Goal: Task Accomplishment & Management: Use online tool/utility

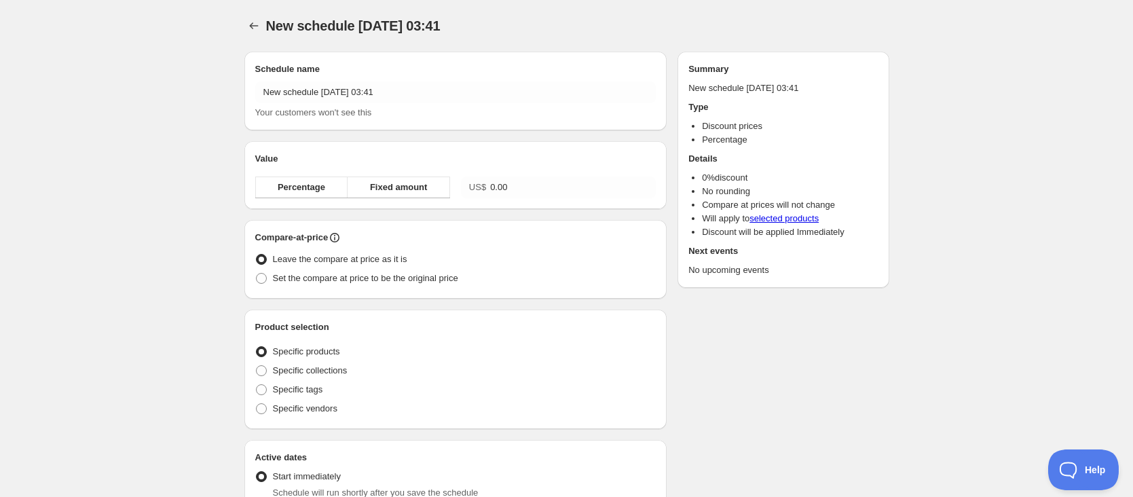
radio input "true"
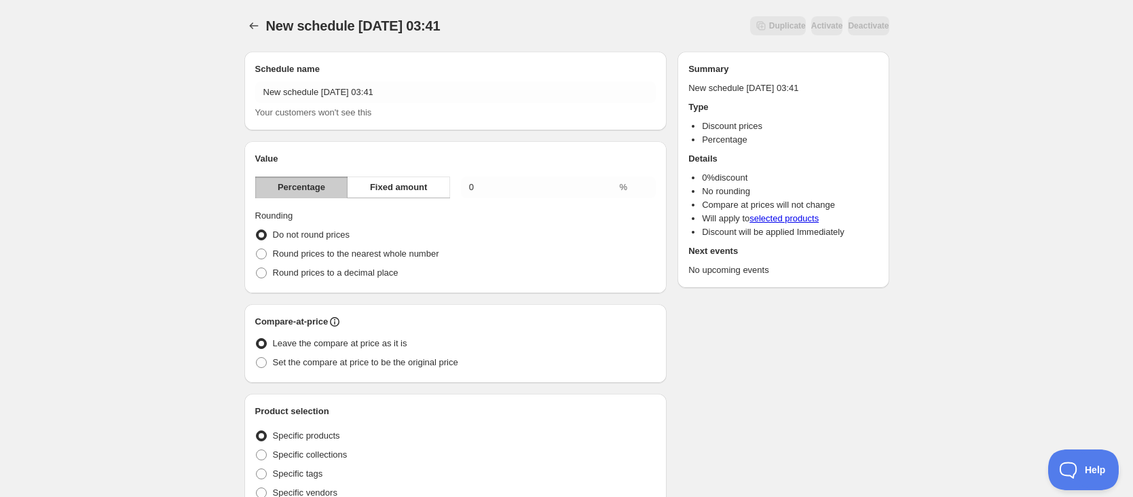
click at [966, 72] on div "New schedule [DATE] 03:41. This page is ready New schedule [DATE] 03:41 Duplica…" at bounding box center [566, 502] width 1133 height 1005
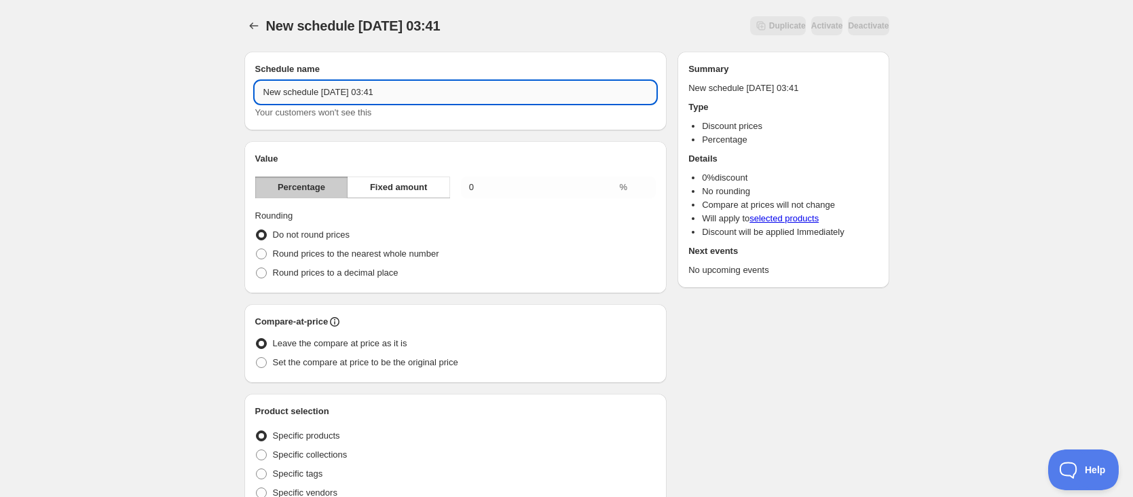
click at [323, 89] on input "New schedule [DATE] 03:41" at bounding box center [455, 92] width 401 height 22
type input "1019op3"
click at [416, 186] on span "Fixed amount" at bounding box center [399, 188] width 58 height 14
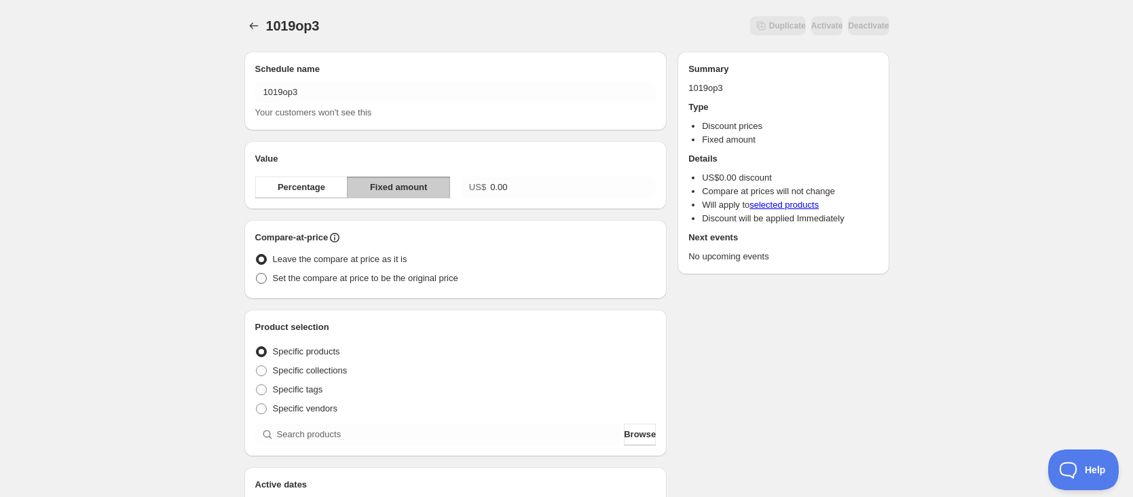
click at [337, 277] on span "Set the compare at price to be the original price" at bounding box center [365, 278] width 185 height 10
click at [257, 274] on input "Set the compare at price to be the original price" at bounding box center [256, 273] width 1 height 1
radio input "true"
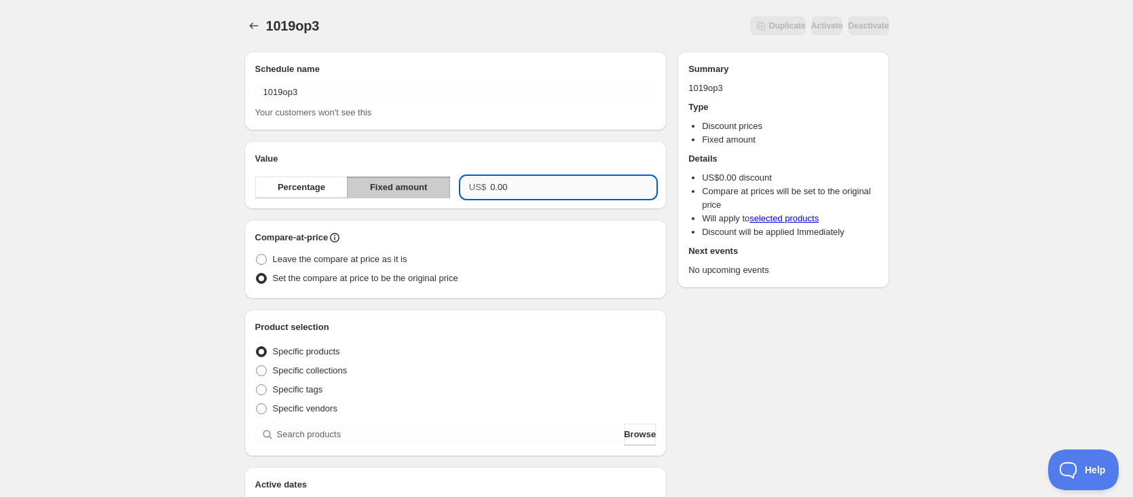
click at [534, 189] on input "0.00" at bounding box center [573, 188] width 166 height 22
type input "200.00"
drag, startPoint x: 853, startPoint y: 399, endPoint x: 786, endPoint y: 374, distance: 70.9
click at [853, 399] on div "Schedule name 1019op3 Your customers won't see this Value Percentage Fixed amou…" at bounding box center [562, 467] width 656 height 853
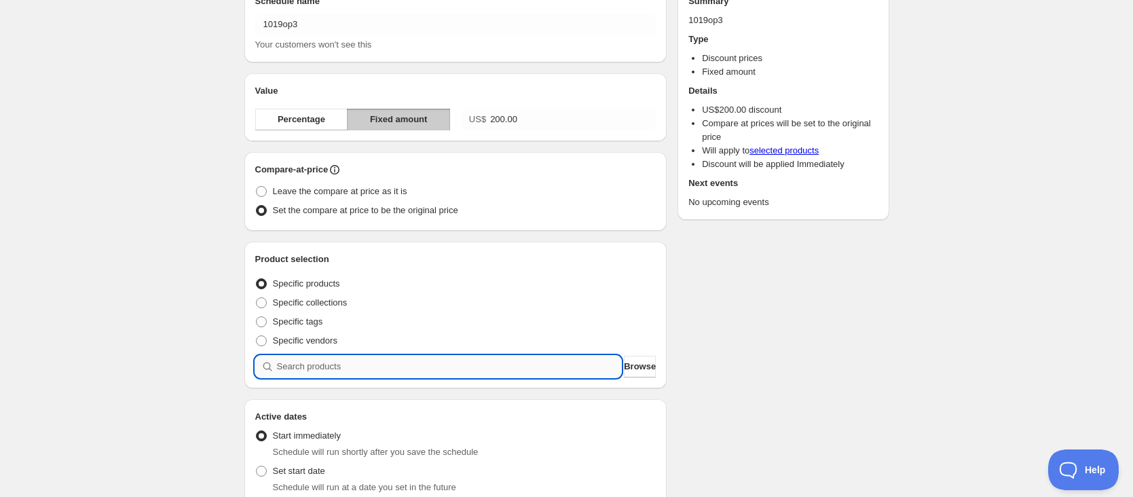
click at [525, 367] on input "search" at bounding box center [449, 367] width 345 height 22
click at [634, 367] on span "Browse" at bounding box center [640, 367] width 32 height 14
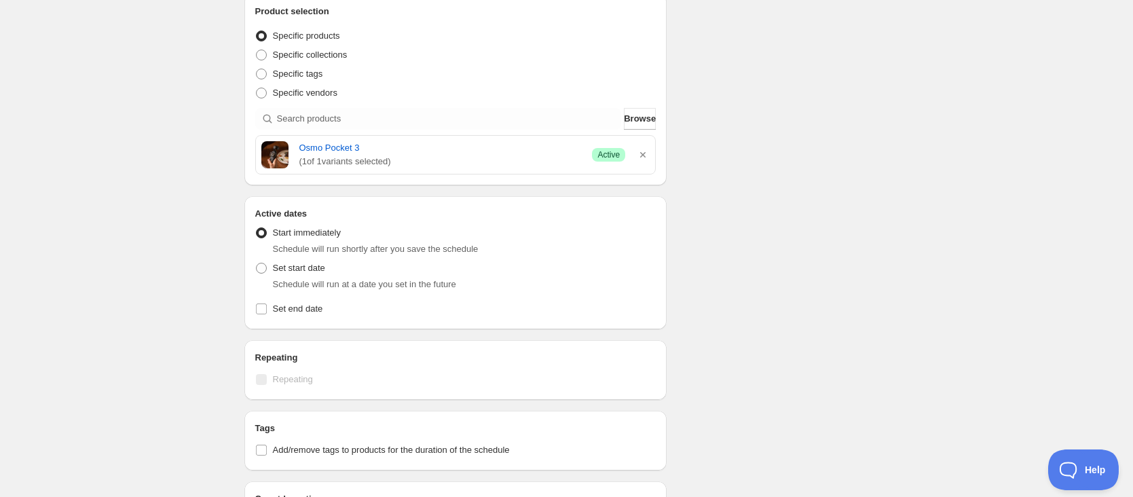
scroll to position [340, 0]
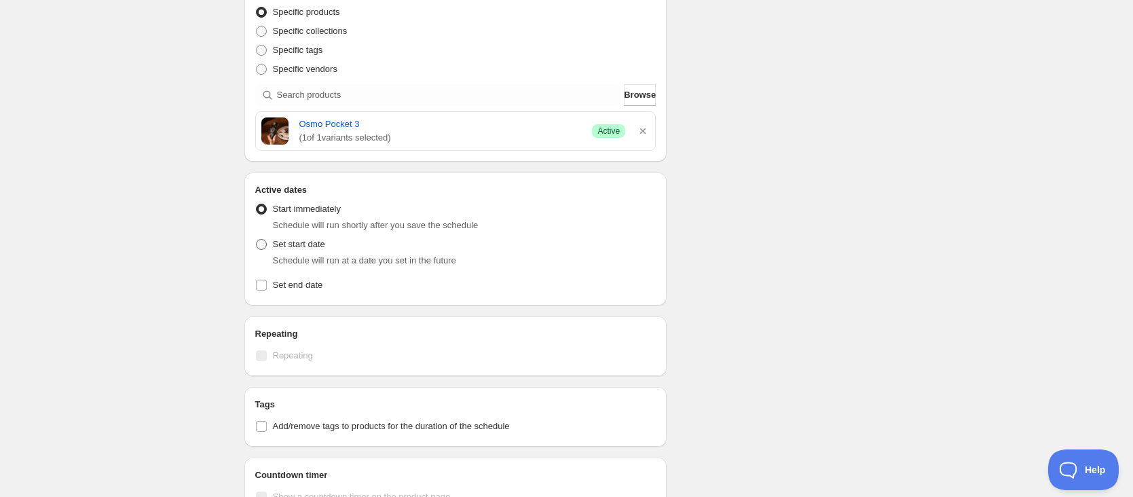
click at [271, 243] on label "Set start date" at bounding box center [290, 244] width 70 height 19
click at [257, 240] on input "Set start date" at bounding box center [256, 239] width 1 height 1
radio input "true"
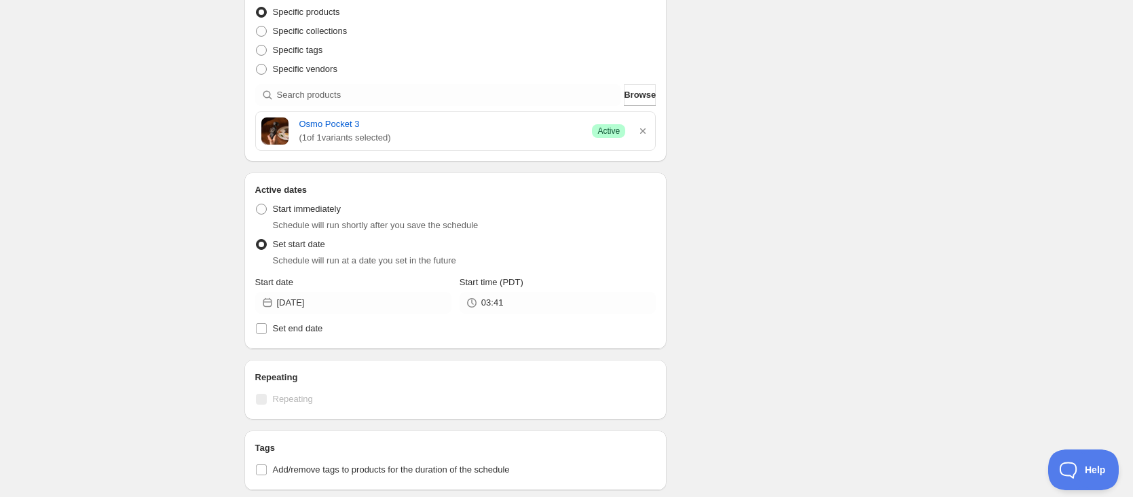
click at [272, 281] on span "Start date" at bounding box center [274, 282] width 38 height 10
click at [277, 292] on input "[DATE]" at bounding box center [364, 303] width 175 height 22
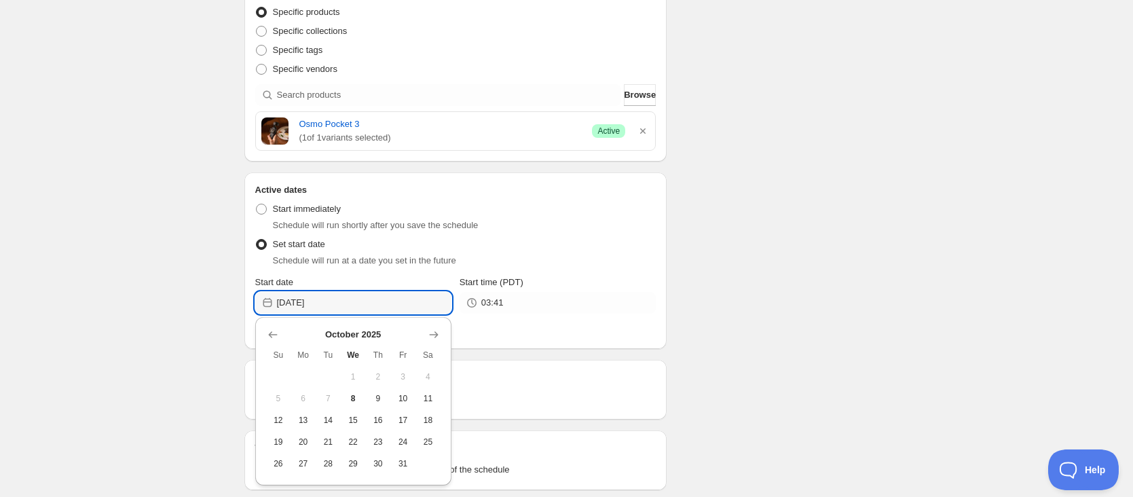
click at [534, 234] on li "Start immediately Schedule will run shortly after you save the schedule" at bounding box center [455, 217] width 401 height 35
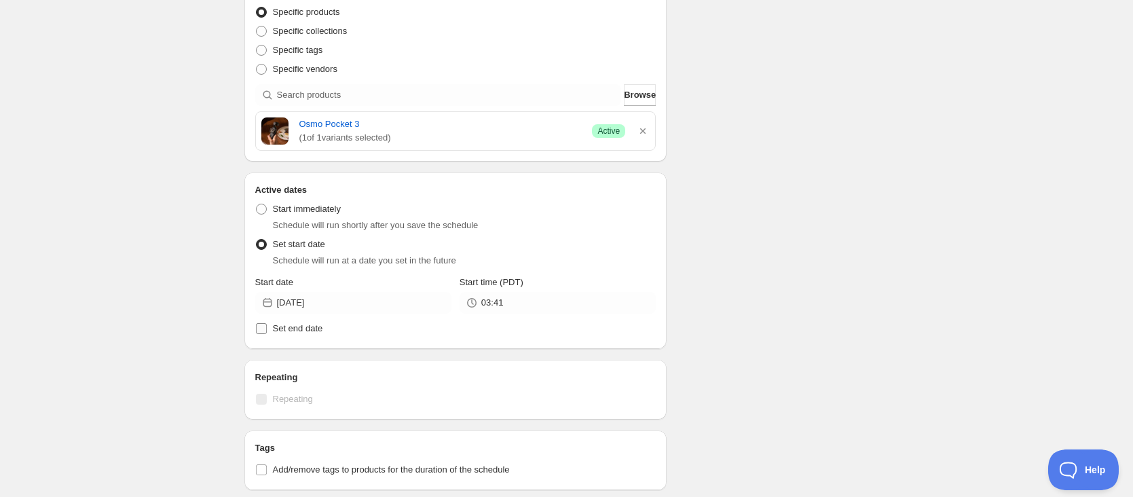
click at [283, 335] on label "Set end date" at bounding box center [455, 328] width 401 height 19
click at [267, 334] on input "Set end date" at bounding box center [261, 328] width 11 height 11
checkbox input "true"
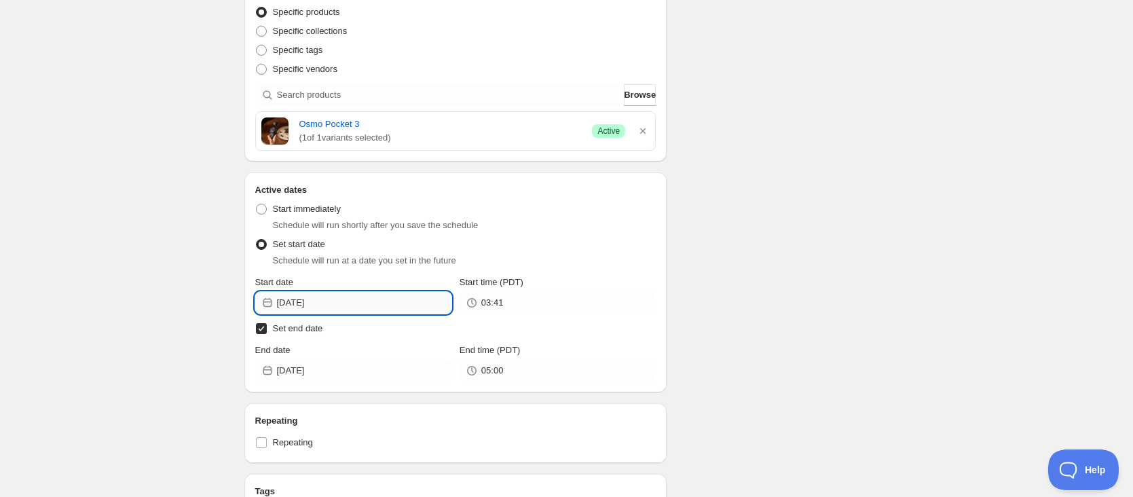
click at [351, 306] on input "[DATE]" at bounding box center [364, 303] width 175 height 22
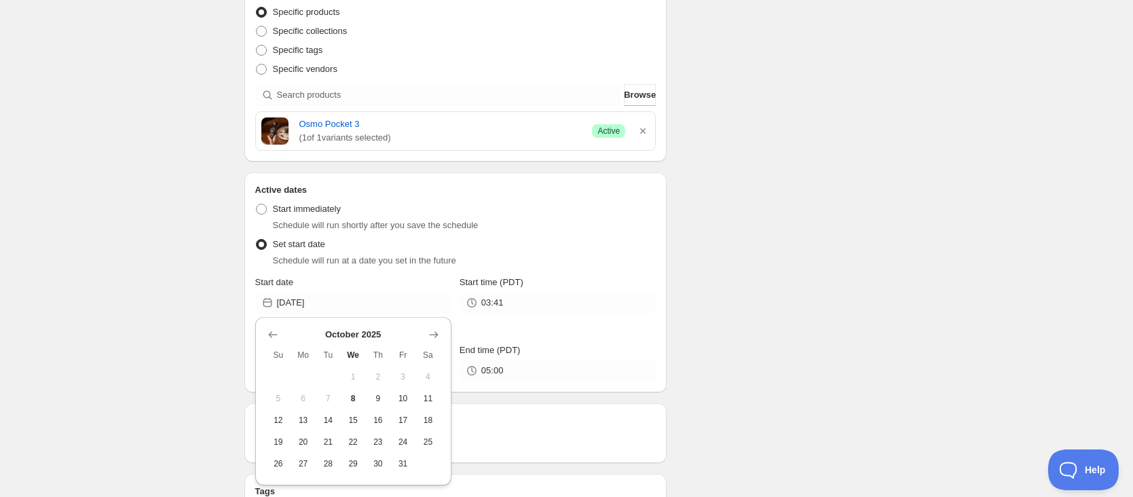
drag, startPoint x: 278, startPoint y: 442, endPoint x: 287, endPoint y: 432, distance: 13.5
click at [278, 441] on span "19" at bounding box center [279, 442] width 14 height 11
type input "[DATE]"
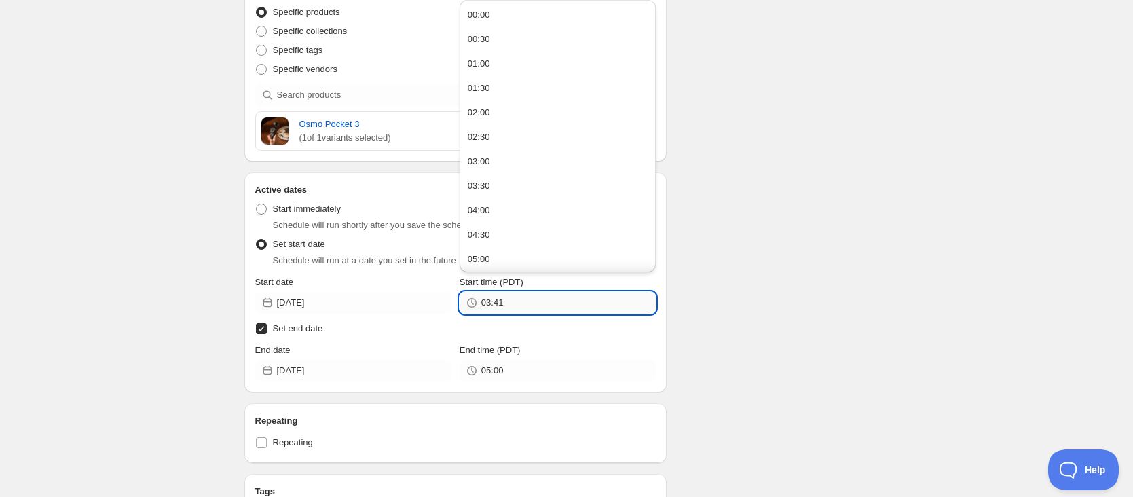
click at [524, 300] on input "03:41" at bounding box center [568, 303] width 175 height 22
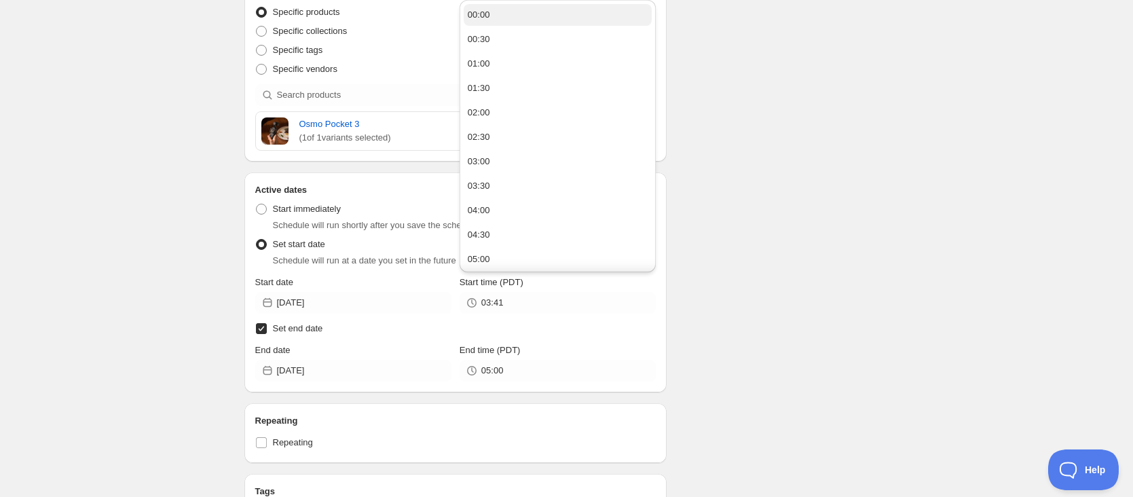
click at [562, 13] on button "00:00" at bounding box center [558, 15] width 188 height 22
type input "00:00"
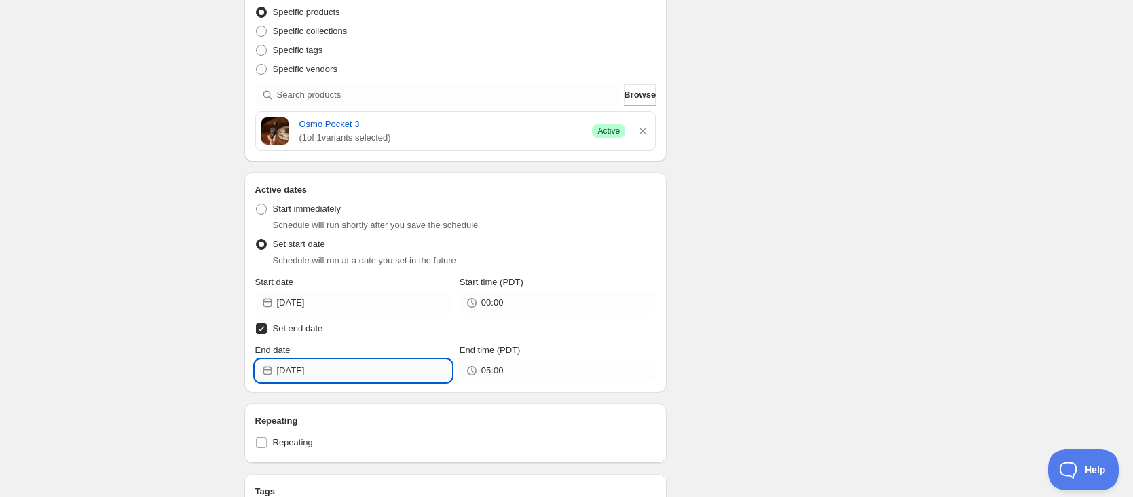
click at [393, 376] on input "[DATE]" at bounding box center [364, 371] width 175 height 22
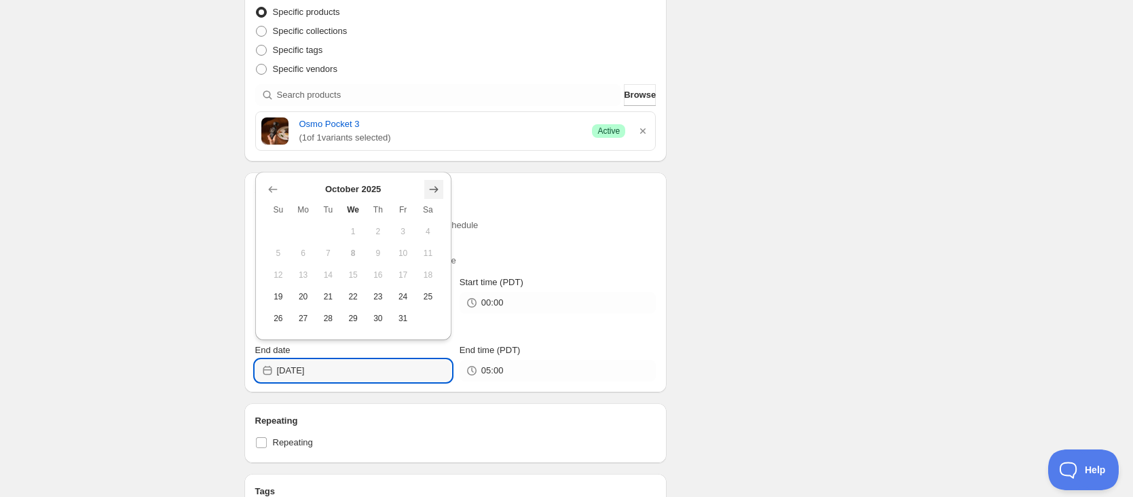
click at [431, 189] on icon "Show next month, November 2025" at bounding box center [434, 190] width 14 height 14
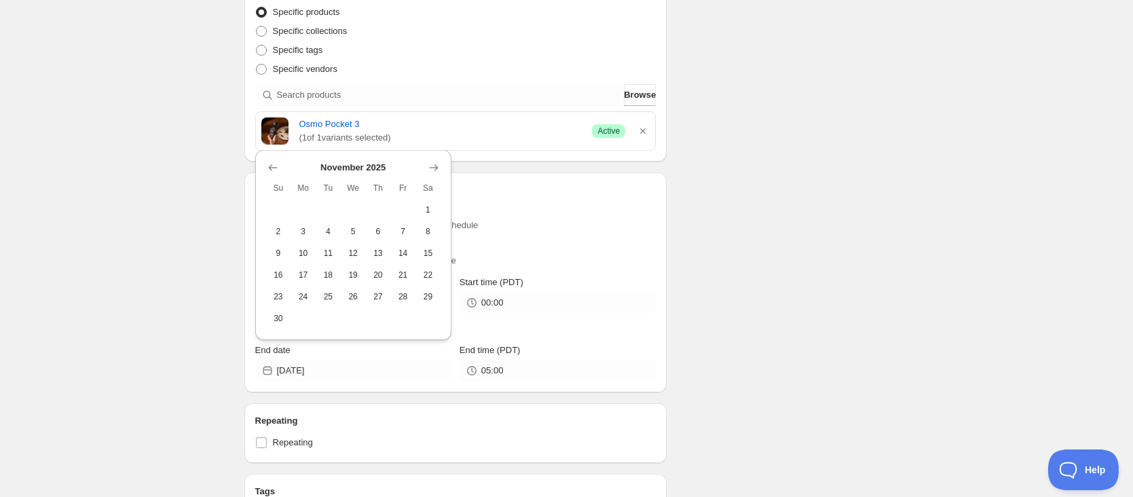
click at [655, 205] on div "Start immediately Schedule will run shortly after you save the schedule" at bounding box center [455, 216] width 401 height 33
click at [326, 367] on input "[DATE]" at bounding box center [364, 371] width 175 height 22
click at [434, 161] on icon "Show next month, December 2025" at bounding box center [434, 168] width 14 height 14
click at [438, 186] on icon "Show next month, January 2026" at bounding box center [434, 190] width 14 height 14
click at [278, 189] on icon "Show previous month, December 2025" at bounding box center [273, 190] width 14 height 14
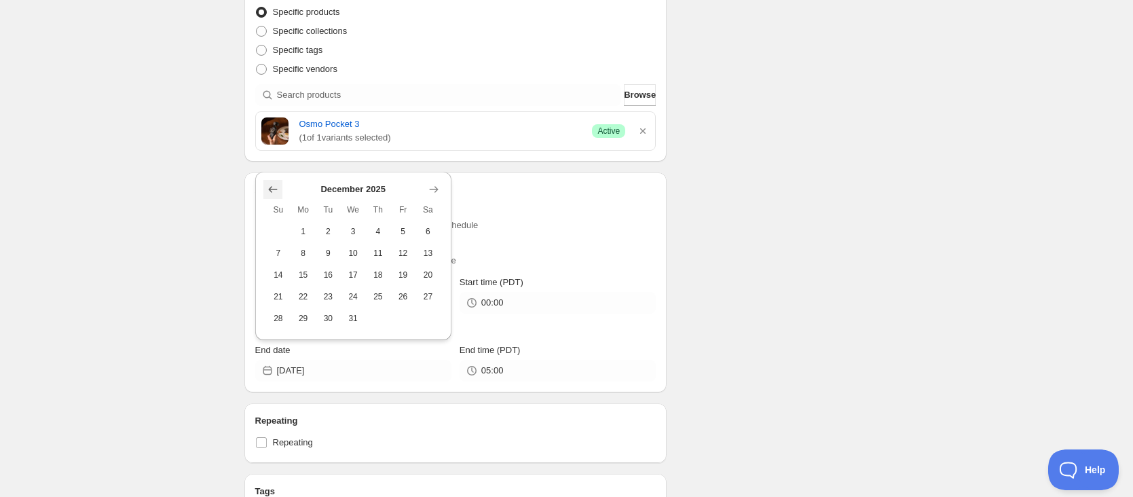
click at [278, 189] on icon "Show previous month, November 2025" at bounding box center [273, 190] width 14 height 14
click at [359, 276] on span "19" at bounding box center [353, 275] width 14 height 11
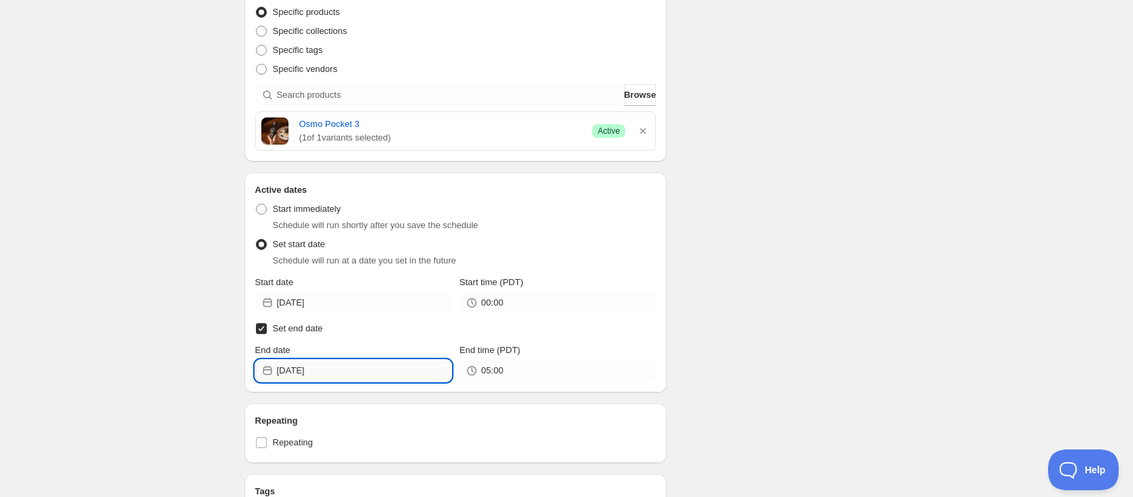
click at [401, 377] on input "[DATE]" at bounding box center [364, 371] width 175 height 22
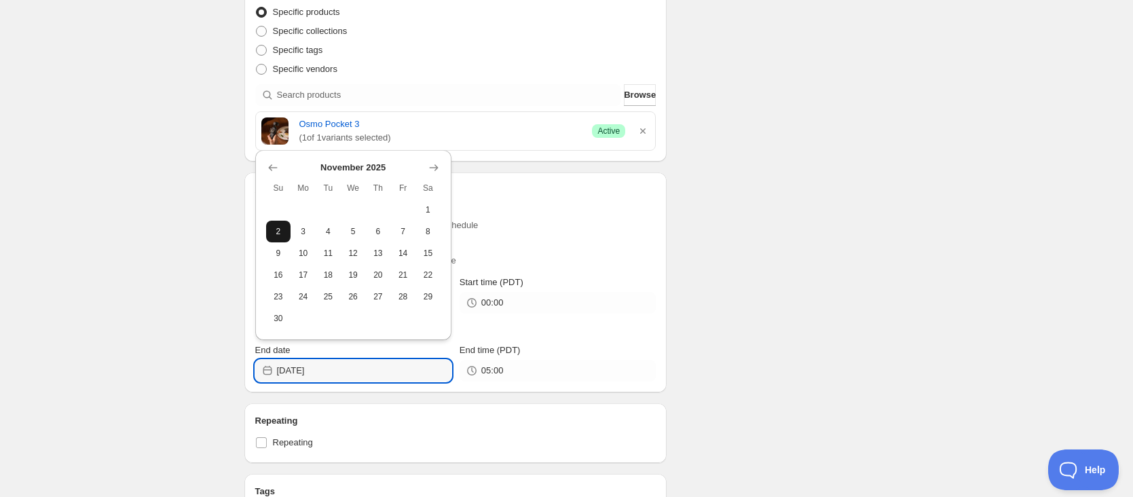
click at [281, 236] on span "2" at bounding box center [279, 231] width 14 height 11
type input "[DATE]"
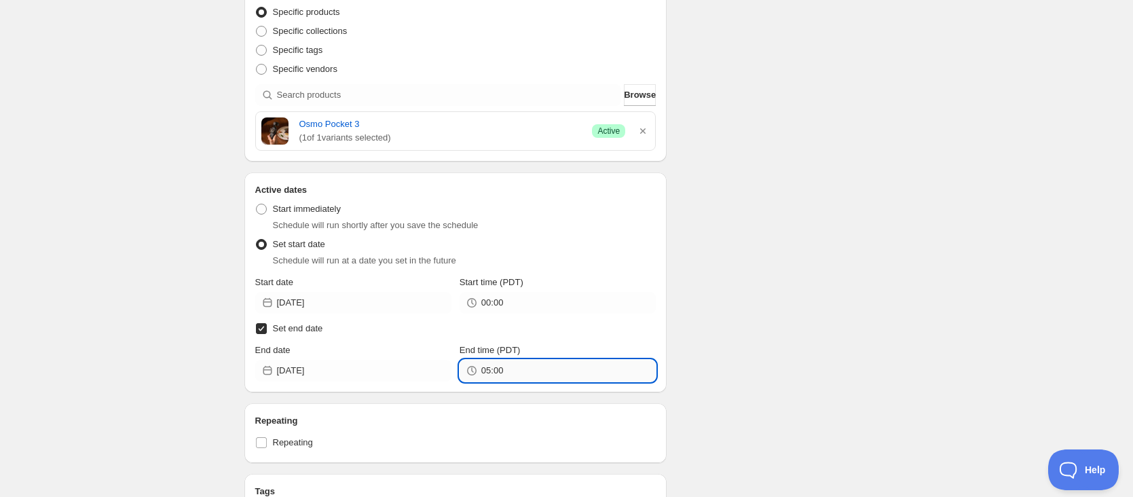
click at [491, 374] on input "05:00" at bounding box center [568, 371] width 175 height 22
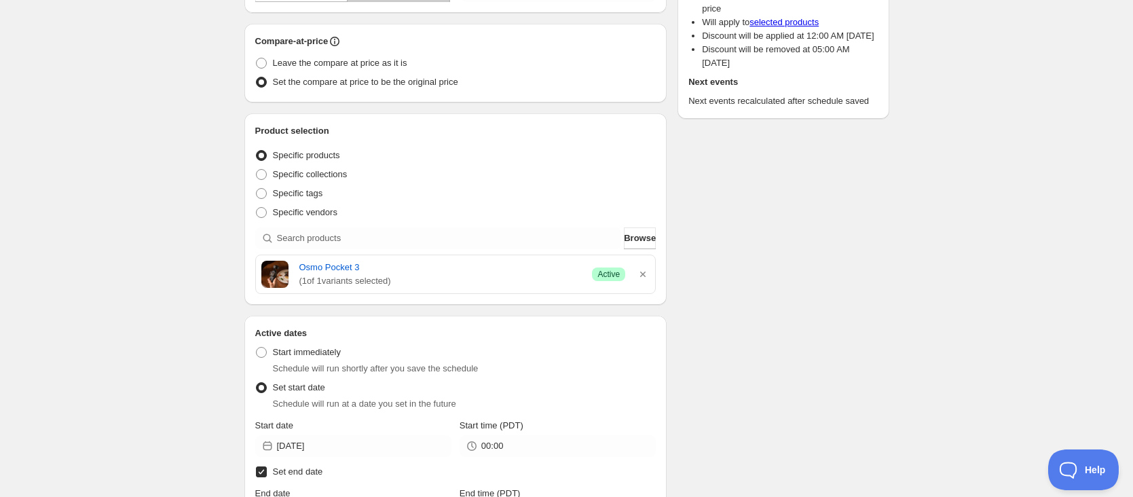
scroll to position [272, 0]
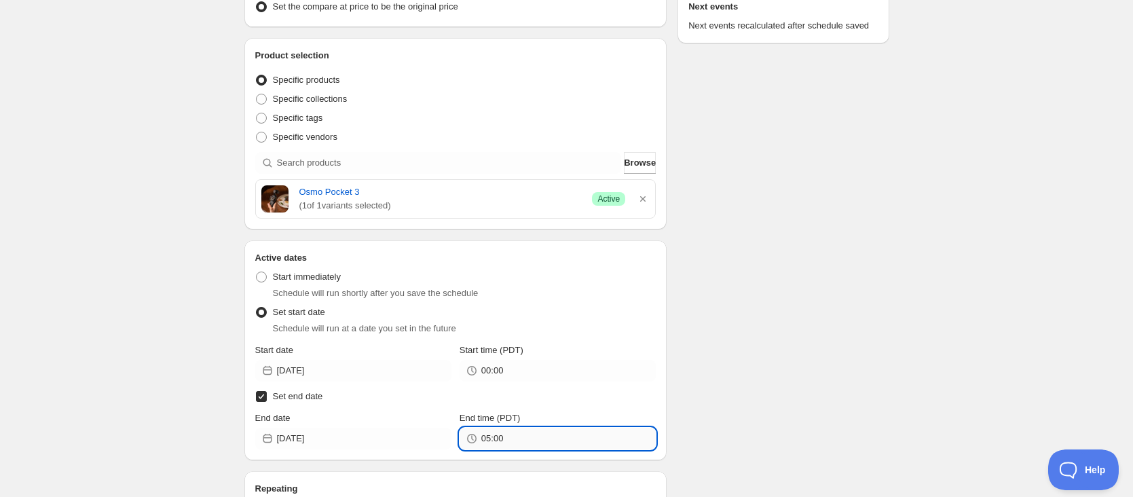
click at [513, 441] on input "05:00" at bounding box center [568, 439] width 175 height 22
click at [542, 443] on input "05:00" at bounding box center [568, 439] width 175 height 22
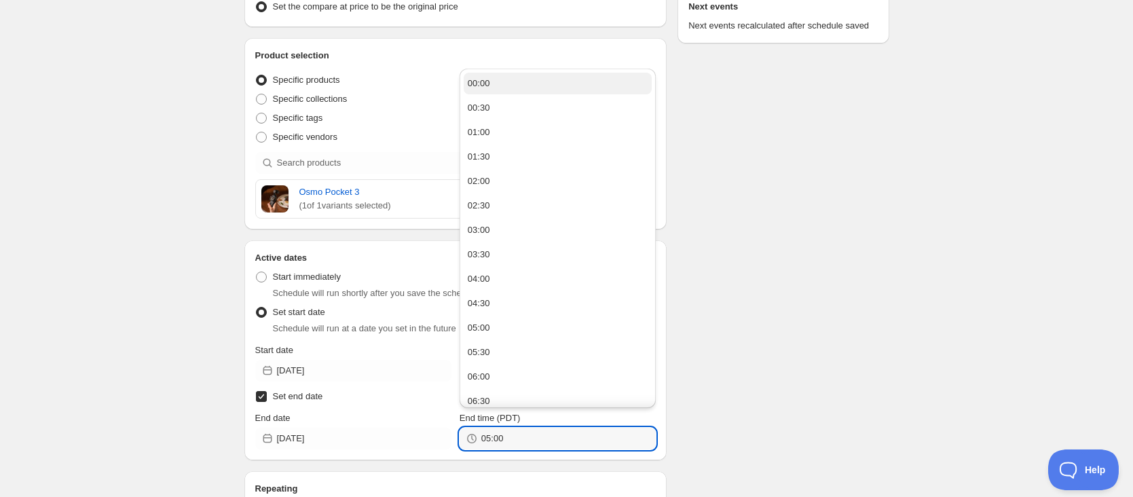
click at [559, 77] on button "00:00" at bounding box center [558, 84] width 188 height 22
type input "00:00"
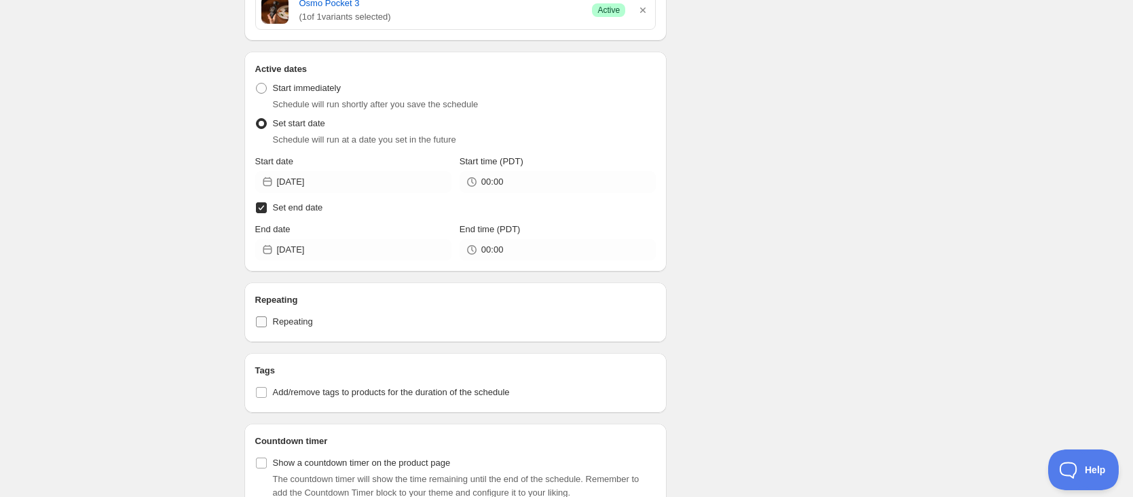
scroll to position [475, 0]
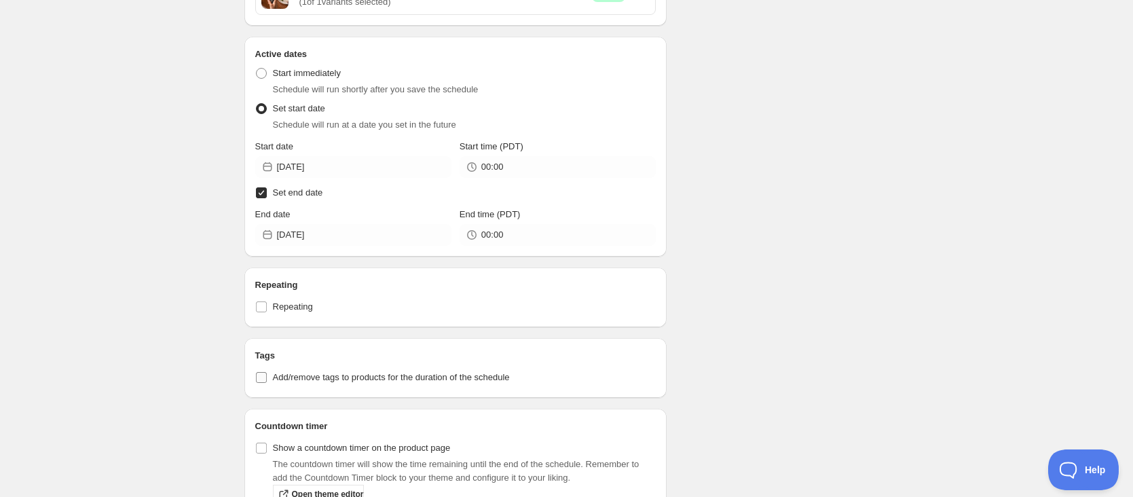
click at [263, 378] on input "Add/remove tags to products for the duration of the schedule" at bounding box center [261, 377] width 11 height 11
checkbox input "true"
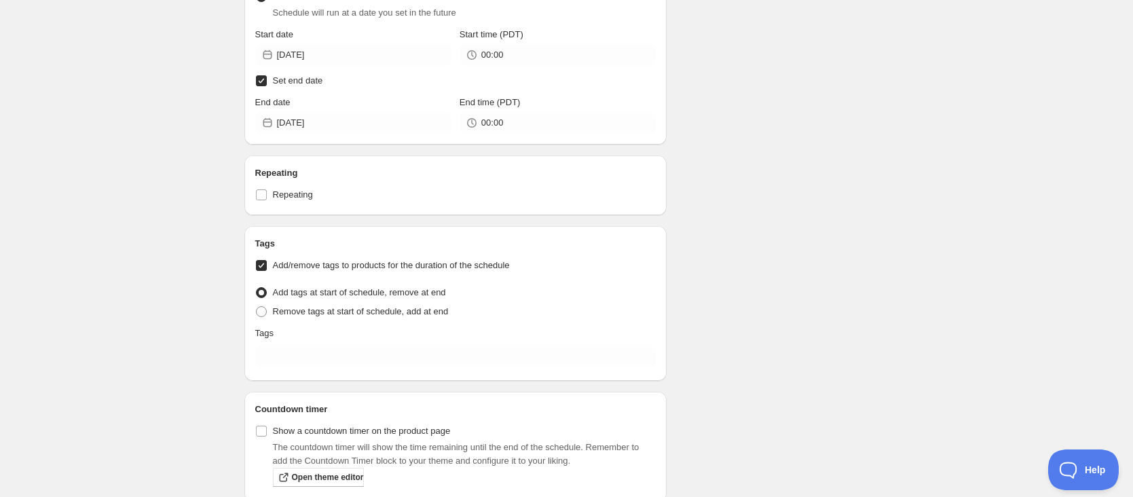
scroll to position [611, 0]
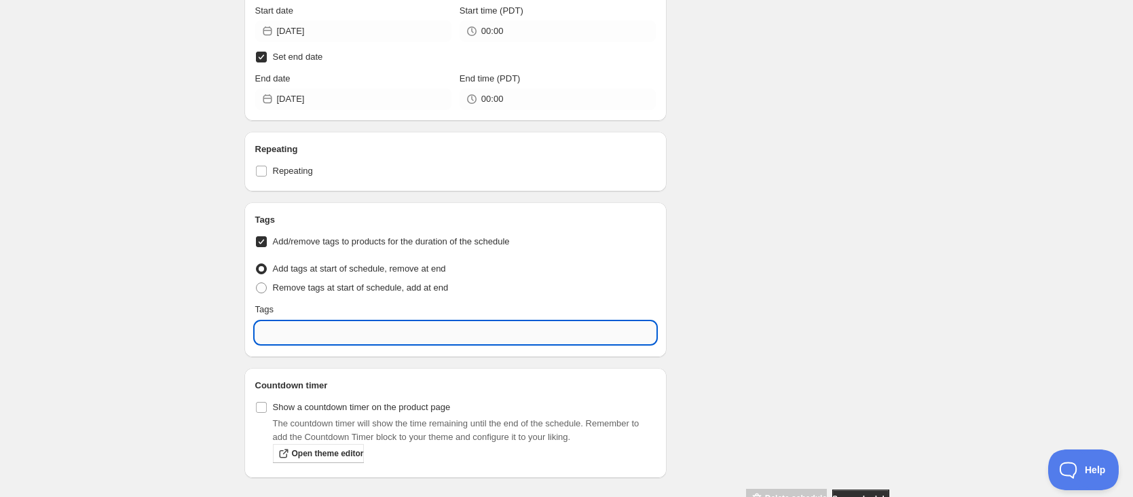
click at [395, 340] on input "text" at bounding box center [455, 333] width 401 height 22
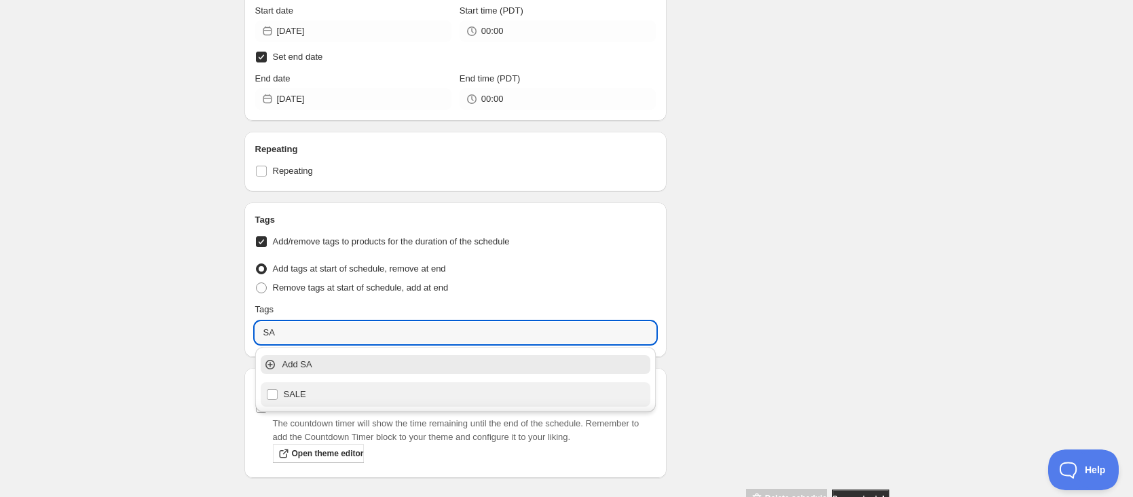
click at [345, 388] on div "SALE" at bounding box center [456, 394] width 380 height 19
type input "SALE"
checkbox input "true"
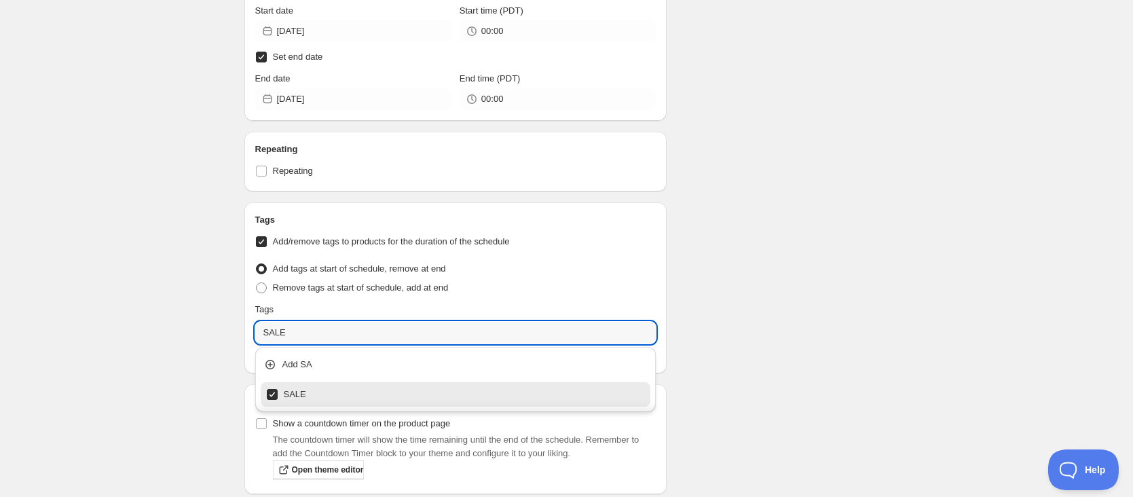
type input "SALE"
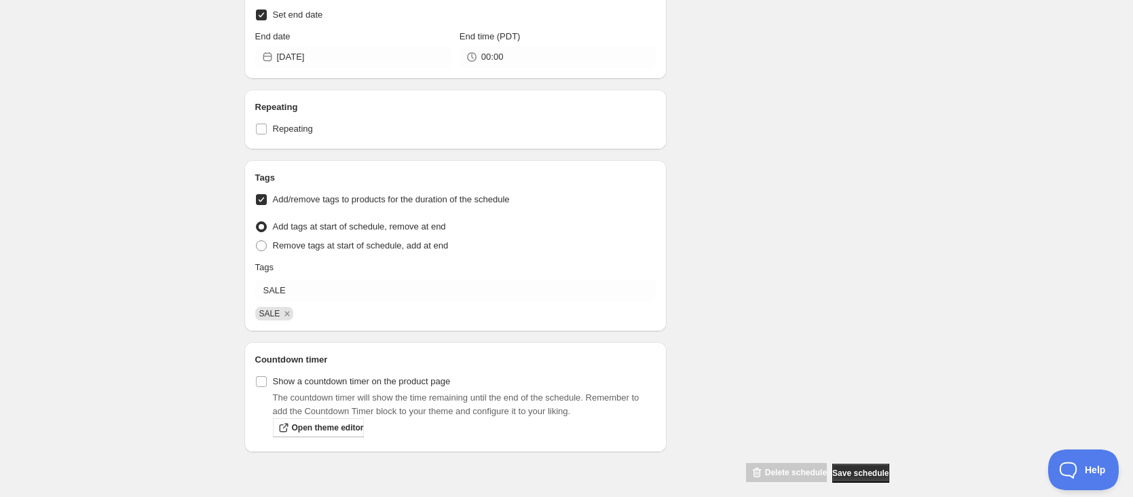
scroll to position [666, 0]
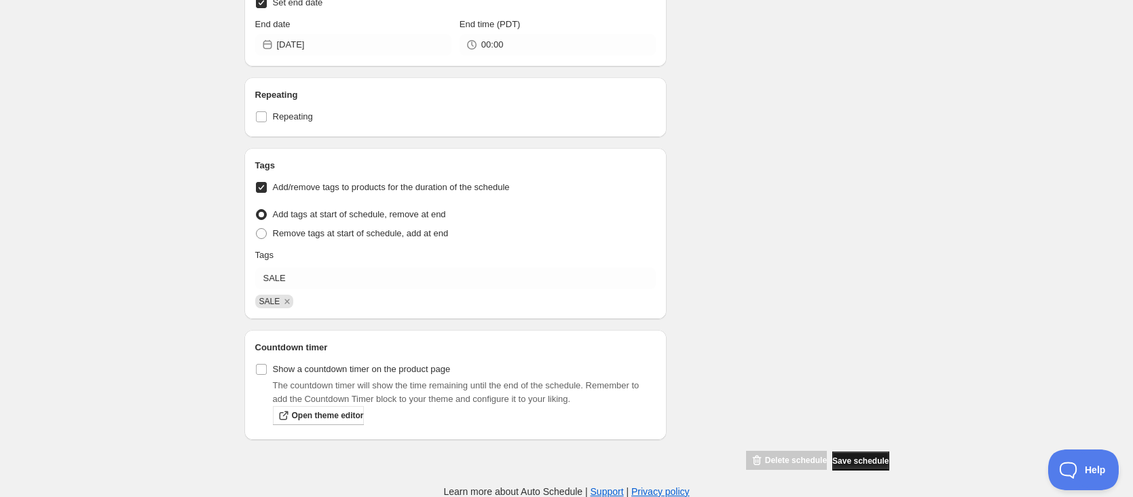
click at [859, 462] on span "Save schedule" at bounding box center [861, 461] width 56 height 11
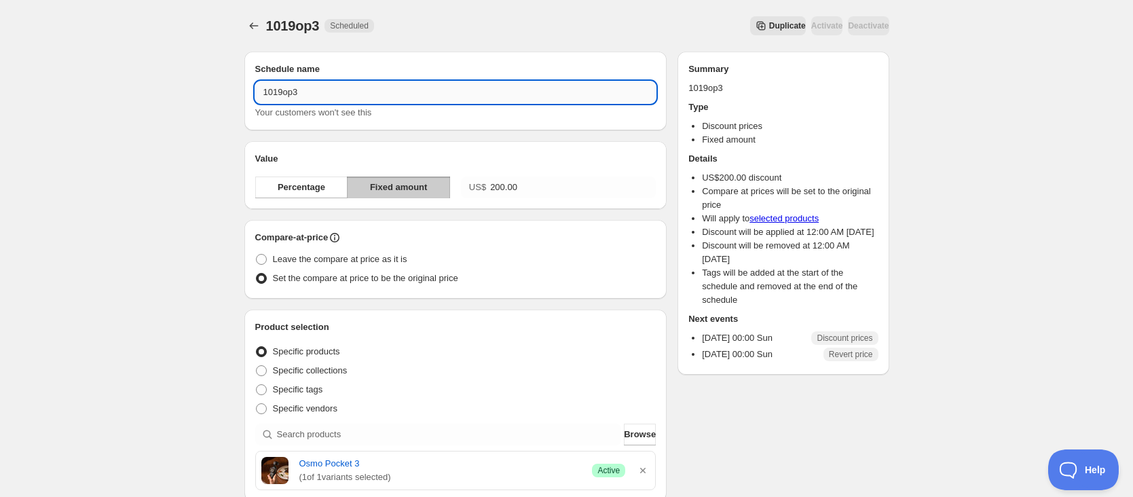
click at [392, 90] on input "1019op3" at bounding box center [455, 92] width 401 height 22
type input "1019op3c"
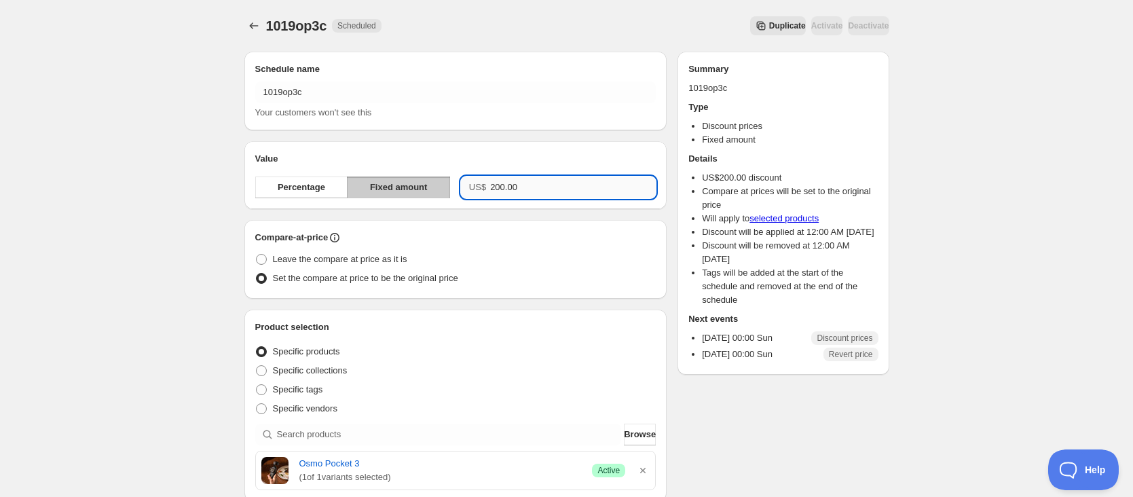
drag, startPoint x: 556, startPoint y: 190, endPoint x: 496, endPoint y: 193, distance: 59.8
click at [496, 193] on input "200.00" at bounding box center [573, 188] width 166 height 22
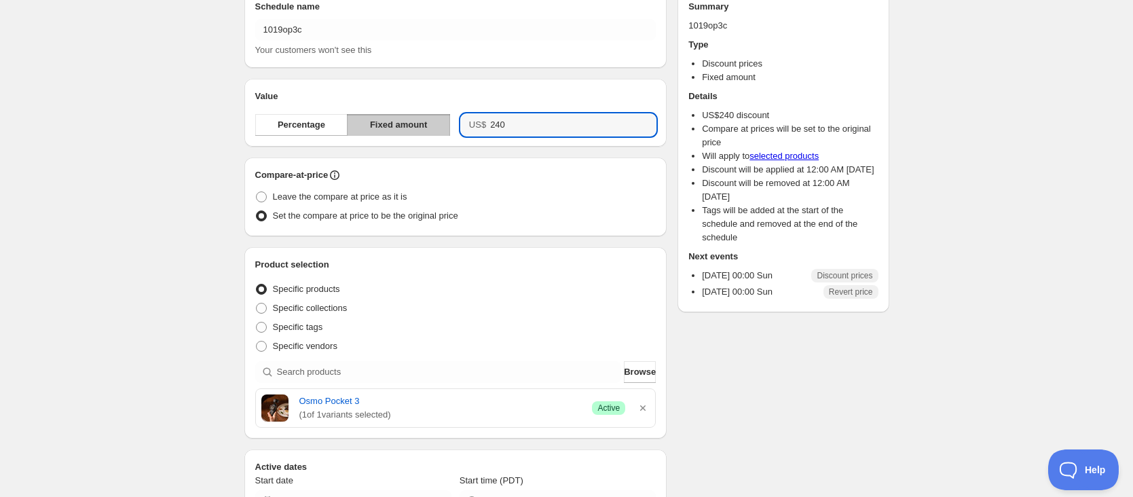
scroll to position [136, 0]
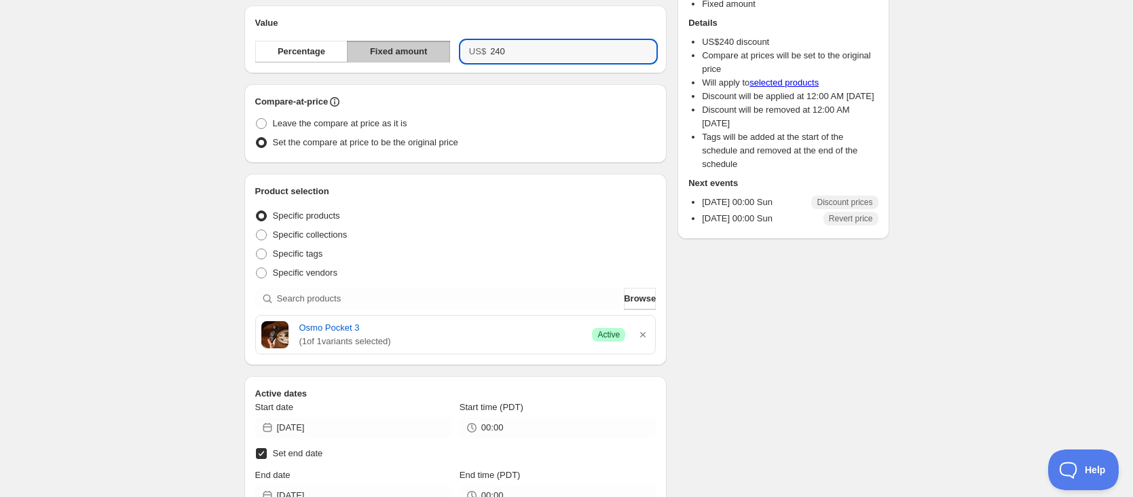
type input "240.00"
click at [795, 327] on div "Schedule name 1019op3c Your customers won't see this Value Percentage Fixed amo…" at bounding box center [562, 413] width 656 height 1017
click at [644, 335] on icon "button" at bounding box center [643, 335] width 14 height 14
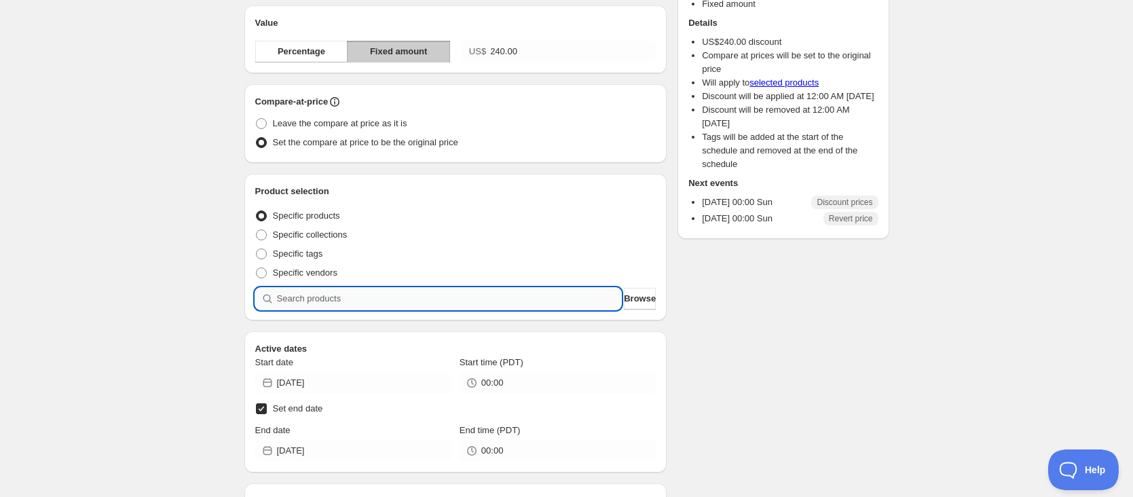
click at [489, 301] on input "search" at bounding box center [449, 299] width 345 height 22
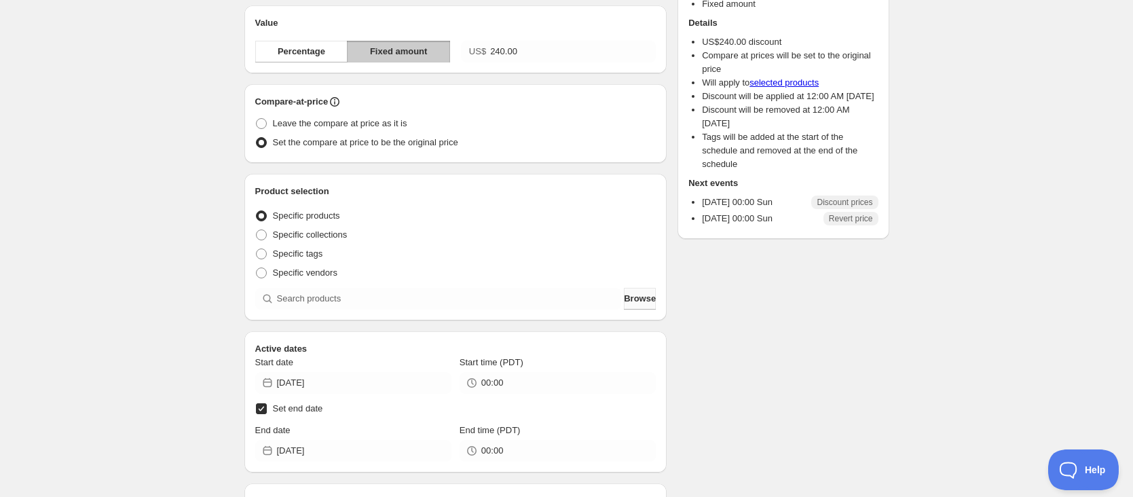
click at [644, 307] on button "Browse" at bounding box center [640, 299] width 32 height 22
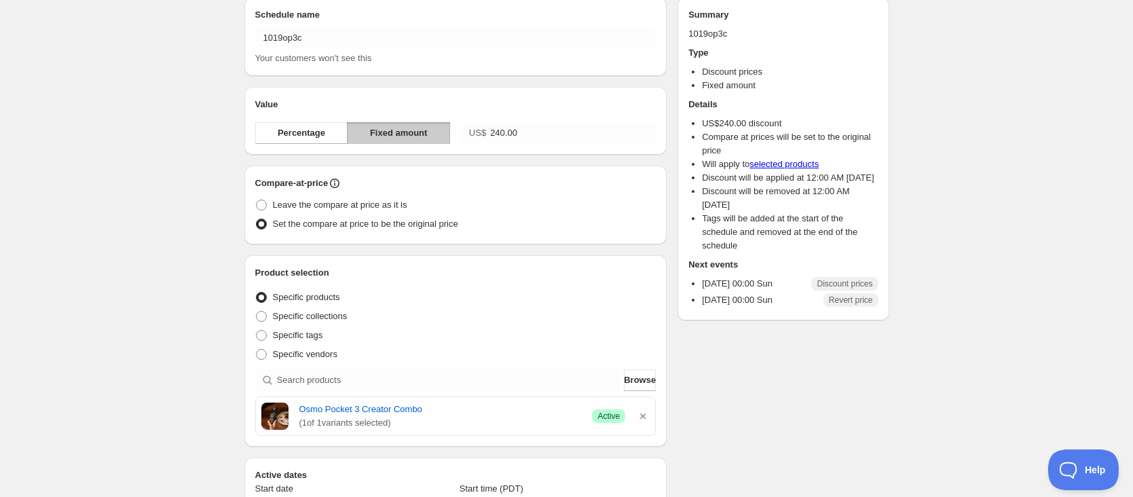
scroll to position [0, 0]
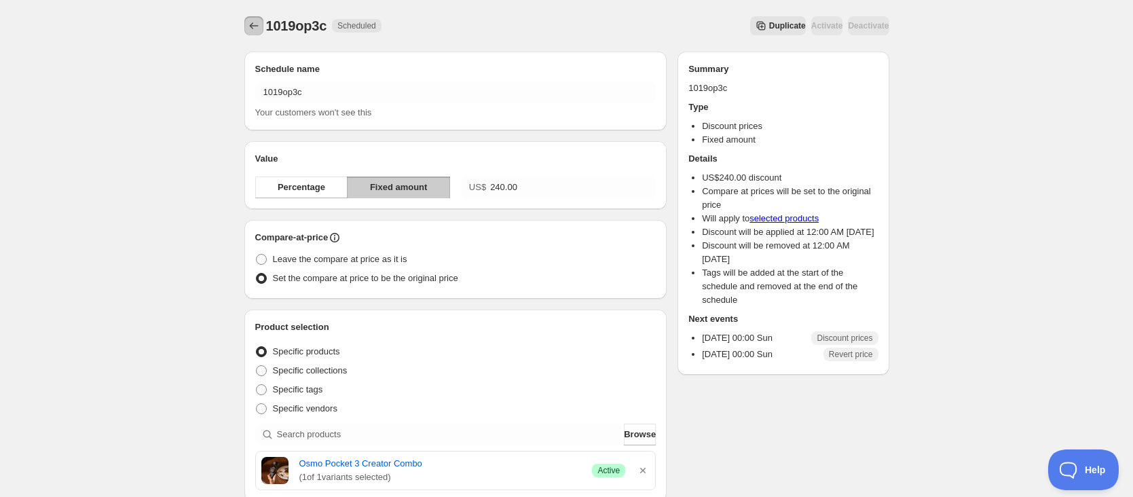
click at [248, 27] on icon "Schedules" at bounding box center [254, 26] width 14 height 14
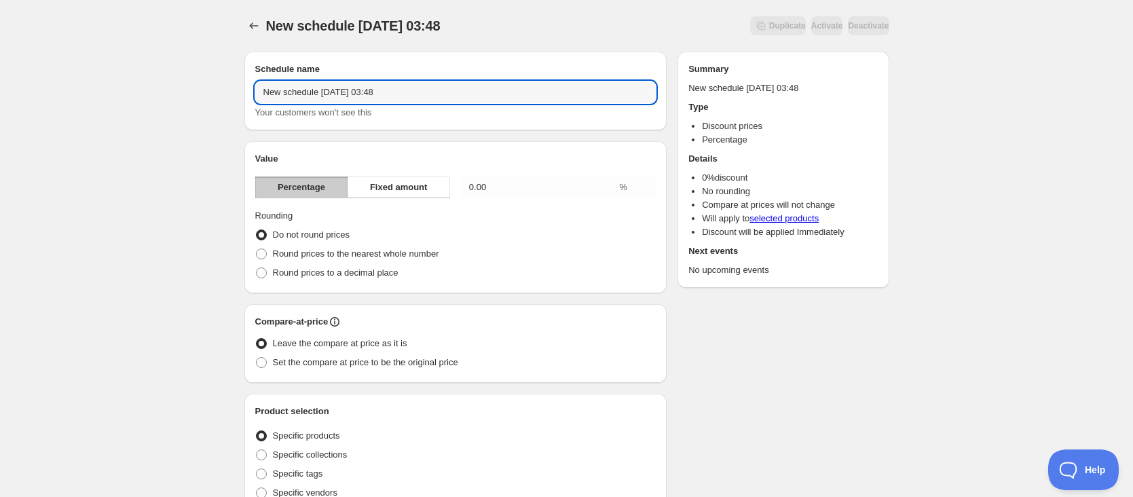
drag, startPoint x: 437, startPoint y: 94, endPoint x: 121, endPoint y: 92, distance: 316.5
click at [121, 92] on div "New schedule [DATE] 03:48. This page is ready New schedule [DATE] 03:48 Duplica…" at bounding box center [566, 502] width 1133 height 1005
type input "1019op3c"
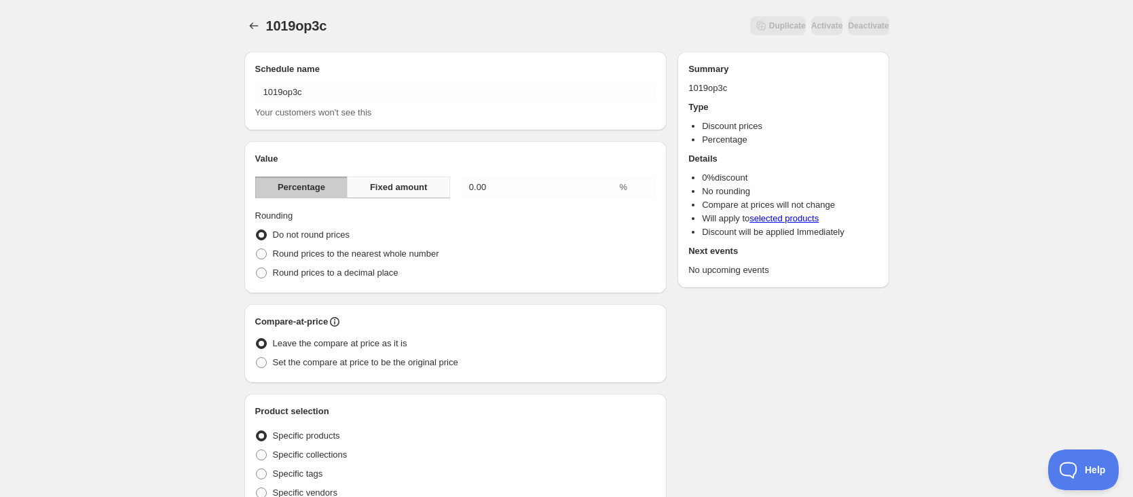
click at [424, 191] on span "Fixed amount" at bounding box center [399, 188] width 58 height 14
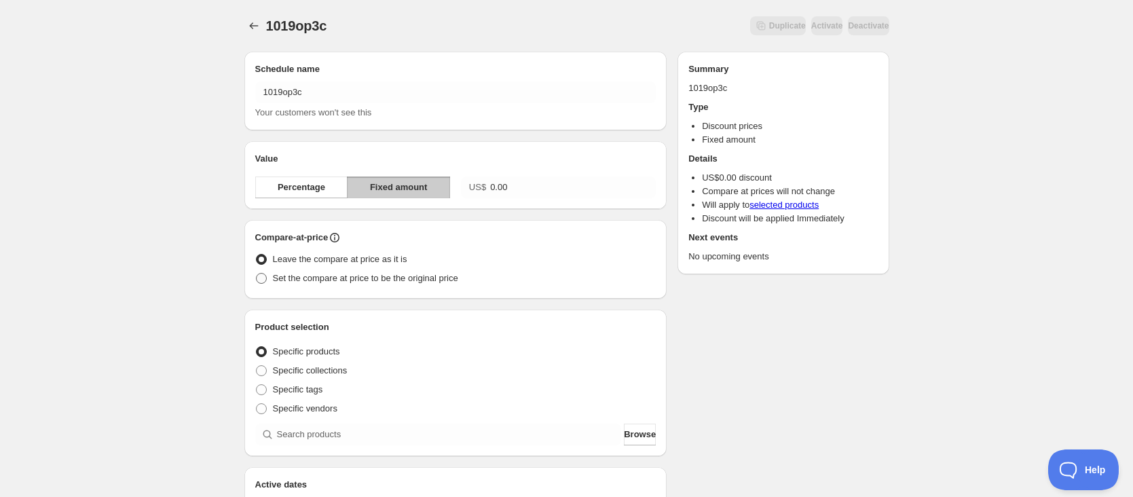
click at [298, 272] on span "Set the compare at price to be the original price" at bounding box center [365, 279] width 185 height 14
click at [257, 273] on input "Set the compare at price to be the original price" at bounding box center [256, 273] width 1 height 1
radio input "true"
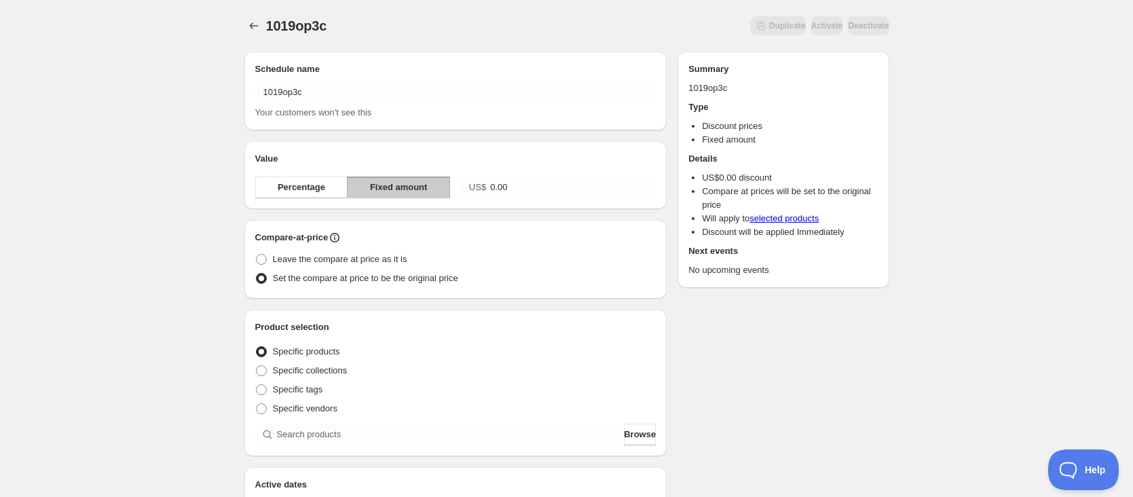
click at [496, 200] on div "Value Percentage Fixed amount US$ 0.00" at bounding box center [455, 175] width 423 height 68
click at [516, 192] on input "0.00" at bounding box center [573, 188] width 166 height 22
type input "0"
type input "240.00"
drag, startPoint x: 541, startPoint y: 259, endPoint x: 530, endPoint y: 268, distance: 14.4
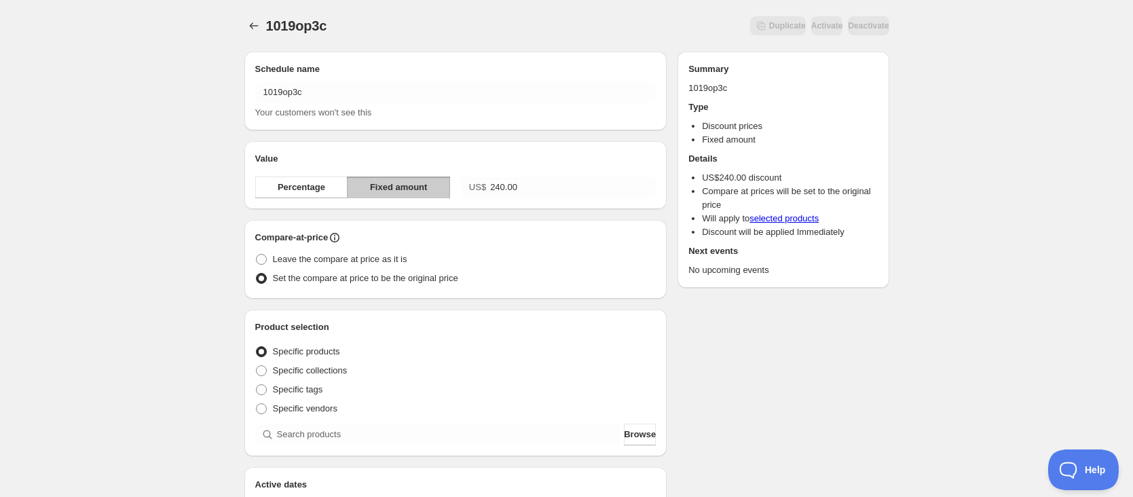
click at [541, 259] on div "Leave the compare at price as it is" at bounding box center [455, 259] width 401 height 19
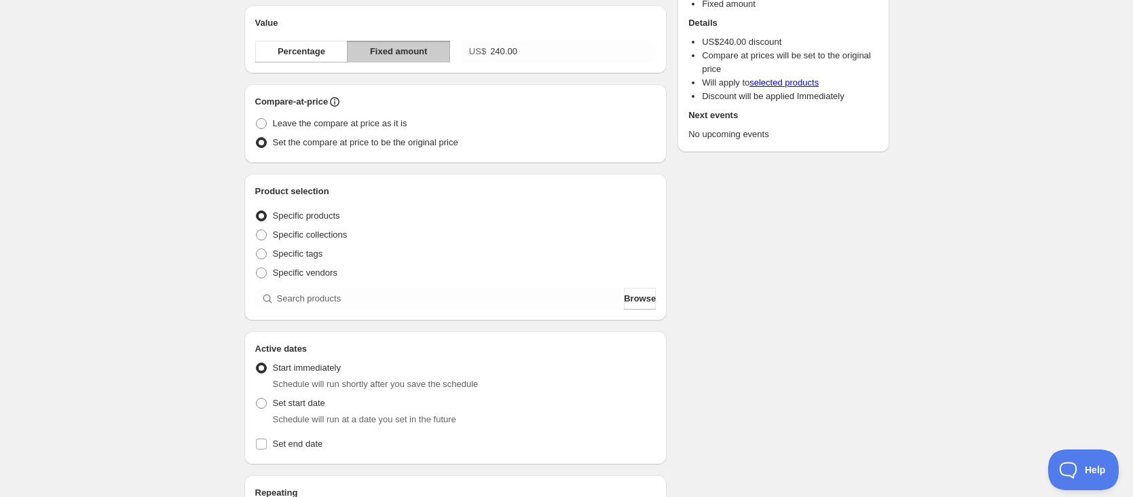
scroll to position [204, 0]
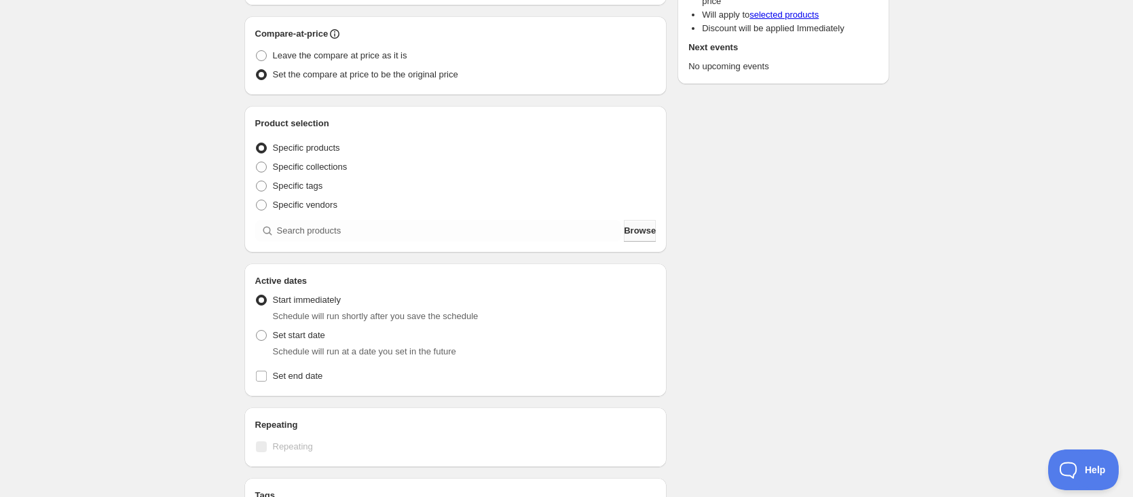
click at [624, 232] on button "Browse" at bounding box center [640, 231] width 32 height 22
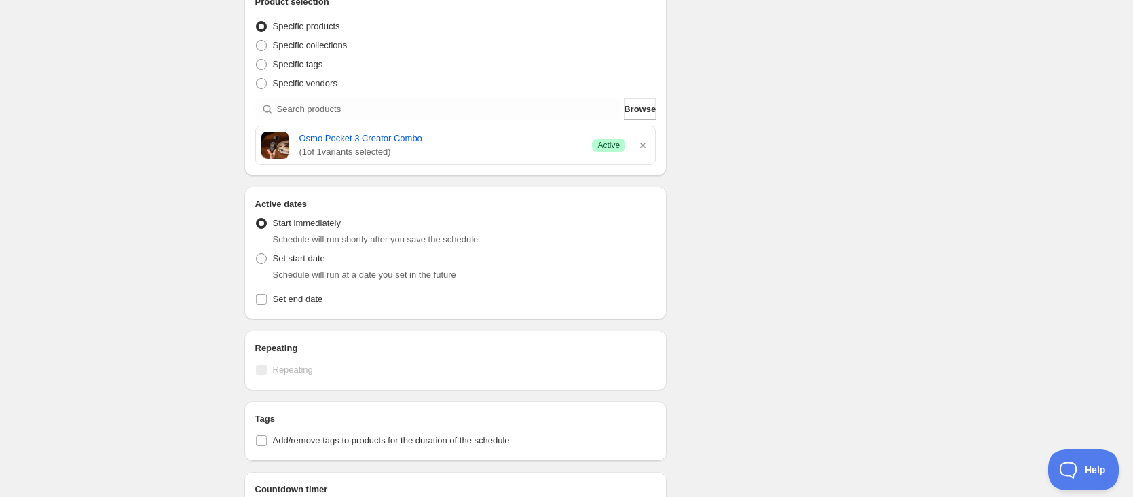
scroll to position [340, 0]
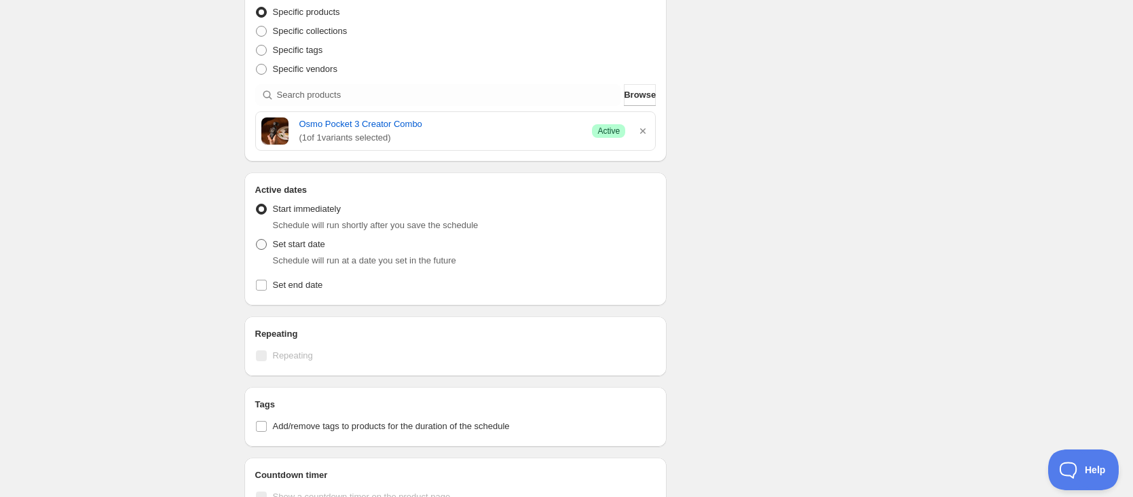
click at [291, 243] on span "Set start date" at bounding box center [299, 244] width 52 height 10
click at [257, 240] on input "Set start date" at bounding box center [256, 239] width 1 height 1
radio input "true"
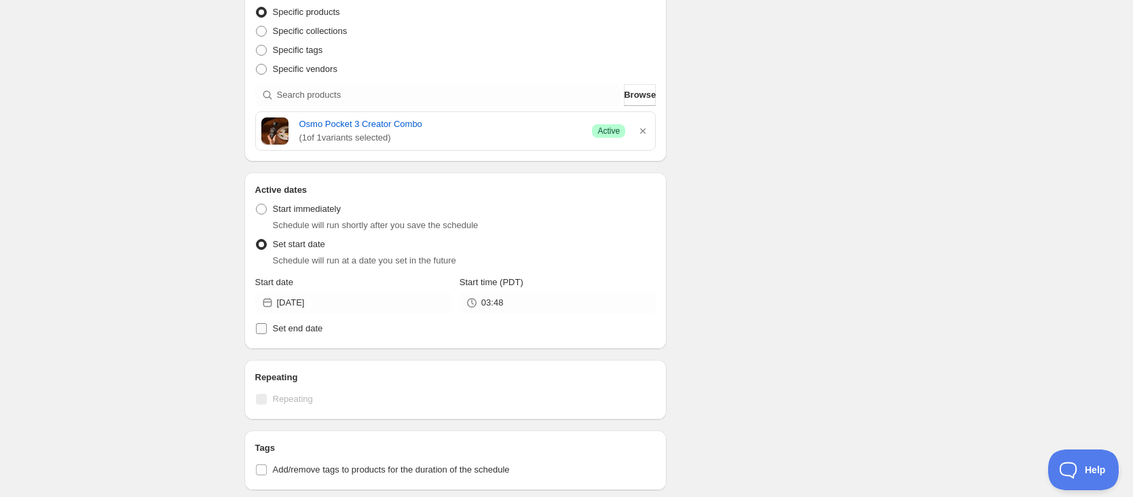
click at [270, 325] on label "Set end date" at bounding box center [455, 328] width 401 height 19
click at [267, 325] on input "Set end date" at bounding box center [261, 328] width 11 height 11
checkbox input "true"
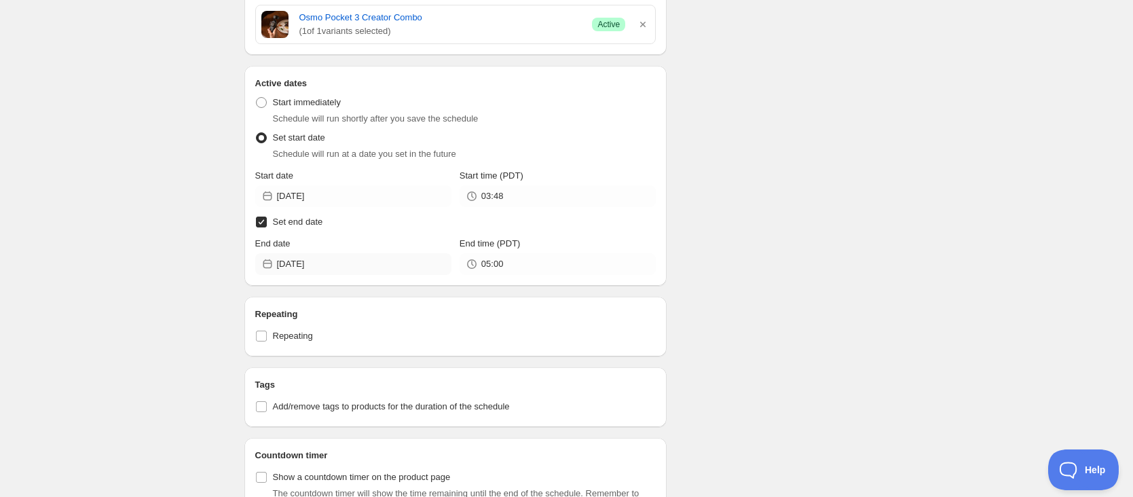
scroll to position [475, 0]
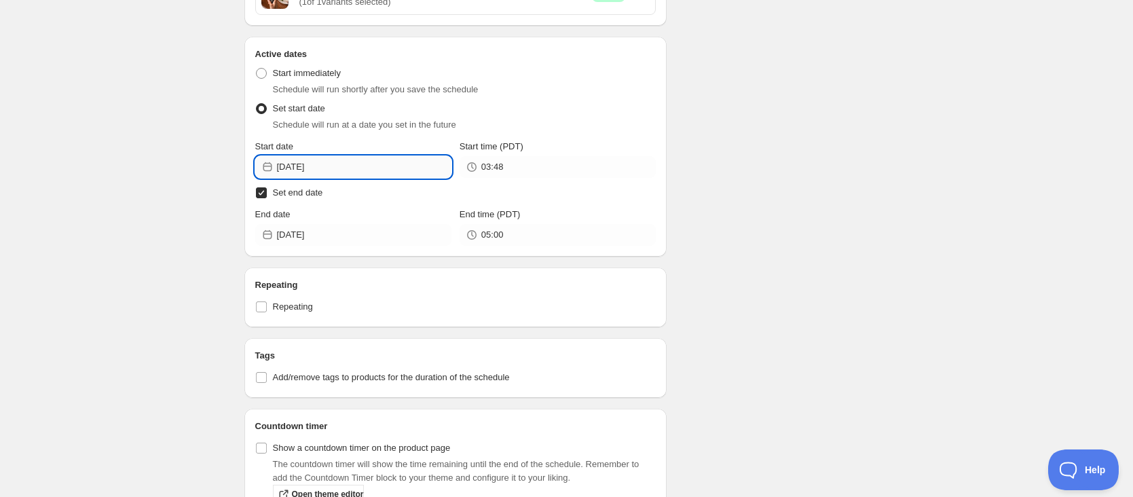
click at [343, 171] on input "[DATE]" at bounding box center [364, 167] width 175 height 22
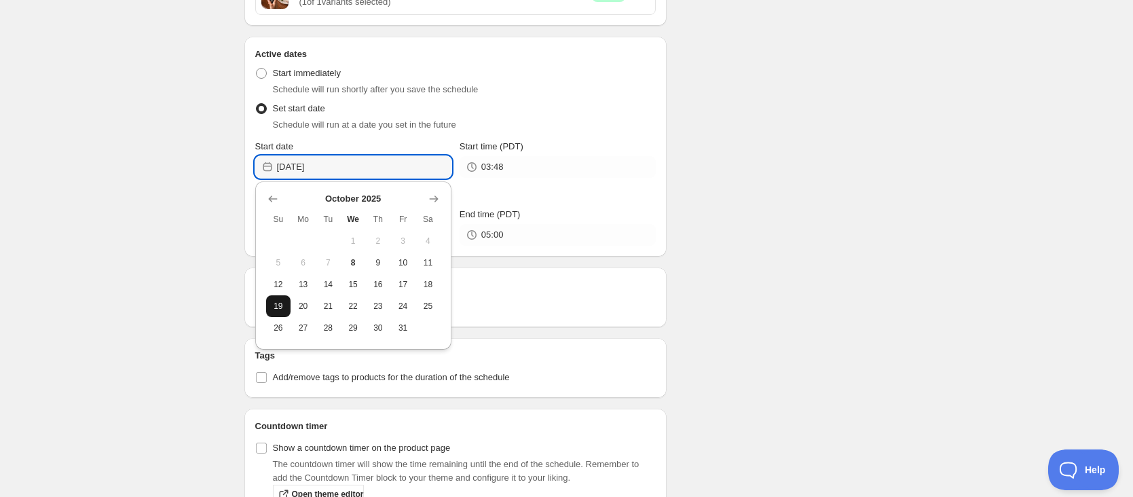
click at [284, 305] on span "19" at bounding box center [279, 306] width 14 height 11
type input "[DATE]"
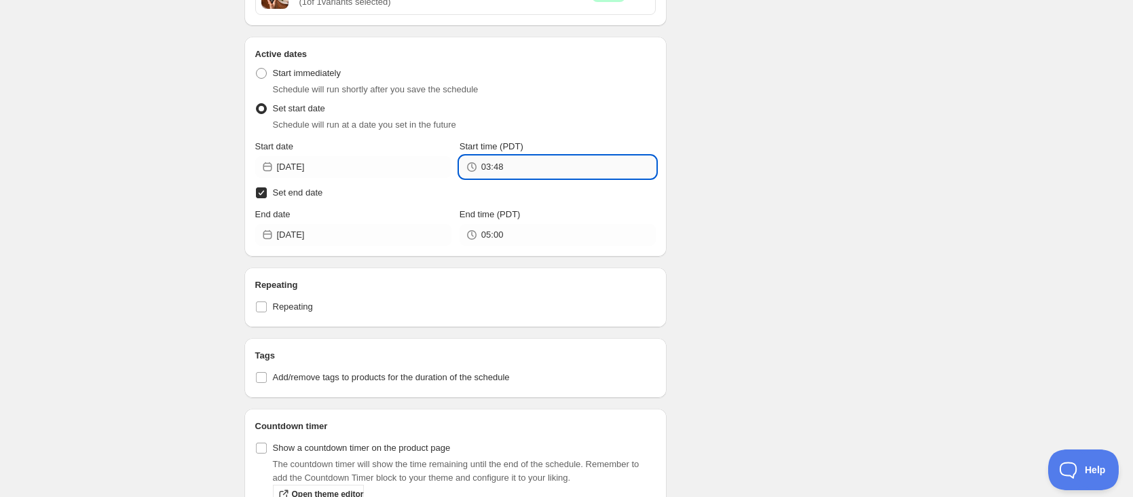
click at [506, 170] on input "03:48" at bounding box center [568, 167] width 175 height 22
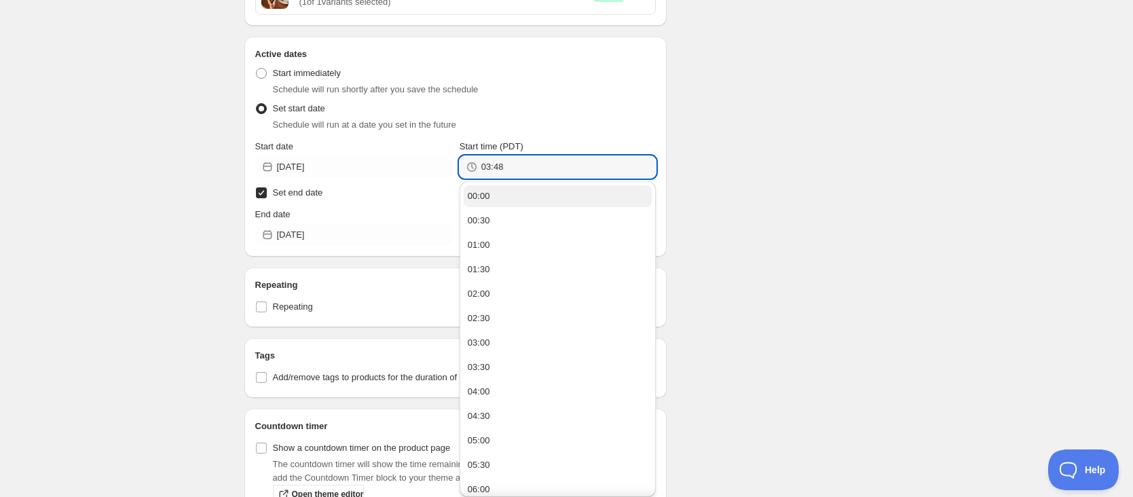
click at [507, 205] on button "00:00" at bounding box center [558, 196] width 188 height 22
type input "00:00"
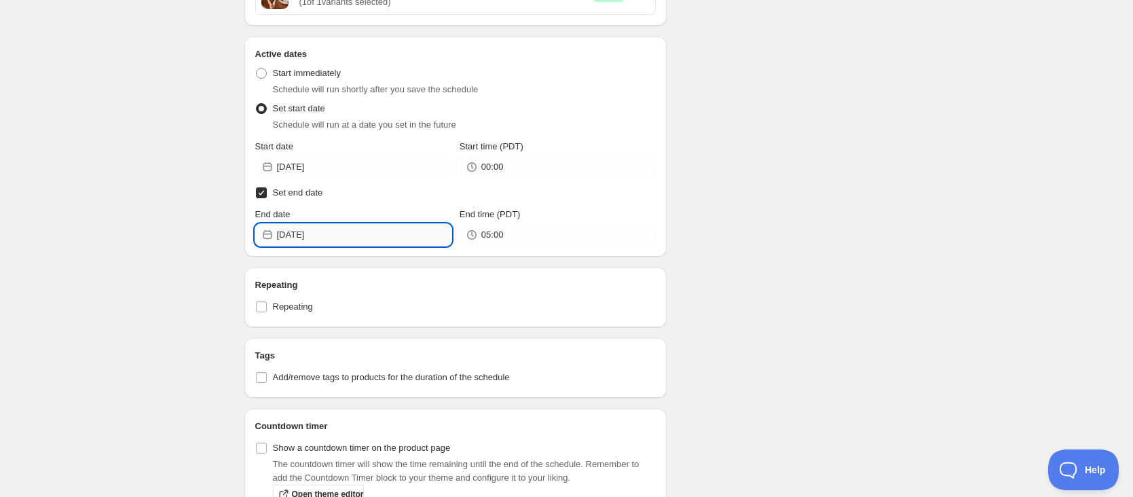
click at [340, 236] on input "[DATE]" at bounding box center [364, 235] width 175 height 22
click at [437, 263] on icon "Show next month, November 2025" at bounding box center [434, 267] width 14 height 14
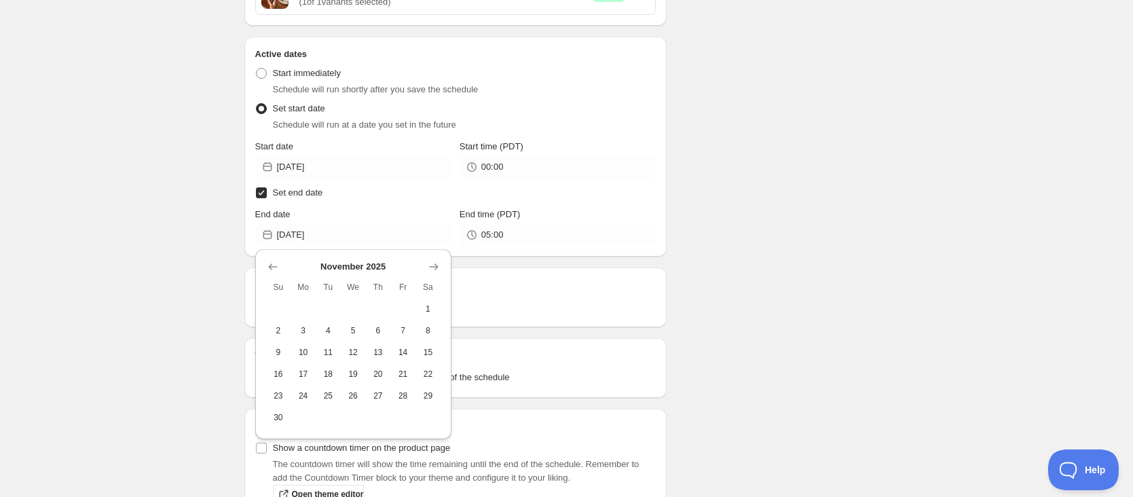
click at [281, 331] on span "2" at bounding box center [279, 330] width 14 height 11
type input "[DATE]"
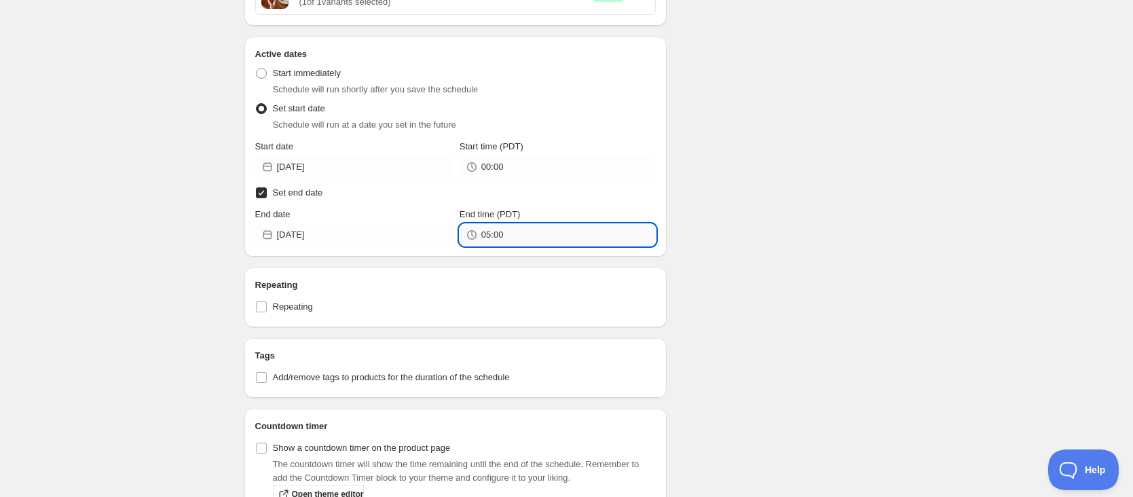
click at [522, 237] on input "05:00" at bounding box center [568, 235] width 175 height 22
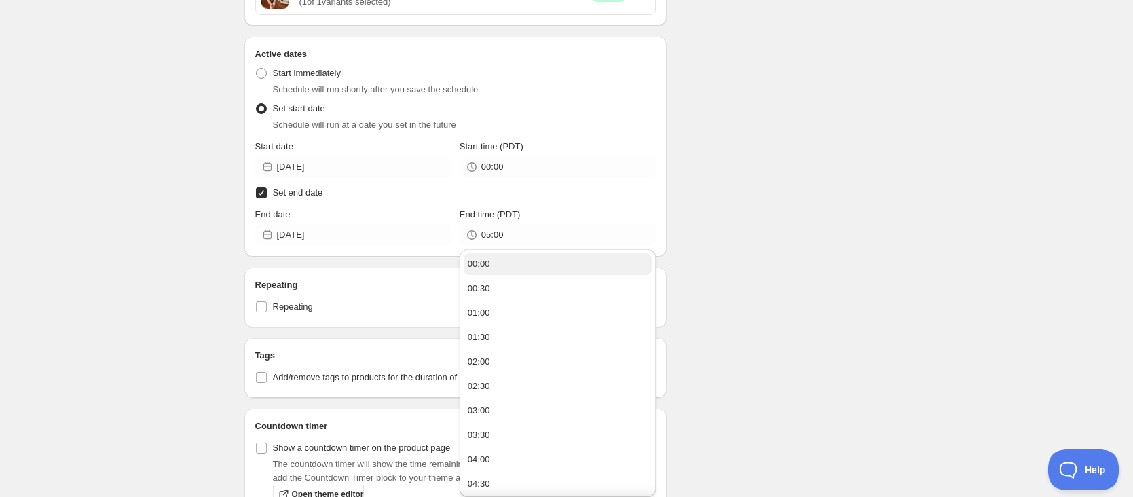
click at [510, 271] on button "00:00" at bounding box center [558, 264] width 188 height 22
type input "00:00"
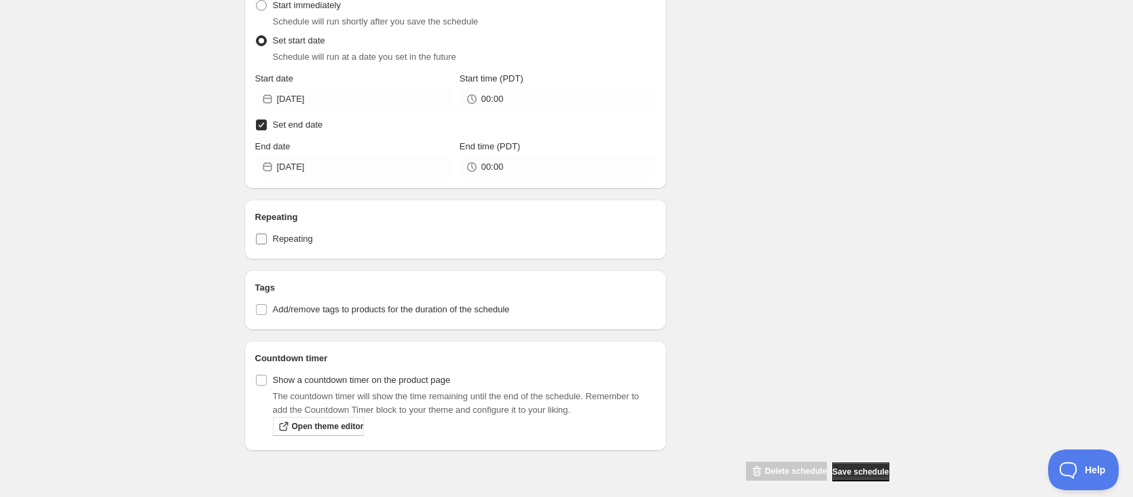
scroll to position [554, 0]
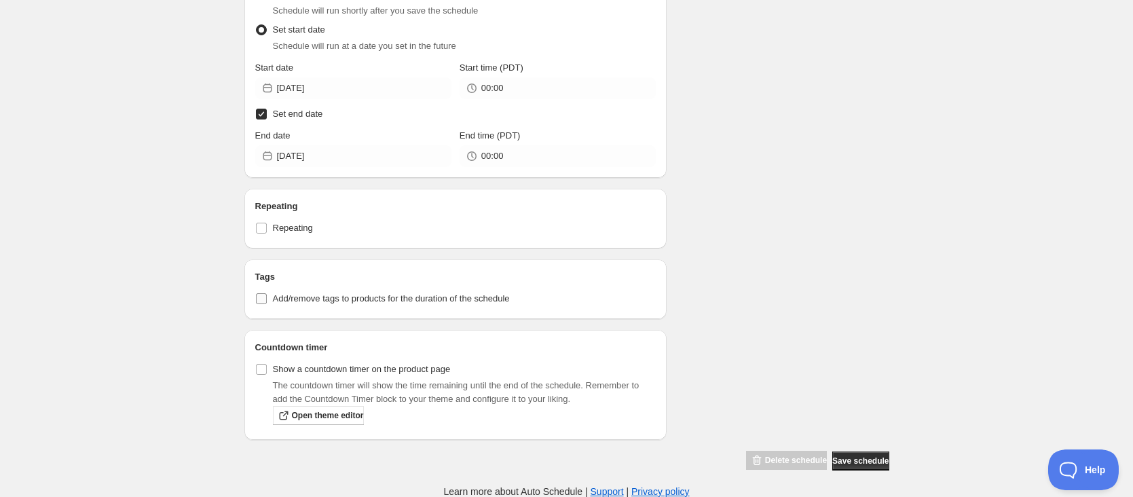
click at [265, 299] on input "Add/remove tags to products for the duration of the schedule" at bounding box center [261, 298] width 11 height 11
checkbox input "true"
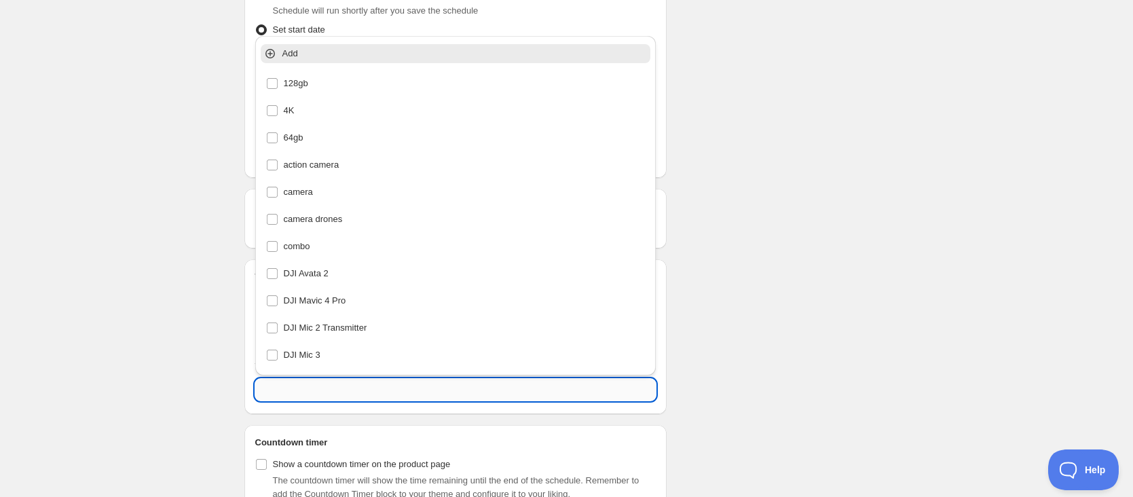
click at [364, 387] on input "text" at bounding box center [455, 390] width 401 height 22
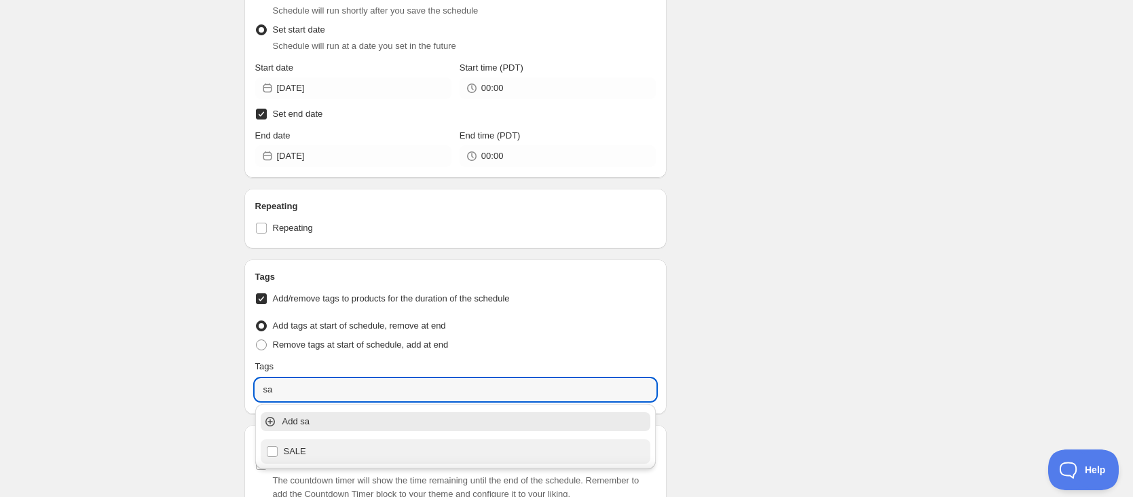
click at [343, 446] on div "SALE" at bounding box center [456, 451] width 380 height 19
type input "SALE"
checkbox input "true"
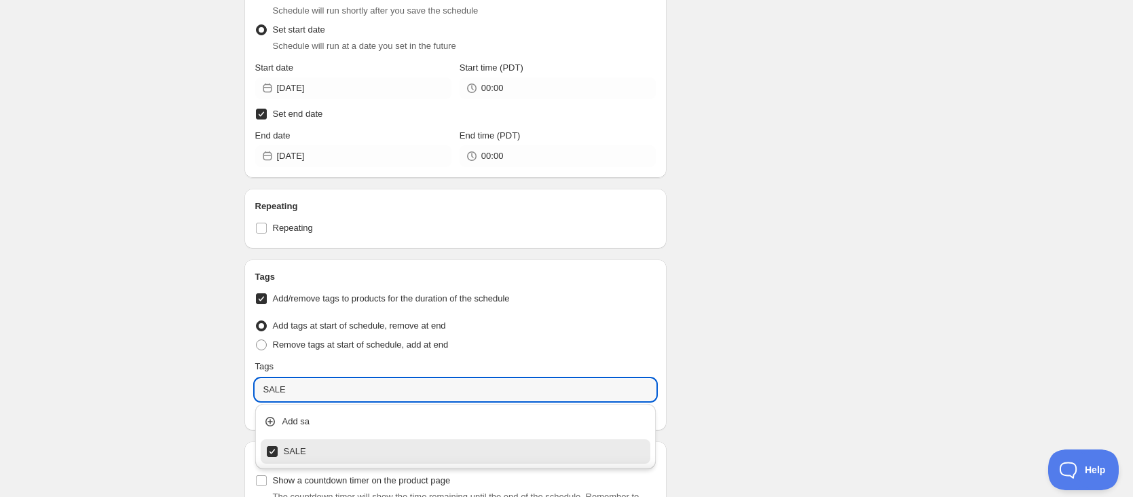
type input "SALE"
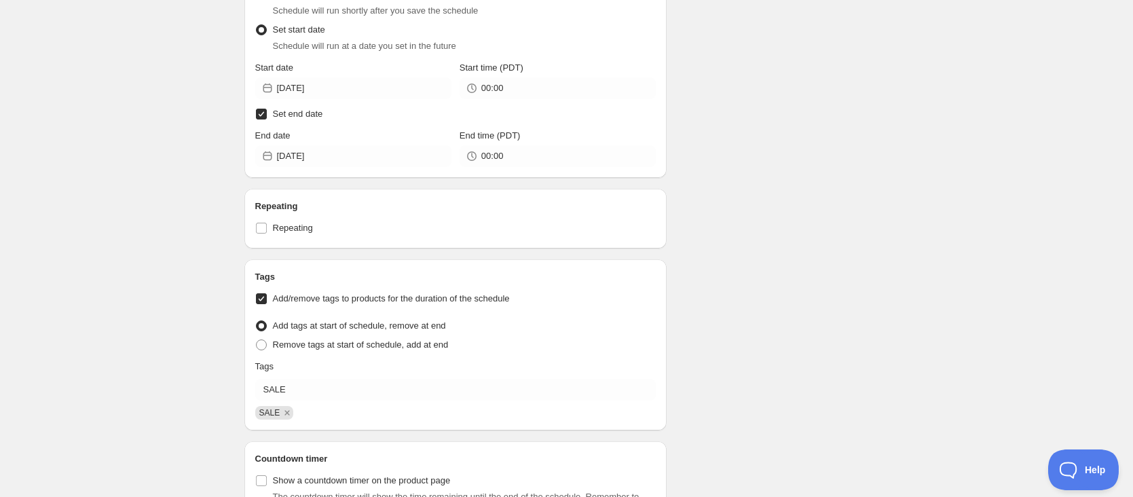
click at [755, 344] on div "Schedule name 1019op3c Your customers won't see this Value Percentage Fixed amo…" at bounding box center [562, 35] width 656 height 1096
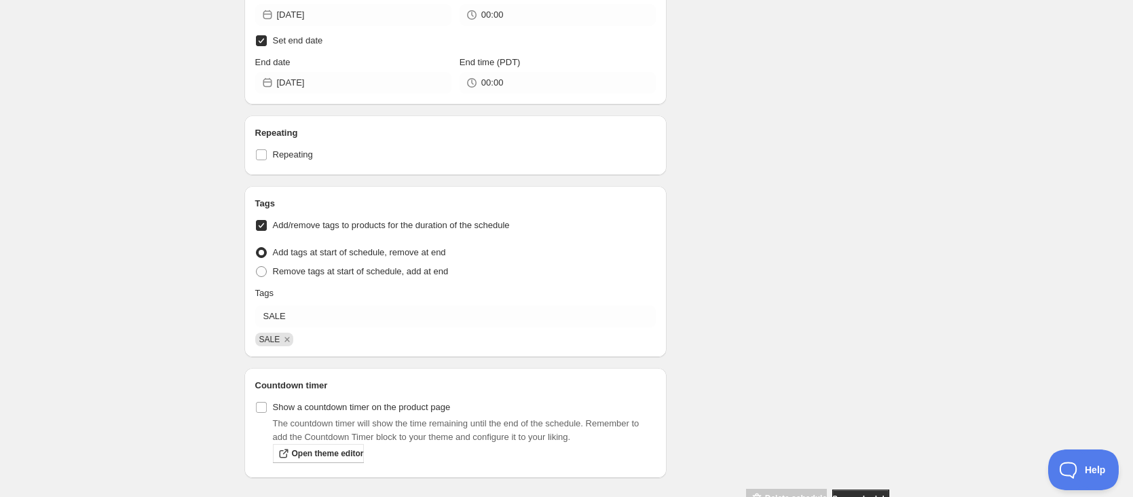
scroll to position [666, 0]
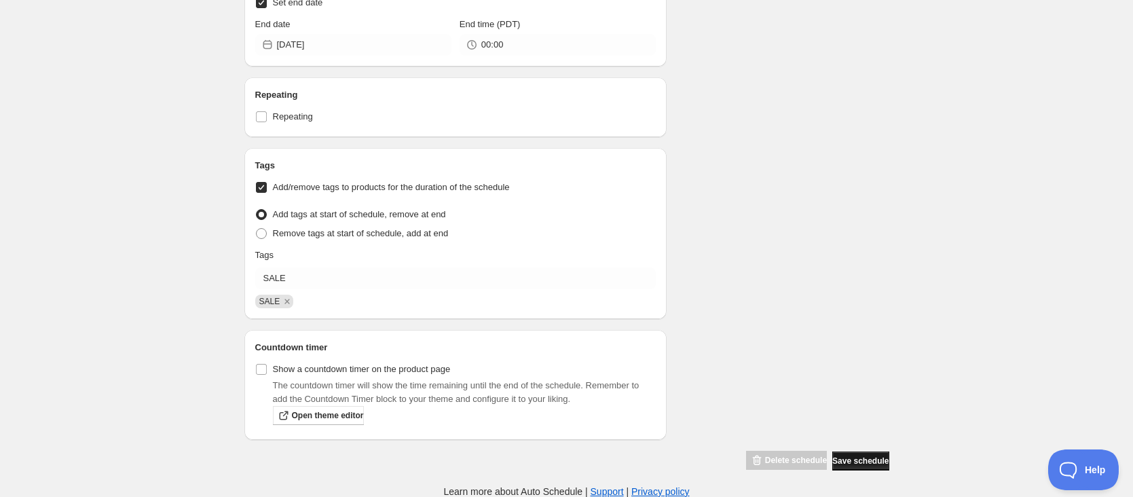
click at [857, 460] on span "Save schedule" at bounding box center [861, 461] width 56 height 11
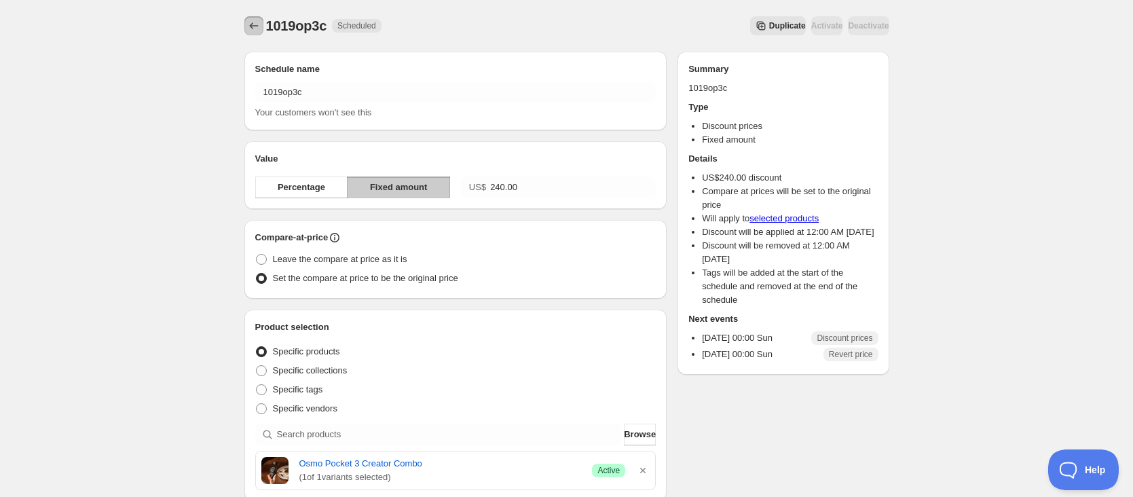
click at [253, 33] on button "Schedules" at bounding box center [253, 25] width 19 height 19
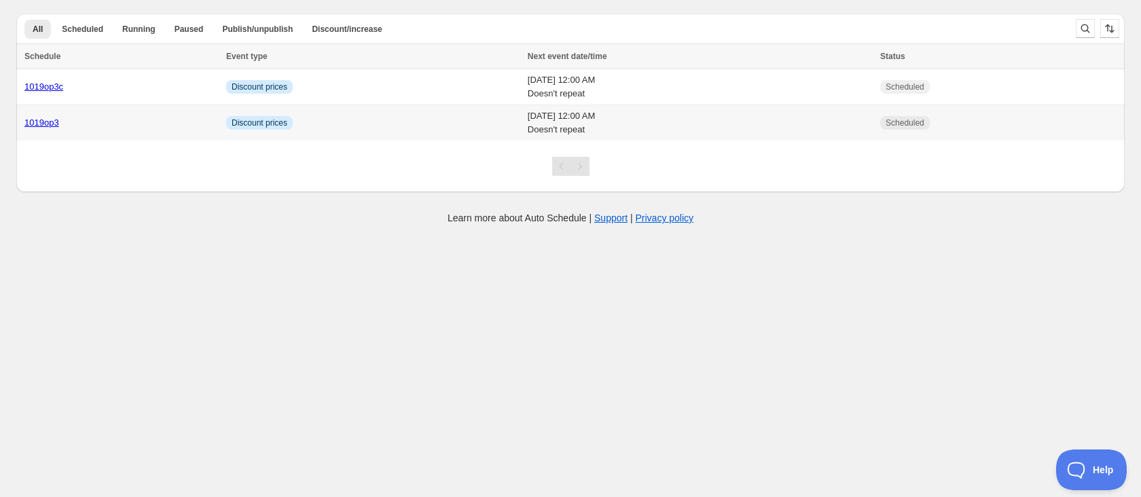
click at [101, 124] on div "1019op3" at bounding box center [121, 123] width 194 height 14
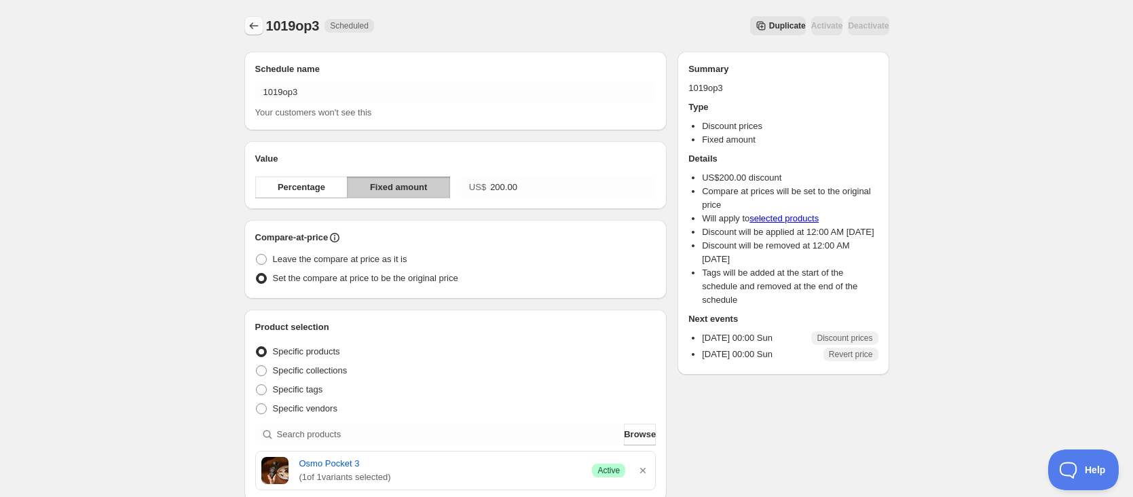
click at [251, 31] on icon "Schedules" at bounding box center [254, 26] width 14 height 14
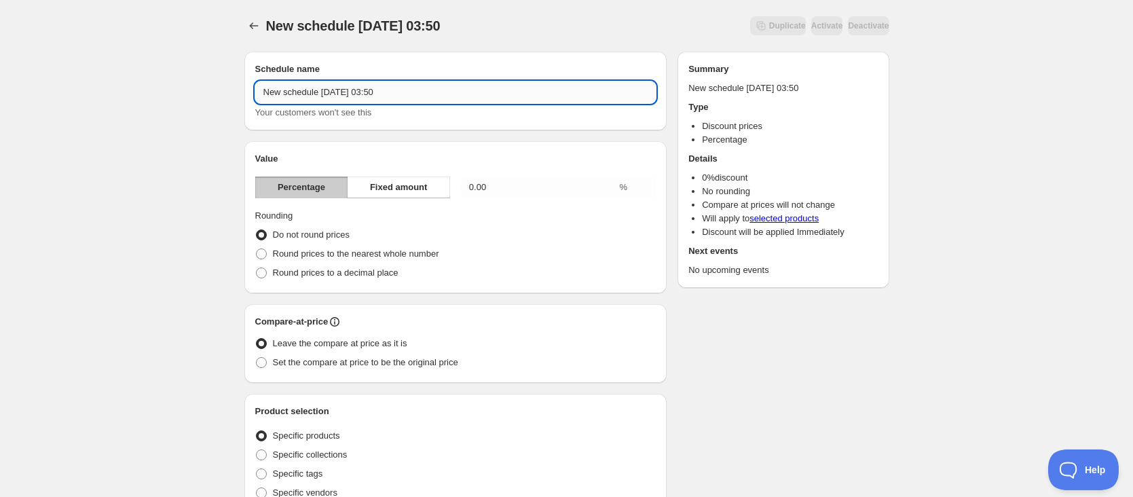
click at [429, 95] on input "New schedule [DATE] 03:50" at bounding box center [455, 92] width 401 height 22
type input "10204K"
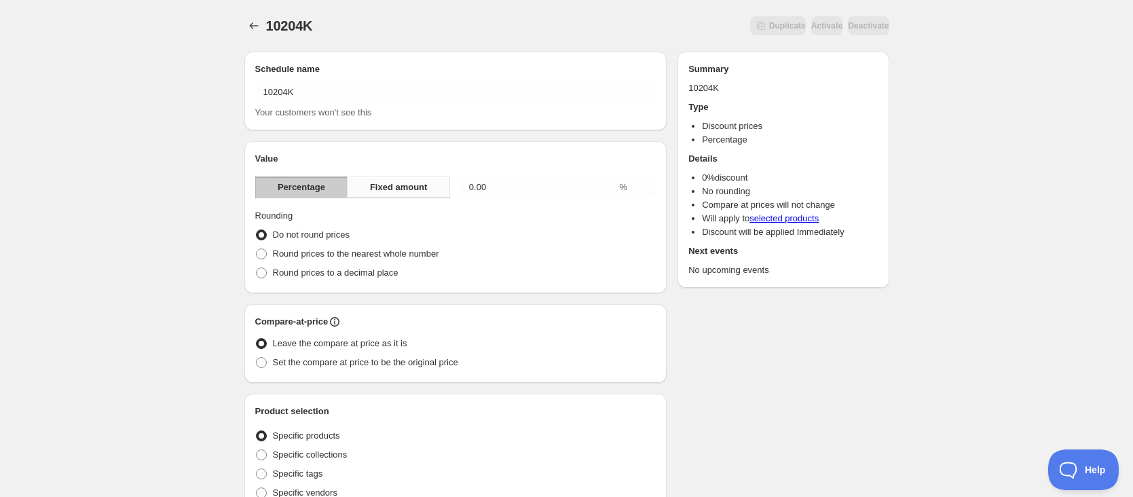
click at [408, 189] on span "Fixed amount" at bounding box center [399, 188] width 58 height 14
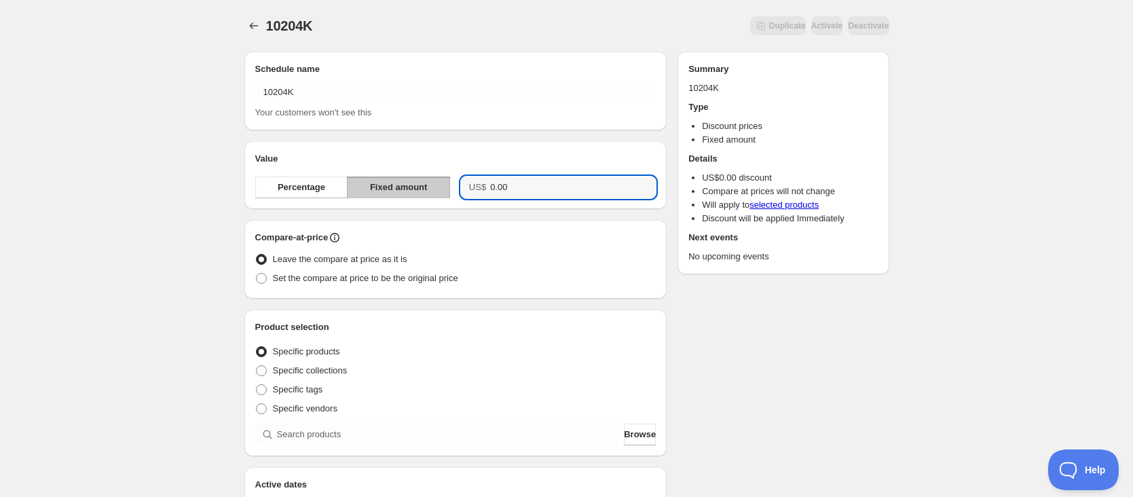
drag, startPoint x: 538, startPoint y: 183, endPoint x: 395, endPoint y: 170, distance: 143.1
click at [395, 170] on div "Value Percentage Fixed amount US$ 0.00" at bounding box center [455, 175] width 401 height 46
click at [374, 273] on span "Set the compare at price to be the original price" at bounding box center [365, 278] width 185 height 10
click at [257, 273] on input "Set the compare at price to be the original price" at bounding box center [256, 273] width 1 height 1
radio input "true"
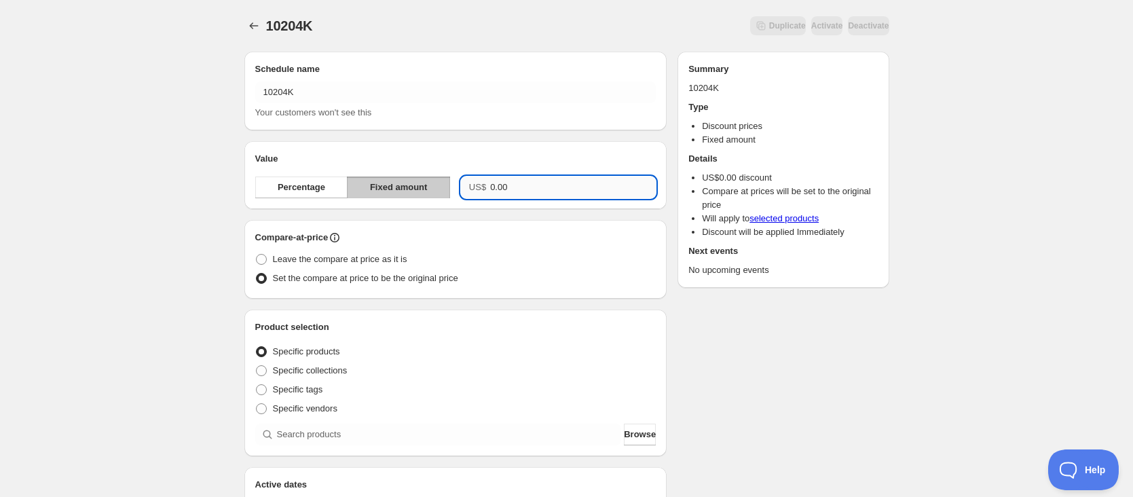
click at [560, 191] on input "0.00" at bounding box center [573, 188] width 166 height 22
drag, startPoint x: 560, startPoint y: 191, endPoint x: 230, endPoint y: 135, distance: 334.0
click at [248, 138] on div "Schedule name 10204K Your customers won't see this Value Percentage Fixed amoun…" at bounding box center [455, 457] width 423 height 811
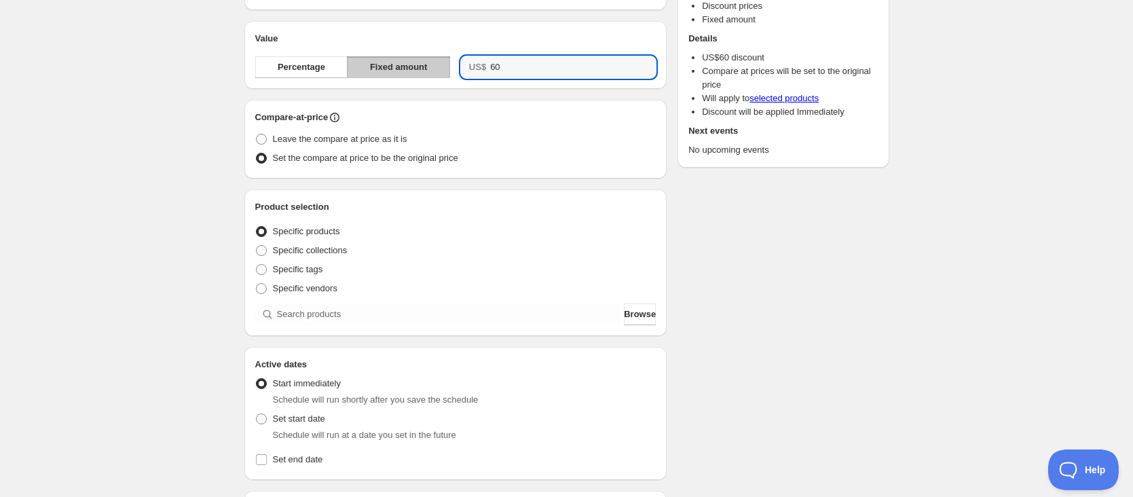
scroll to position [136, 0]
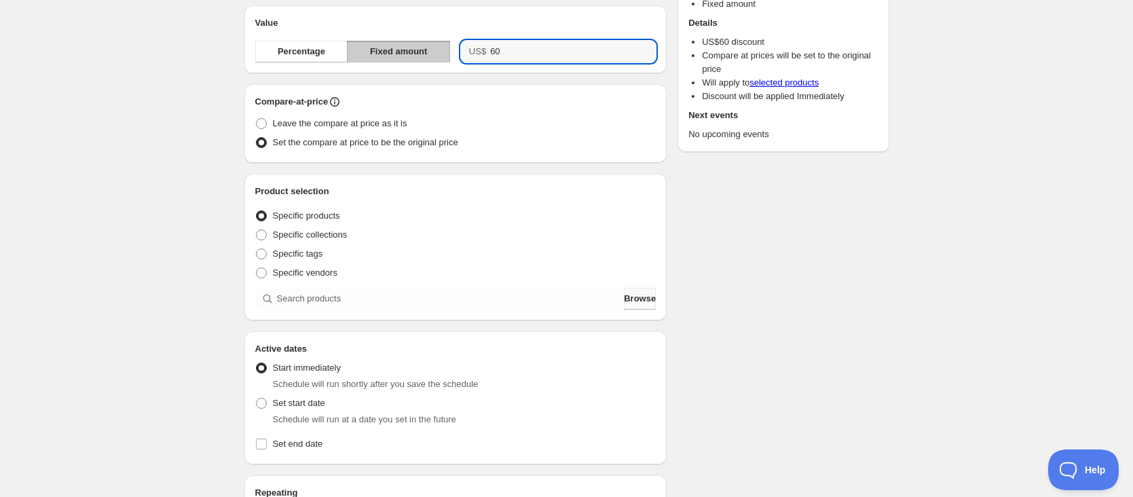
type input "60.00"
click at [646, 301] on span "Browse" at bounding box center [640, 299] width 32 height 14
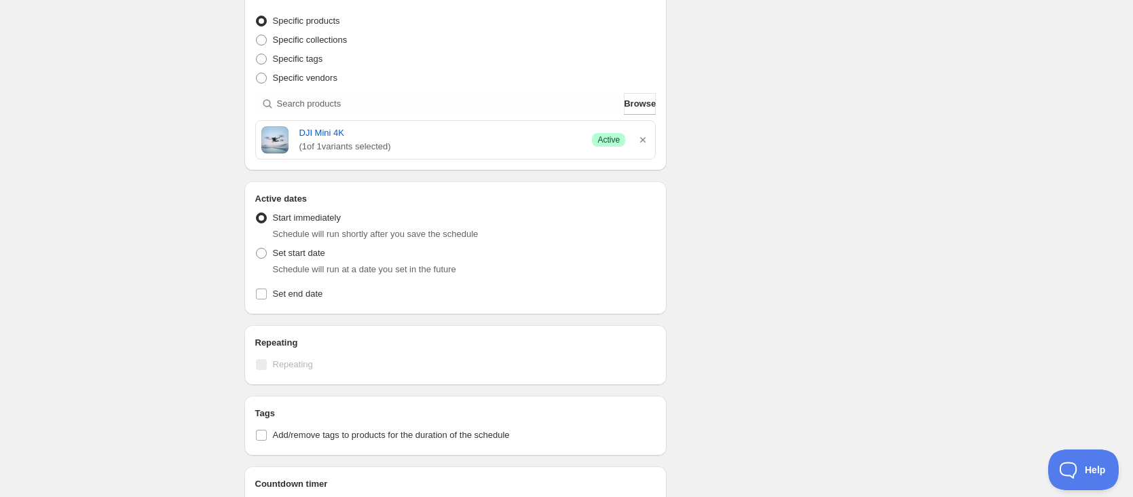
scroll to position [340, 0]
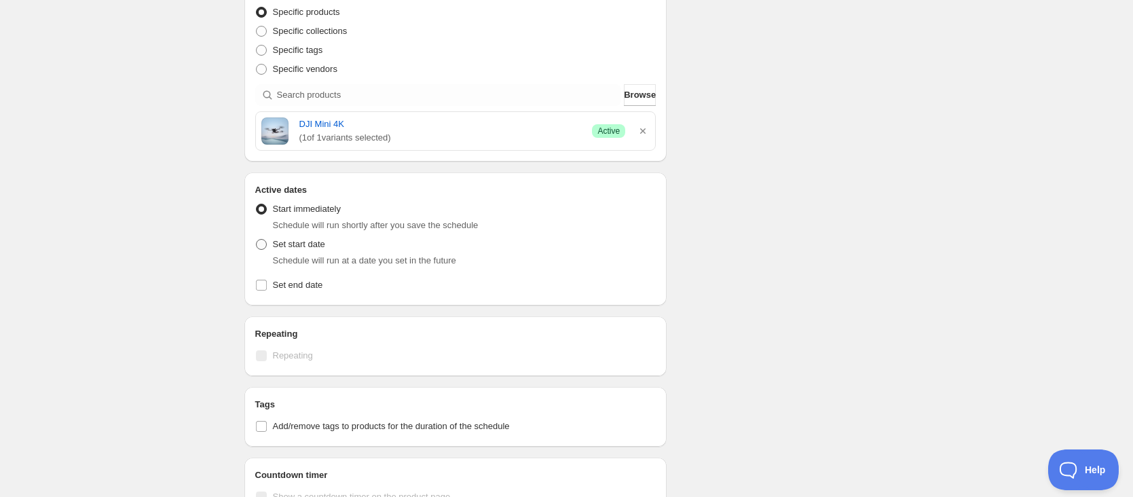
click at [287, 242] on span "Set start date" at bounding box center [299, 244] width 52 height 10
click at [257, 240] on input "Set start date" at bounding box center [256, 239] width 1 height 1
radio input "true"
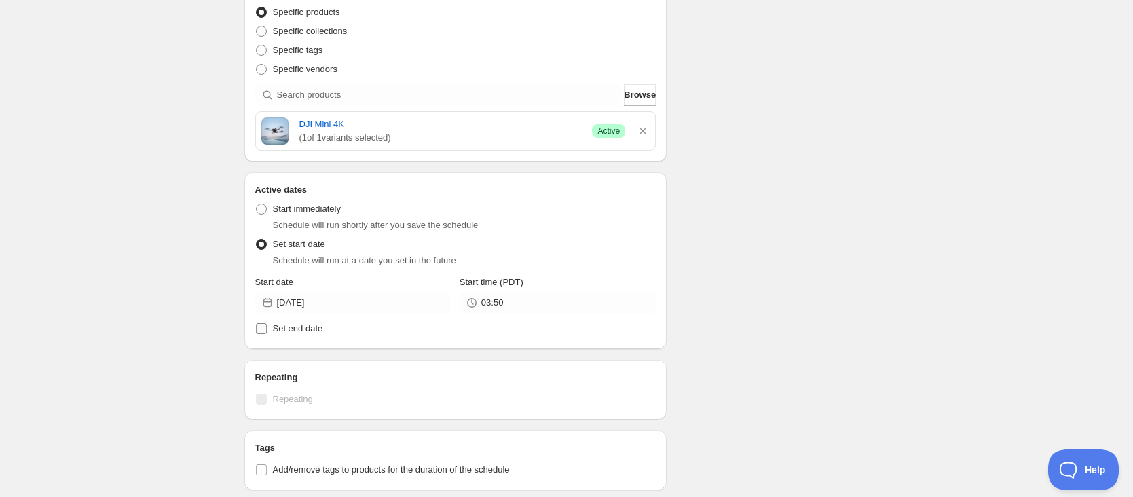
click at [278, 325] on span "Set end date" at bounding box center [298, 328] width 50 height 10
click at [267, 325] on input "Set end date" at bounding box center [261, 328] width 11 height 11
checkbox input "true"
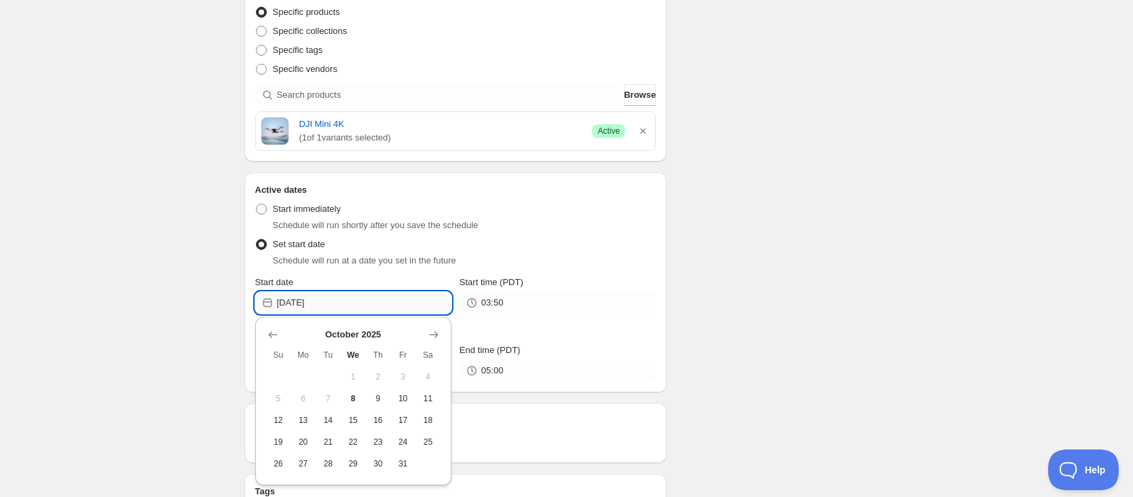
click at [361, 310] on input "[DATE]" at bounding box center [364, 303] width 175 height 22
click at [310, 442] on span "20" at bounding box center [303, 442] width 14 height 11
type input "[DATE]"
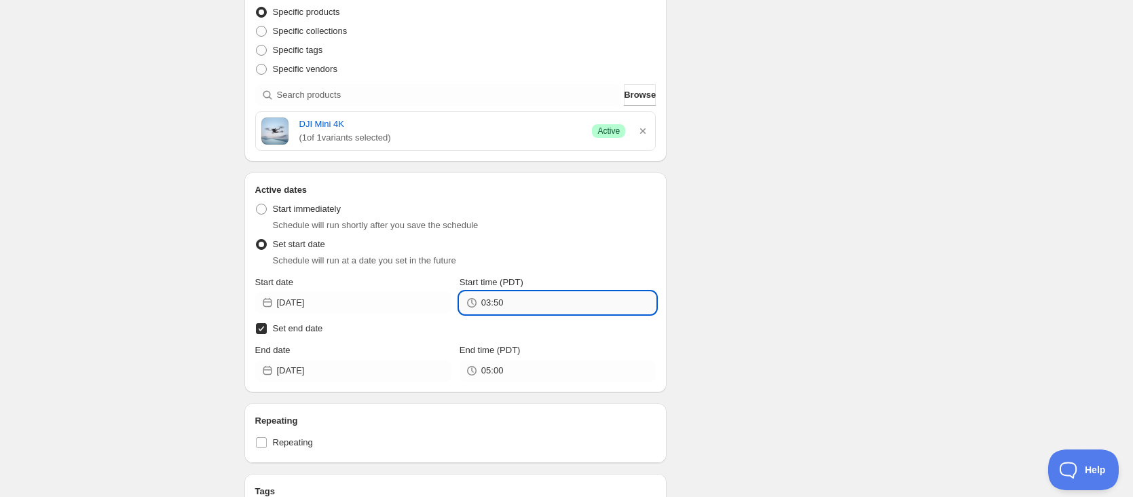
click at [523, 301] on input "03:50" at bounding box center [568, 303] width 175 height 22
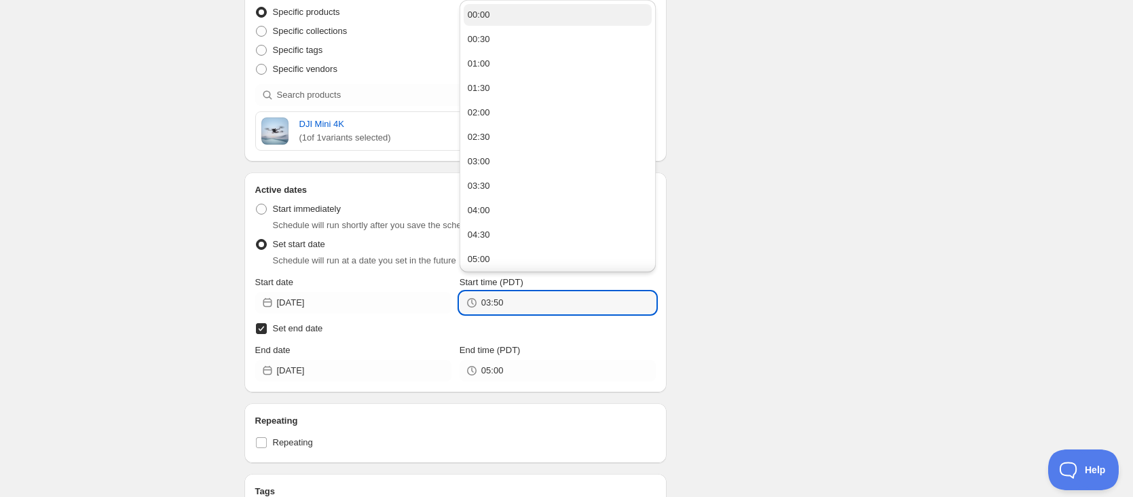
click at [534, 23] on button "00:00" at bounding box center [558, 15] width 188 height 22
type input "00:00"
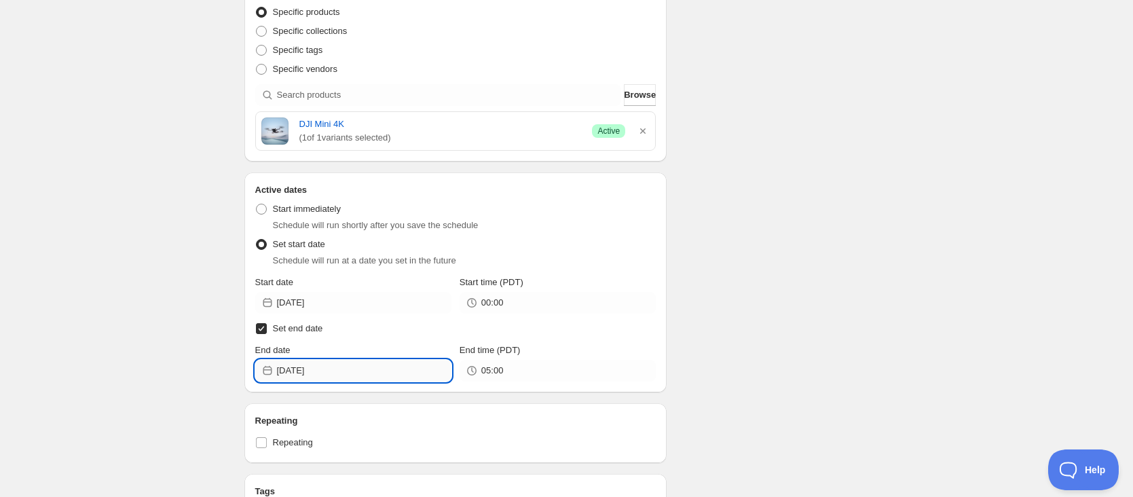
click at [369, 373] on input "[DATE]" at bounding box center [364, 371] width 175 height 22
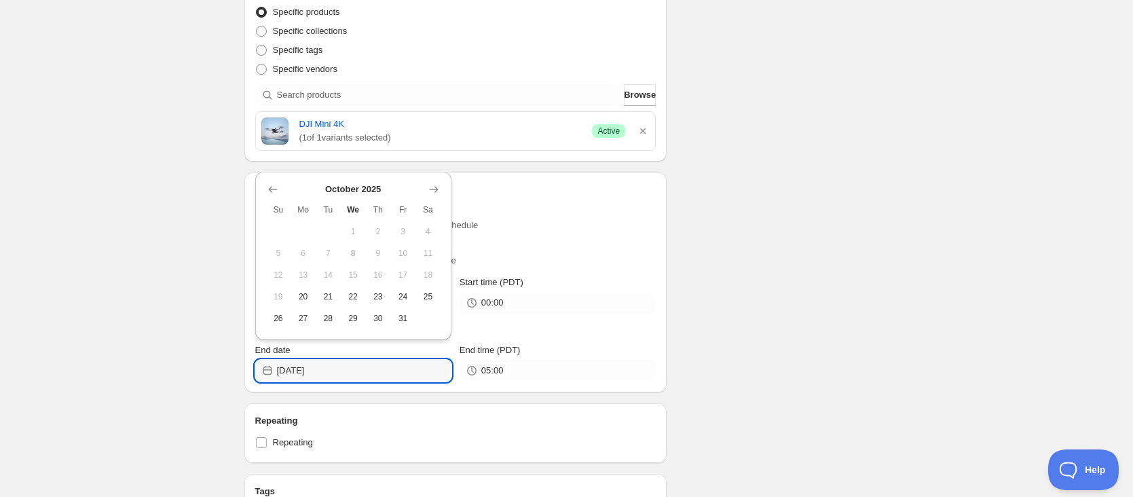
click at [419, 298] on button "25" at bounding box center [428, 297] width 25 height 22
type input "[DATE]"
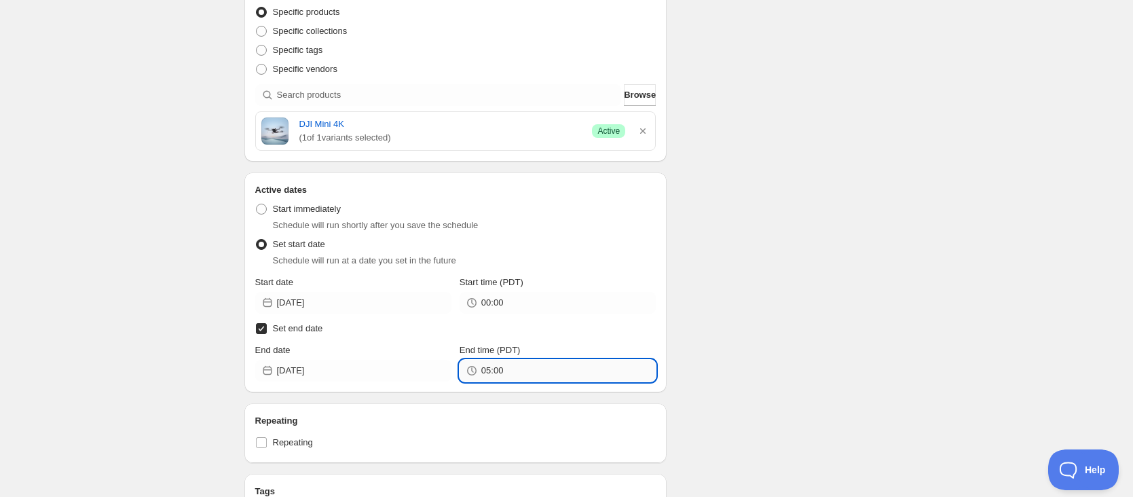
click at [564, 376] on input "05:00" at bounding box center [568, 371] width 175 height 22
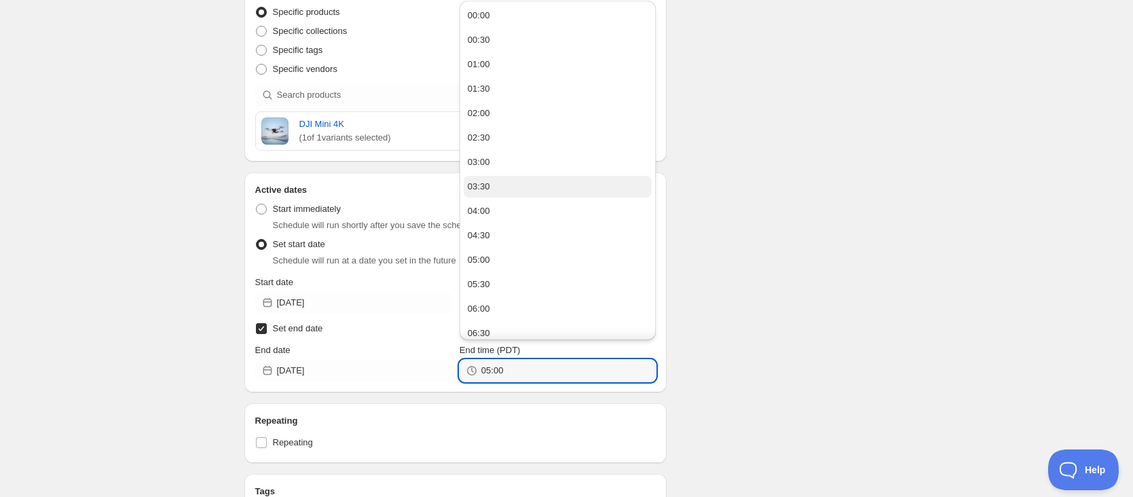
scroll to position [272, 0]
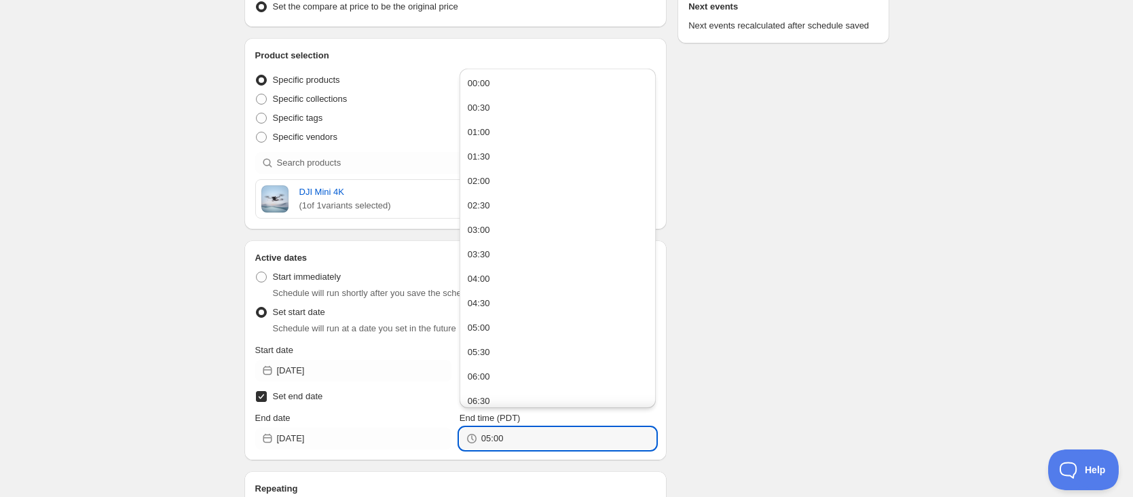
drag, startPoint x: 524, startPoint y: 88, endPoint x: 524, endPoint y: 98, distance: 10.2
click at [524, 88] on button "00:00" at bounding box center [558, 84] width 188 height 22
type input "00:00"
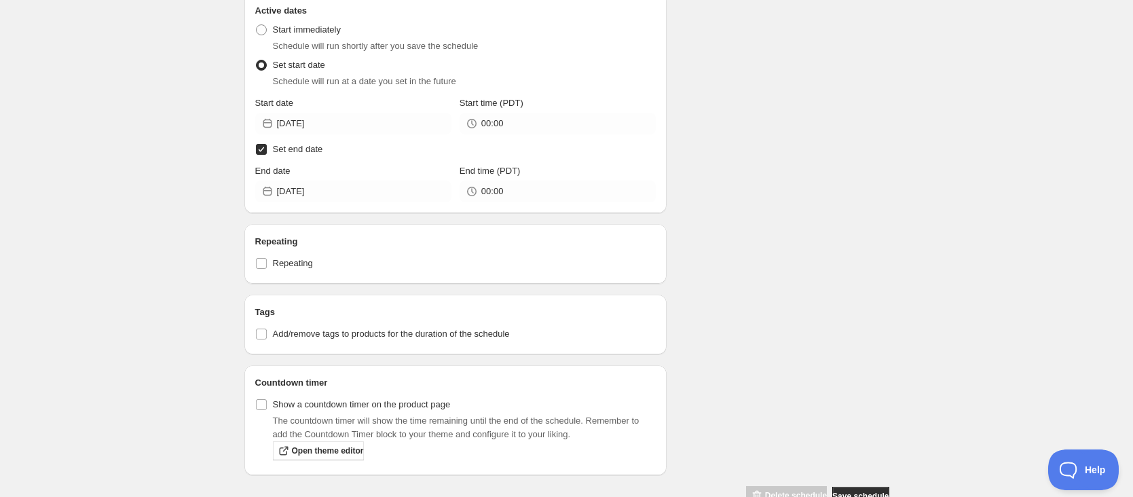
scroll to position [543, 0]
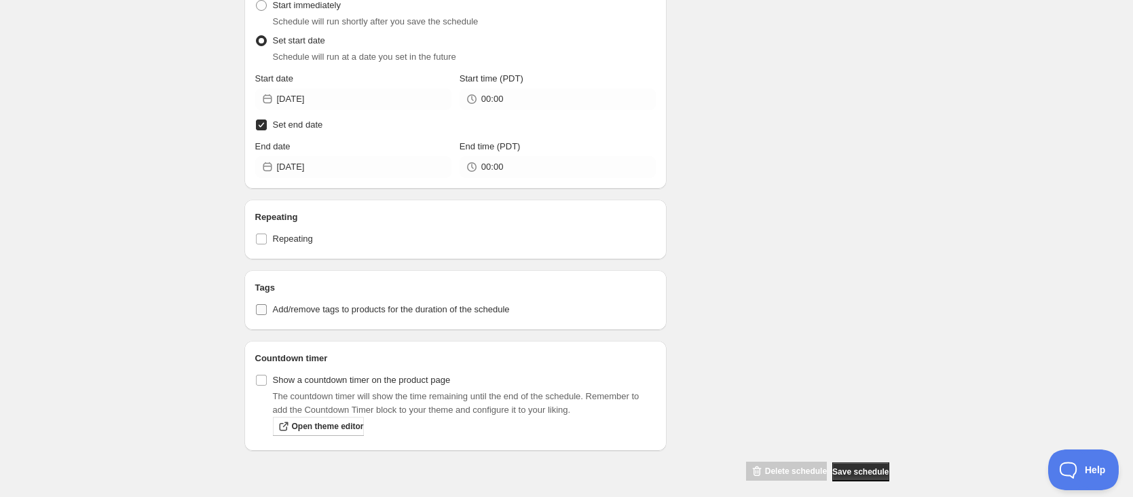
click at [264, 310] on input "Add/remove tags to products for the duration of the schedule" at bounding box center [261, 309] width 11 height 11
checkbox input "true"
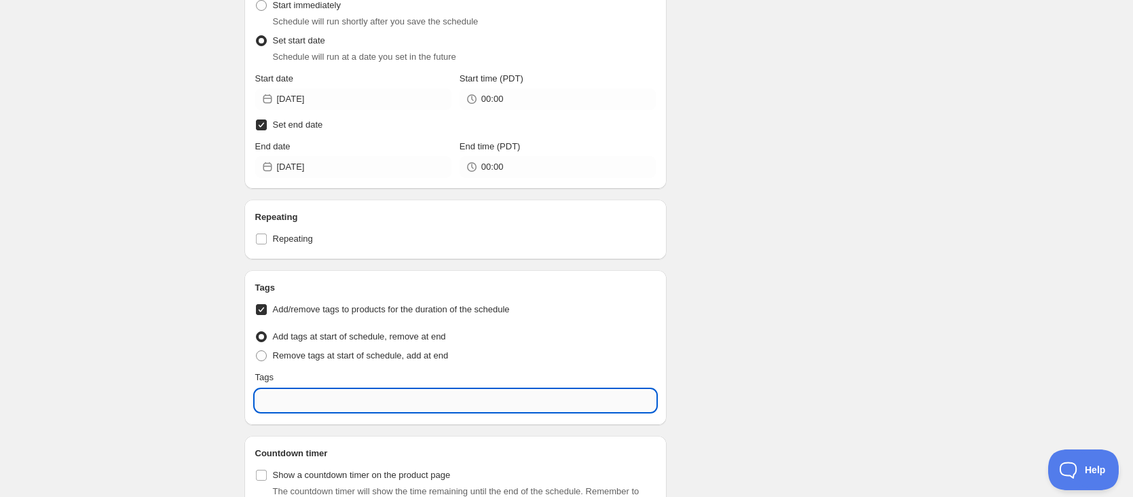
click at [289, 403] on input "text" at bounding box center [455, 401] width 401 height 22
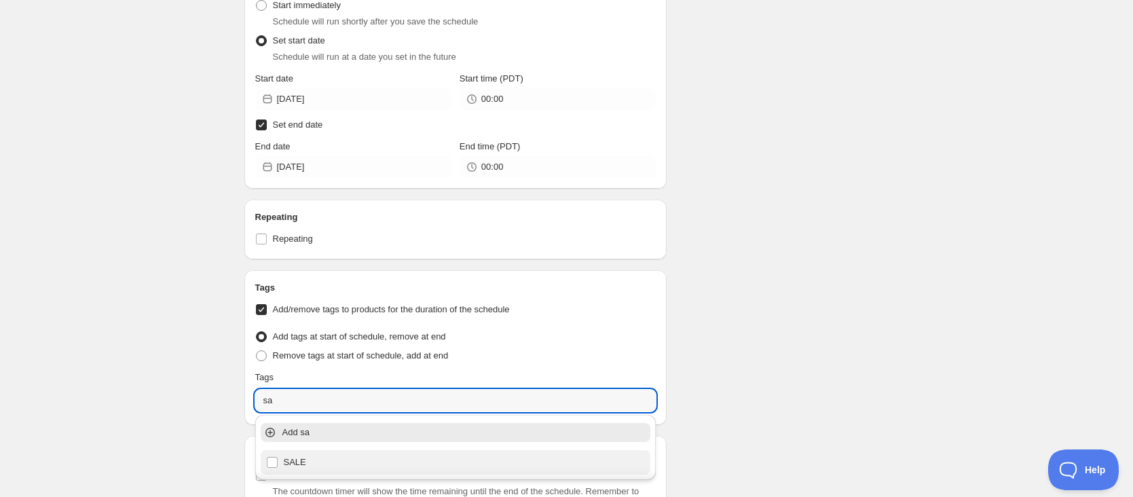
click at [311, 463] on div "SALE" at bounding box center [456, 462] width 380 height 19
type input "SALE"
checkbox input "true"
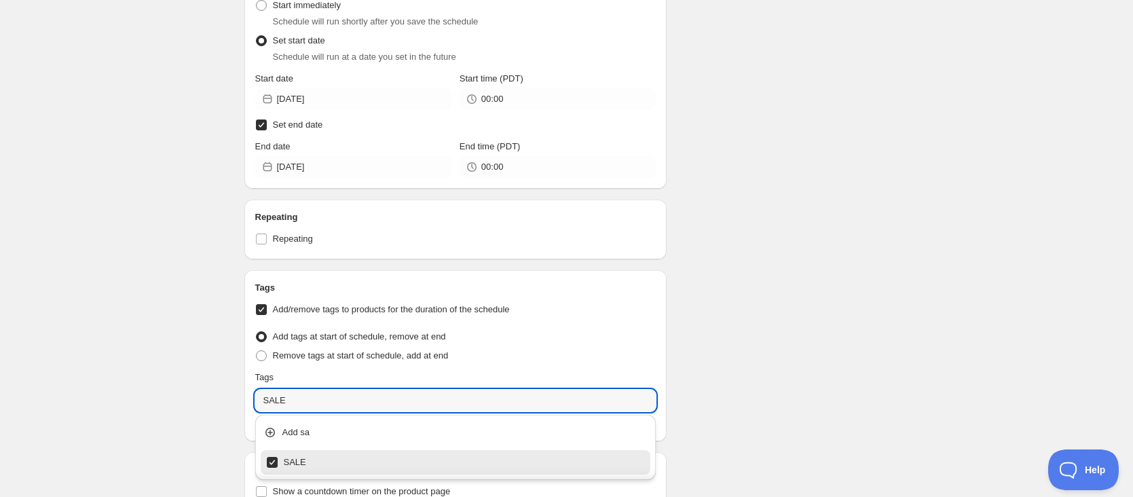
scroll to position [666, 0]
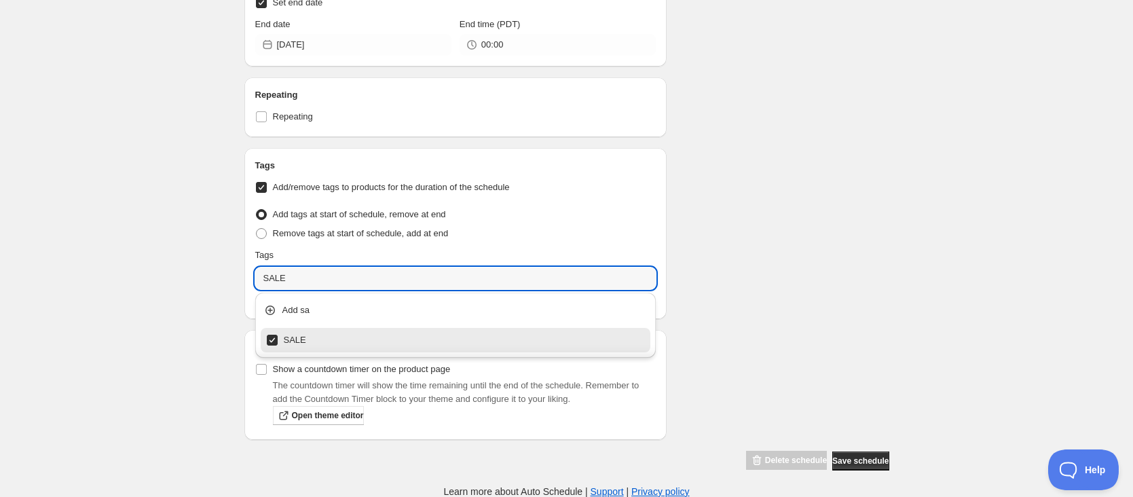
type input "SALE"
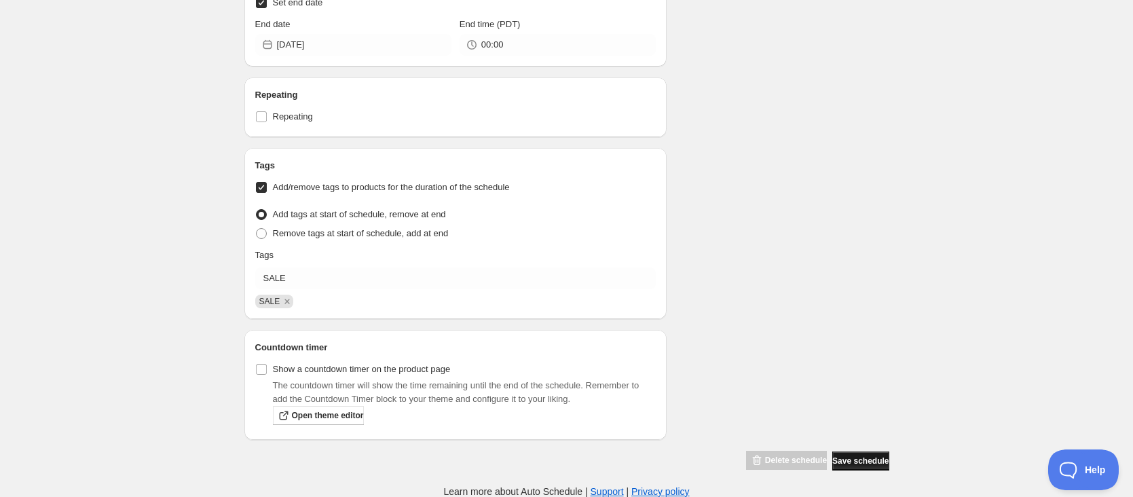
click at [838, 460] on span "Save schedule" at bounding box center [861, 461] width 56 height 11
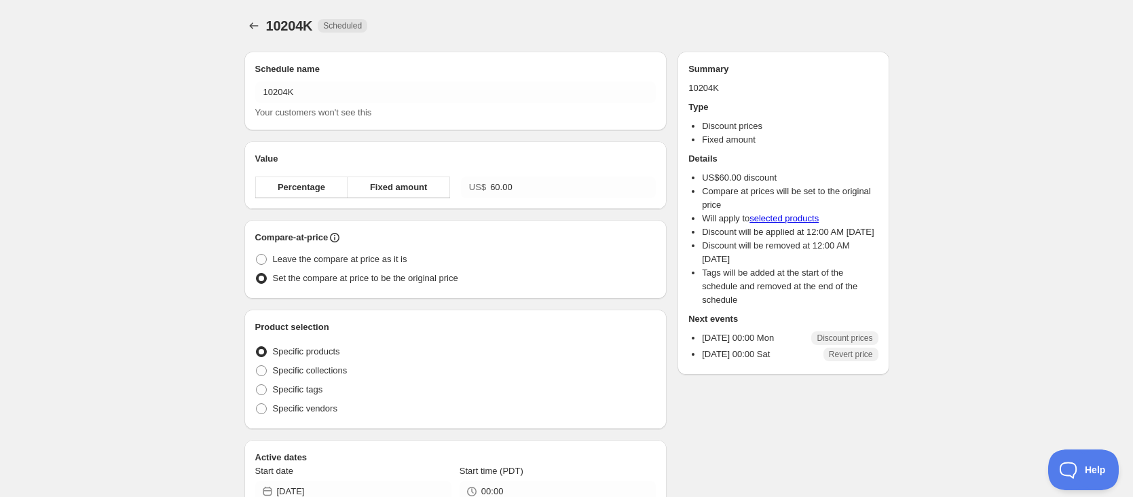
radio input "true"
checkbox input "true"
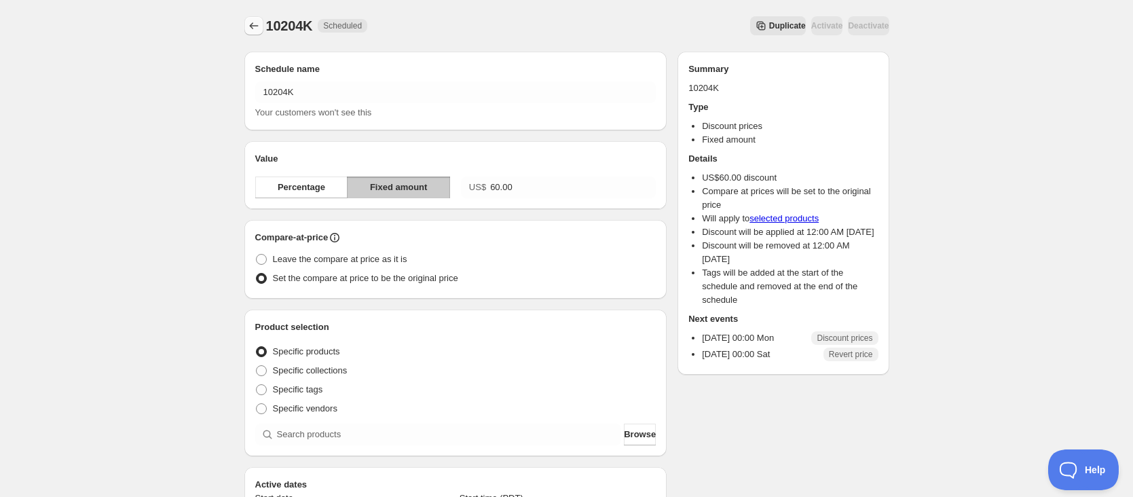
click at [250, 29] on icon "Schedules" at bounding box center [254, 26] width 14 height 14
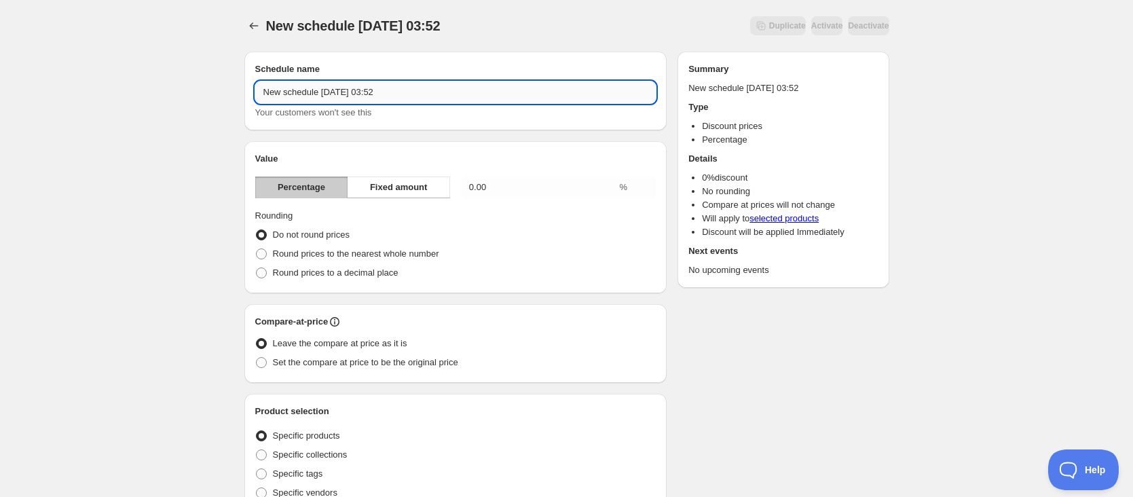
click at [319, 94] on input "New schedule [DATE] 03:52" at bounding box center [455, 92] width 401 height 22
type input "1020"
click at [403, 187] on span "Fixed amount" at bounding box center [399, 188] width 58 height 14
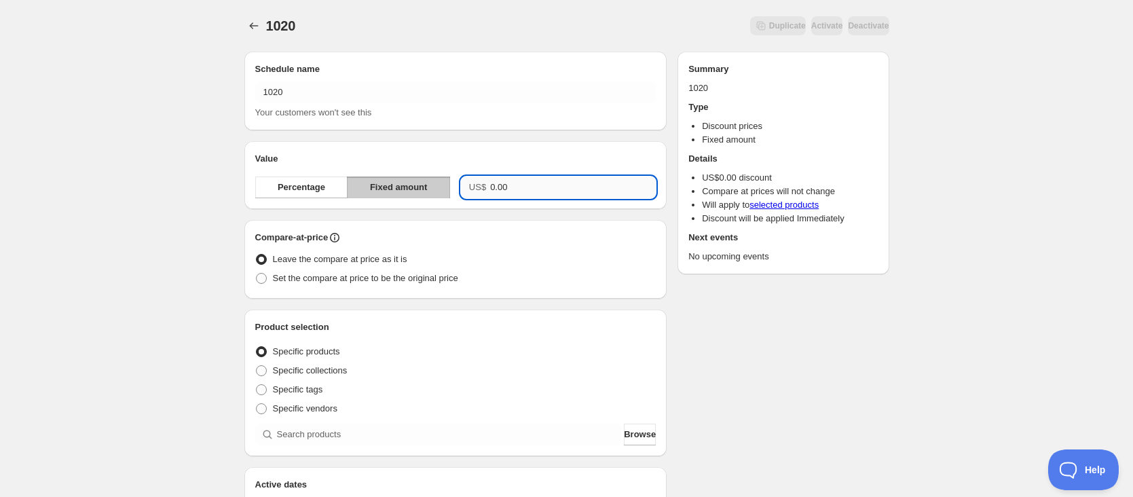
click at [490, 190] on input "0.00" at bounding box center [573, 188] width 166 height 22
type input "900.00"
click at [357, 288] on div "Compare-at-price Leave the compare at price as it is Set the compare at price t…" at bounding box center [455, 259] width 423 height 79
click at [376, 274] on span "Set the compare at price to be the original price" at bounding box center [365, 278] width 185 height 10
click at [257, 274] on input "Set the compare at price to be the original price" at bounding box center [256, 273] width 1 height 1
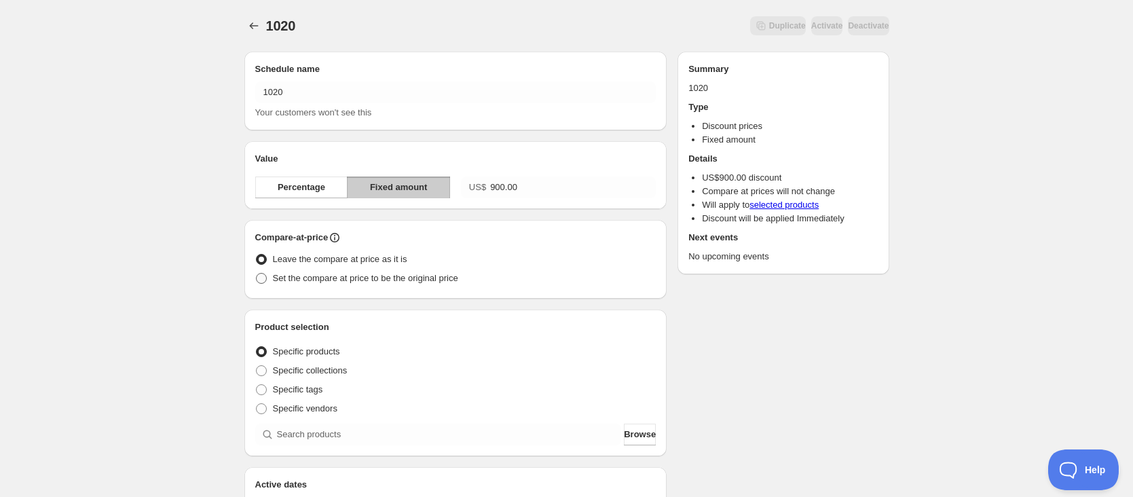
radio input "true"
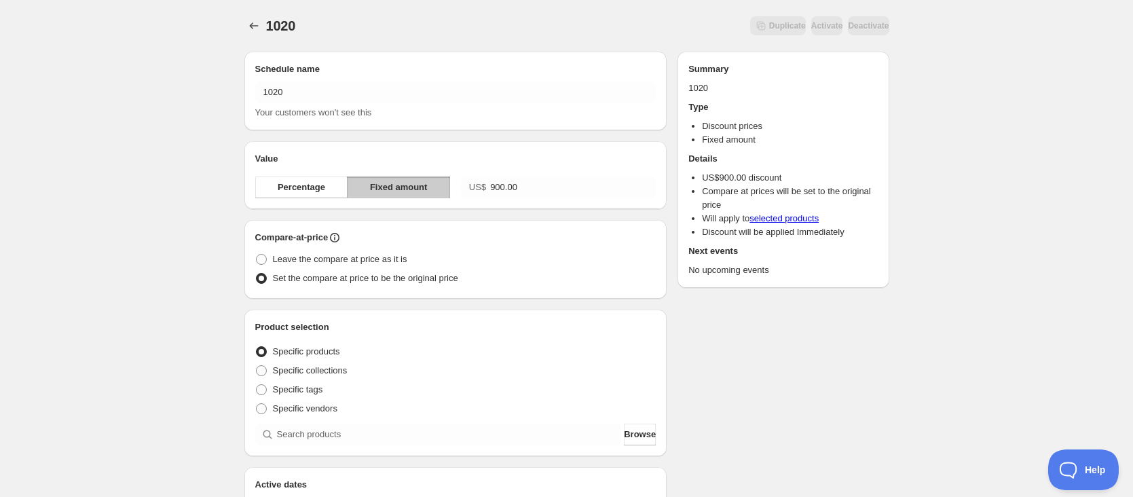
scroll to position [68, 0]
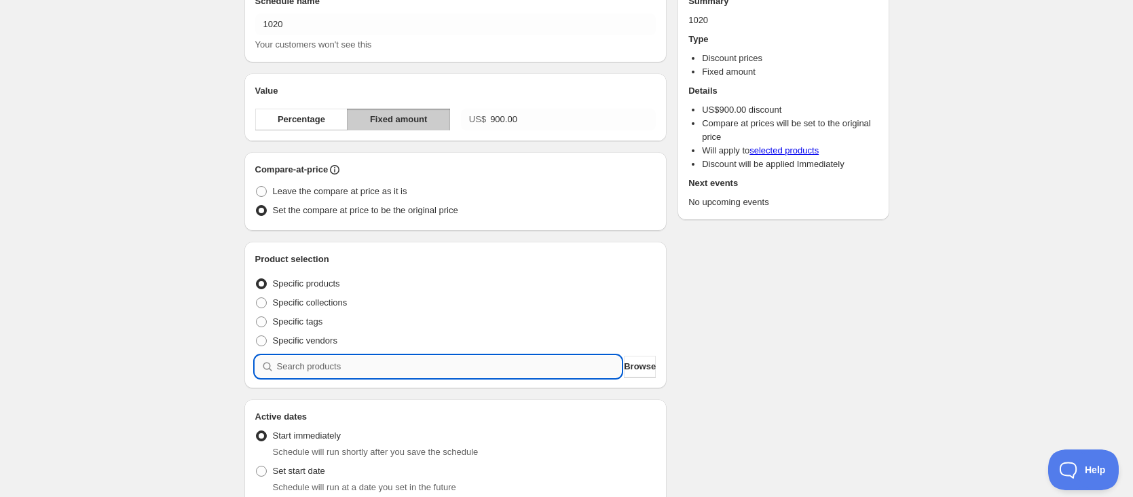
click at [331, 360] on input "search" at bounding box center [449, 367] width 345 height 22
click at [624, 369] on button "Browse" at bounding box center [640, 367] width 32 height 22
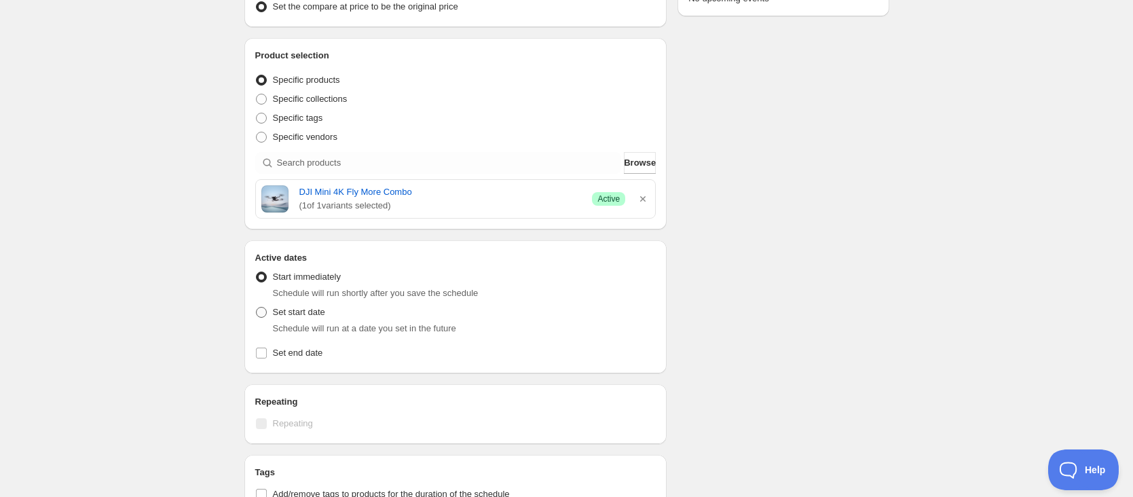
click at [311, 314] on span "Set start date" at bounding box center [299, 312] width 52 height 10
click at [257, 308] on input "Set start date" at bounding box center [256, 307] width 1 height 1
radio input "true"
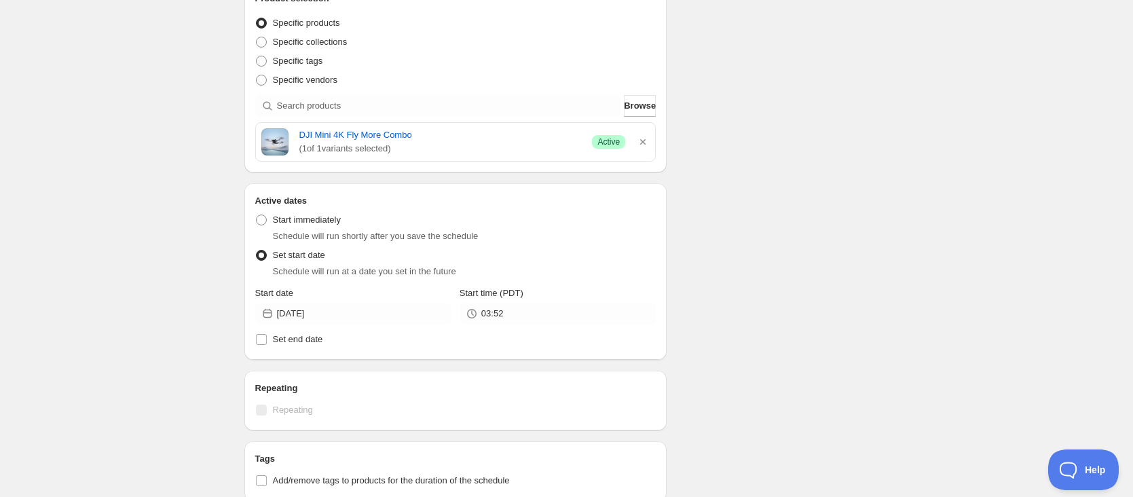
scroll to position [475, 0]
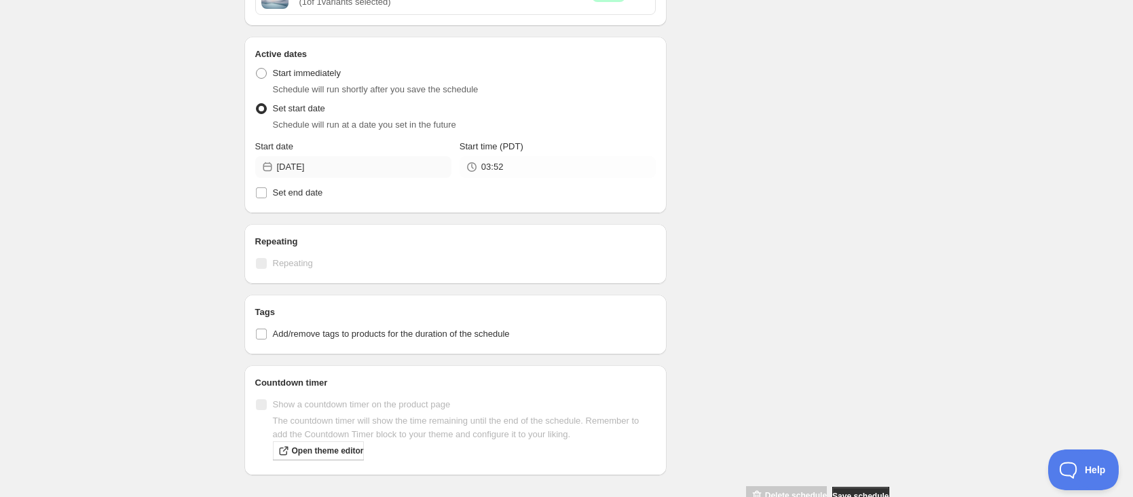
drag, startPoint x: 301, startPoint y: 192, endPoint x: 336, endPoint y: 172, distance: 40.4
click at [301, 192] on span "Set end date" at bounding box center [298, 192] width 50 height 10
click at [267, 192] on input "Set end date" at bounding box center [261, 192] width 11 height 11
checkbox input "true"
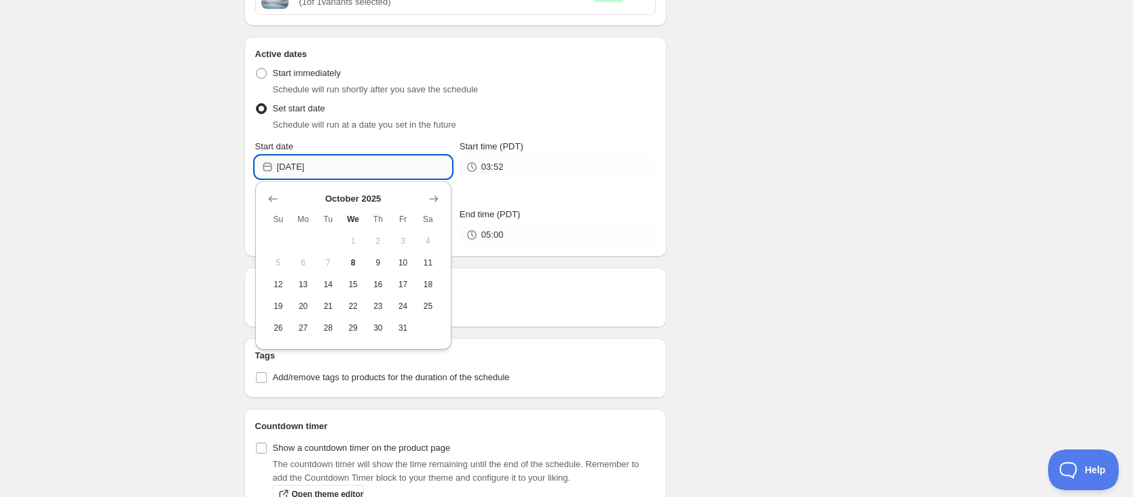
click at [340, 166] on input "[DATE]" at bounding box center [364, 167] width 175 height 22
click at [305, 305] on span "20" at bounding box center [303, 306] width 14 height 11
type input "[DATE]"
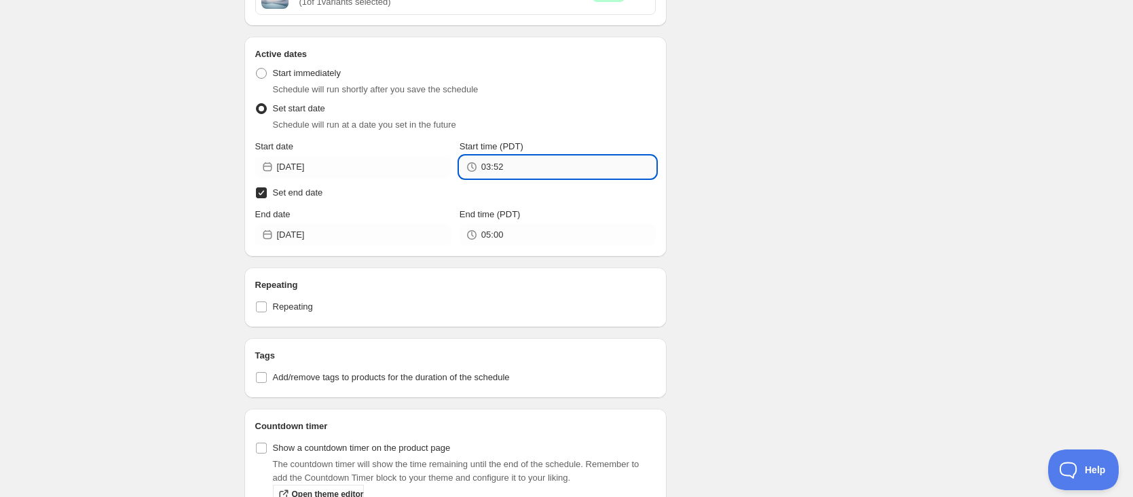
click at [524, 167] on input "03:52" at bounding box center [568, 167] width 175 height 22
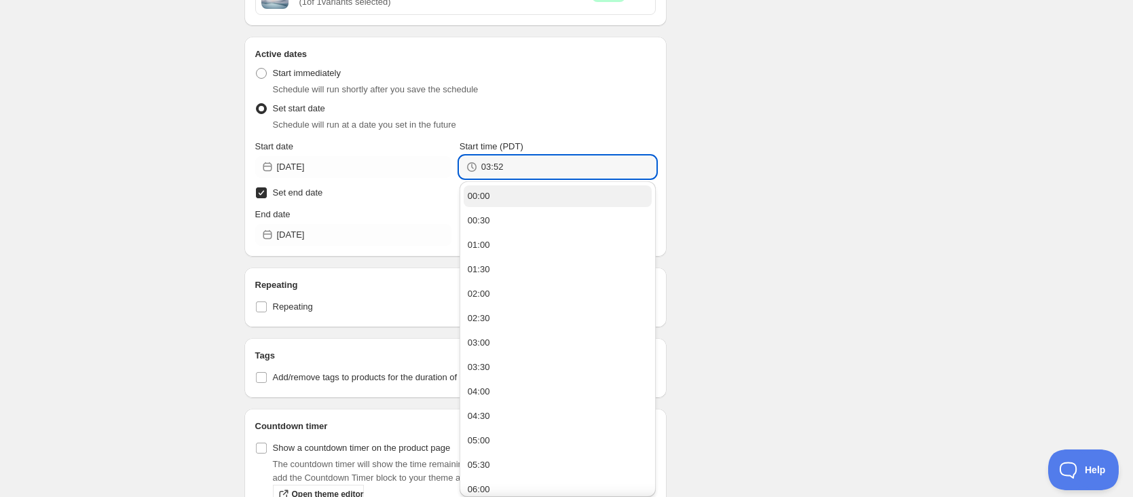
click at [512, 196] on button "00:00" at bounding box center [558, 196] width 188 height 22
type input "00:00"
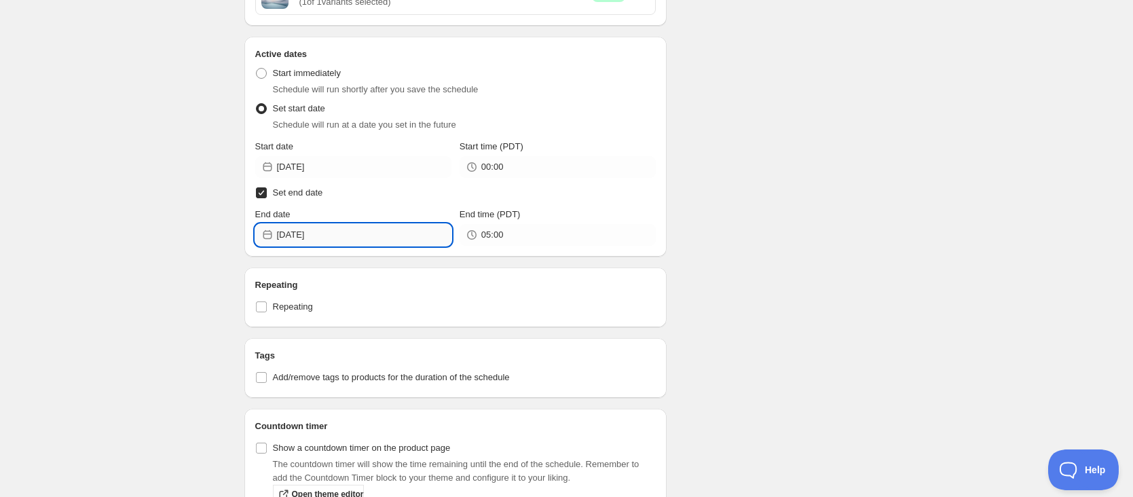
click at [374, 235] on input "[DATE]" at bounding box center [364, 235] width 175 height 22
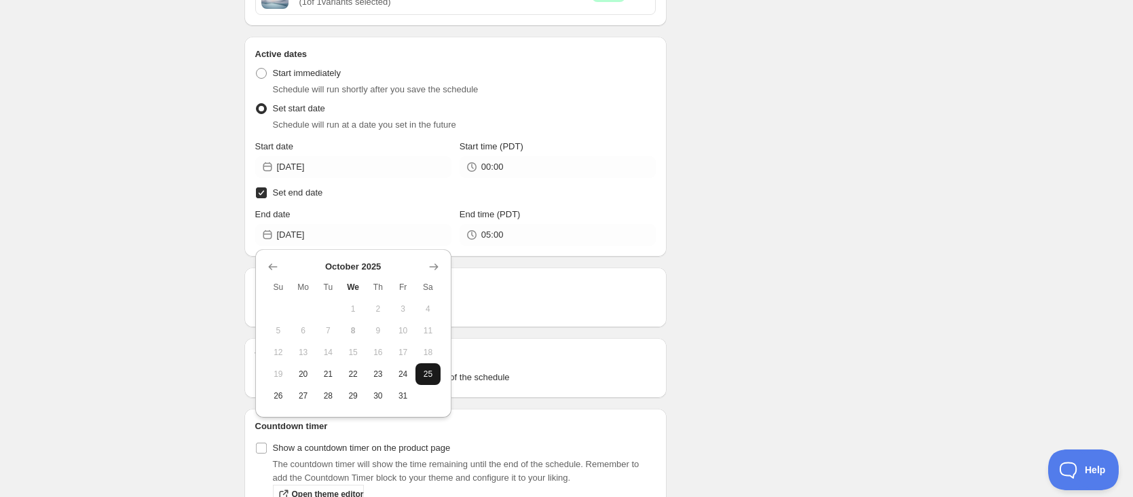
drag, startPoint x: 424, startPoint y: 376, endPoint x: 501, endPoint y: 321, distance: 95.0
click at [424, 376] on span "25" at bounding box center [428, 374] width 14 height 11
type input "[DATE]"
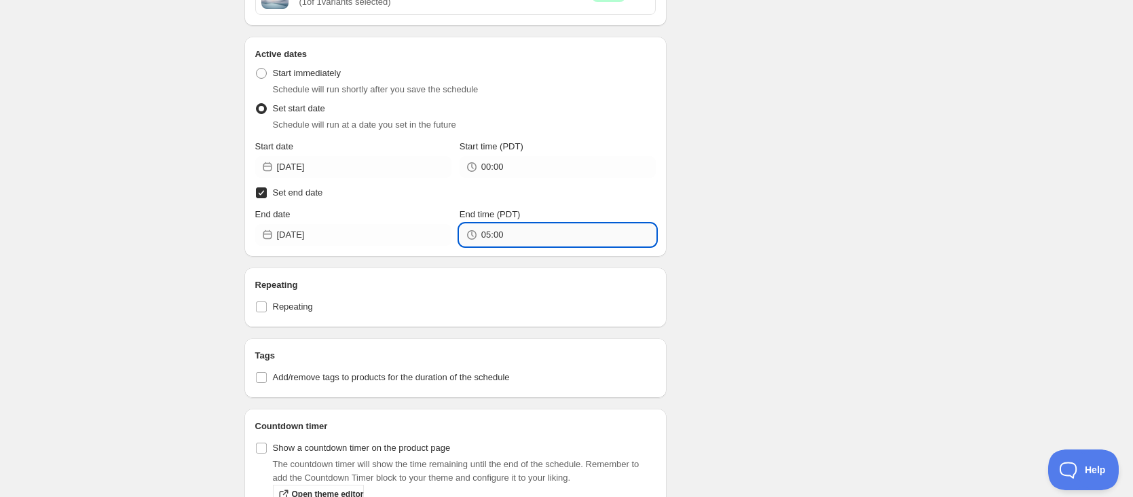
click at [562, 234] on input "05:00" at bounding box center [568, 235] width 175 height 22
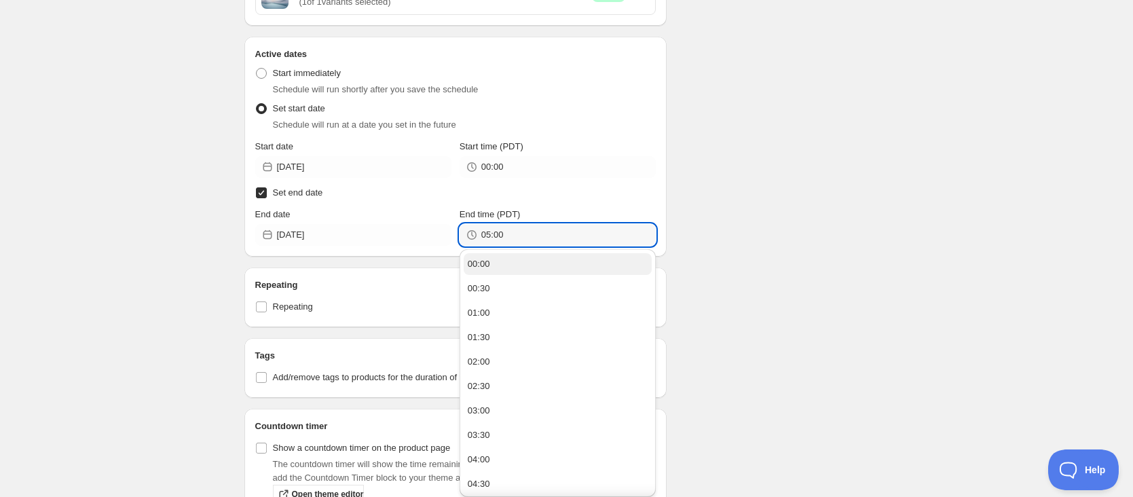
click at [524, 271] on button "00:00" at bounding box center [558, 264] width 188 height 22
type input "00:00"
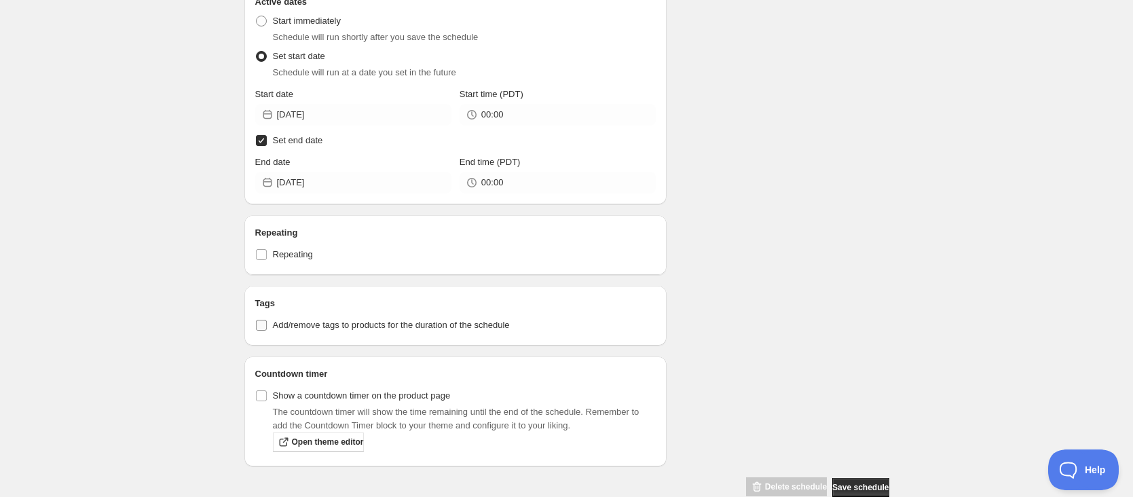
scroll to position [543, 0]
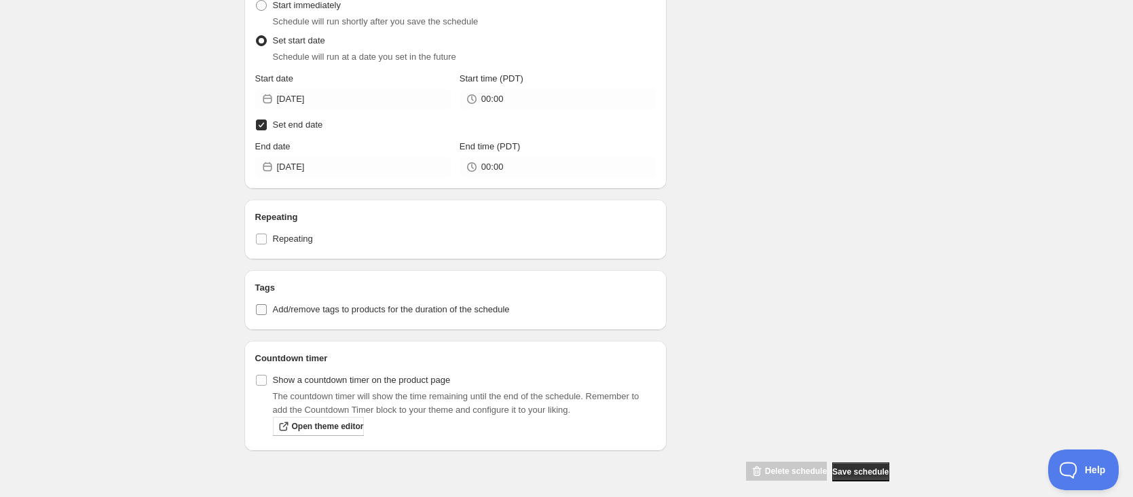
click at [263, 304] on input "Add/remove tags to products for the duration of the schedule" at bounding box center [261, 309] width 11 height 11
checkbox input "true"
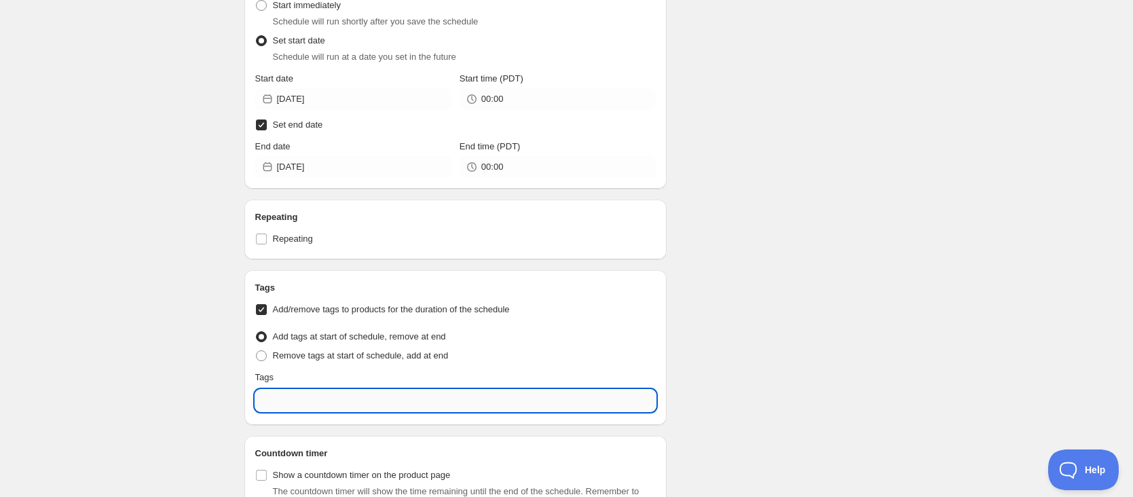
drag, startPoint x: 296, startPoint y: 406, endPoint x: 304, endPoint y: 404, distance: 7.7
click at [295, 406] on input "text" at bounding box center [455, 401] width 401 height 22
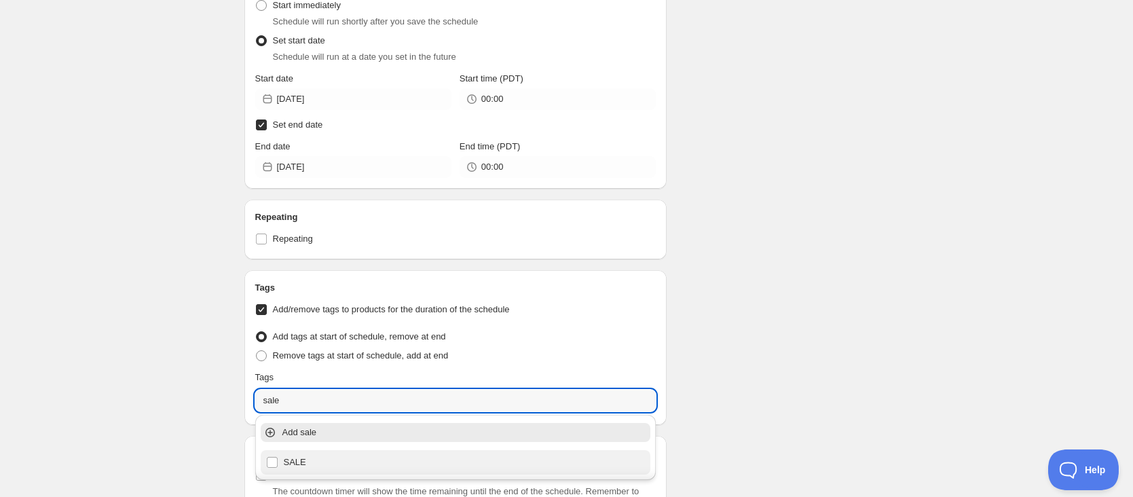
click at [314, 462] on div "SALE" at bounding box center [456, 462] width 380 height 19
type input "SALE"
checkbox input "true"
type input "SALE"
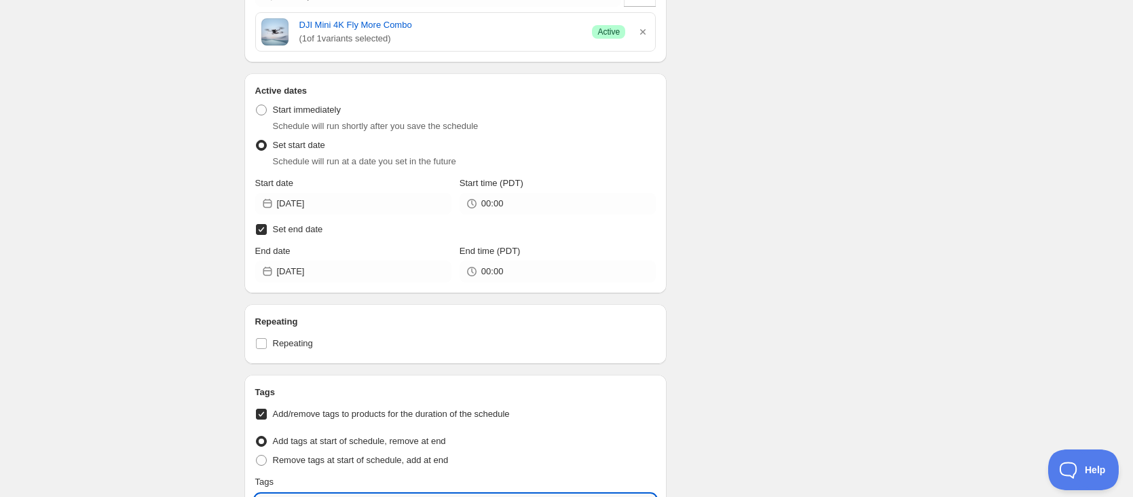
scroll to position [666, 0]
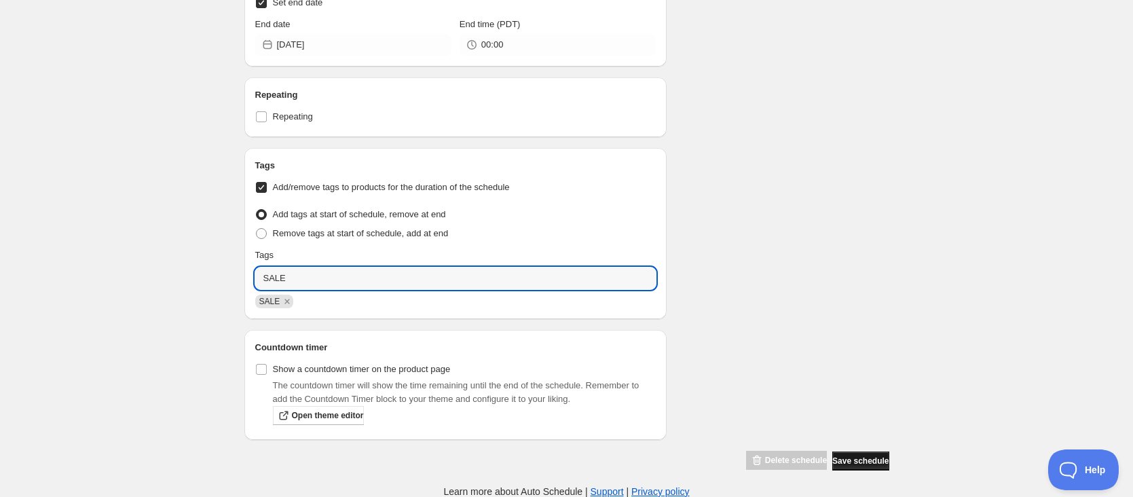
click at [864, 456] on span "Save schedule" at bounding box center [861, 461] width 56 height 11
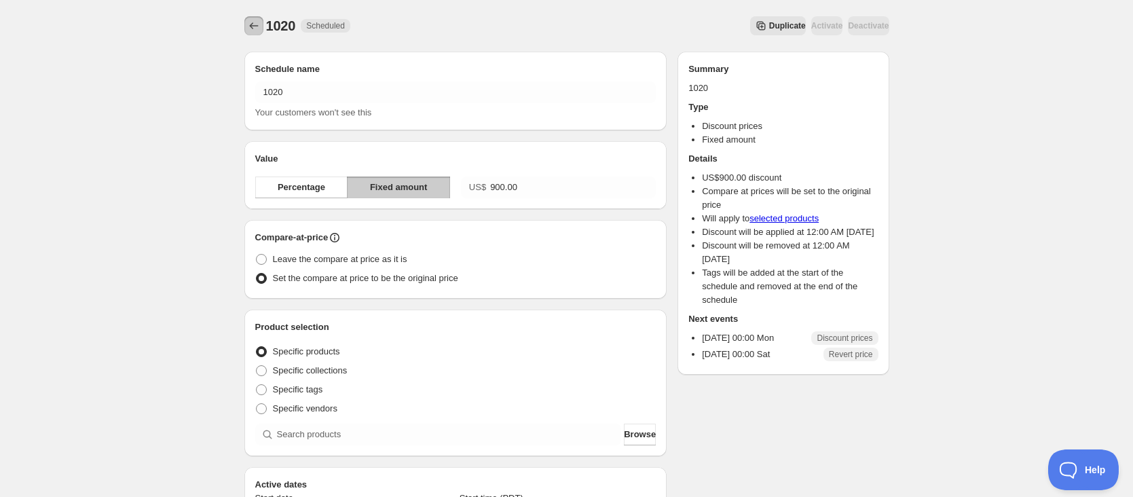
click at [255, 26] on icon "Schedules" at bounding box center [254, 26] width 14 height 14
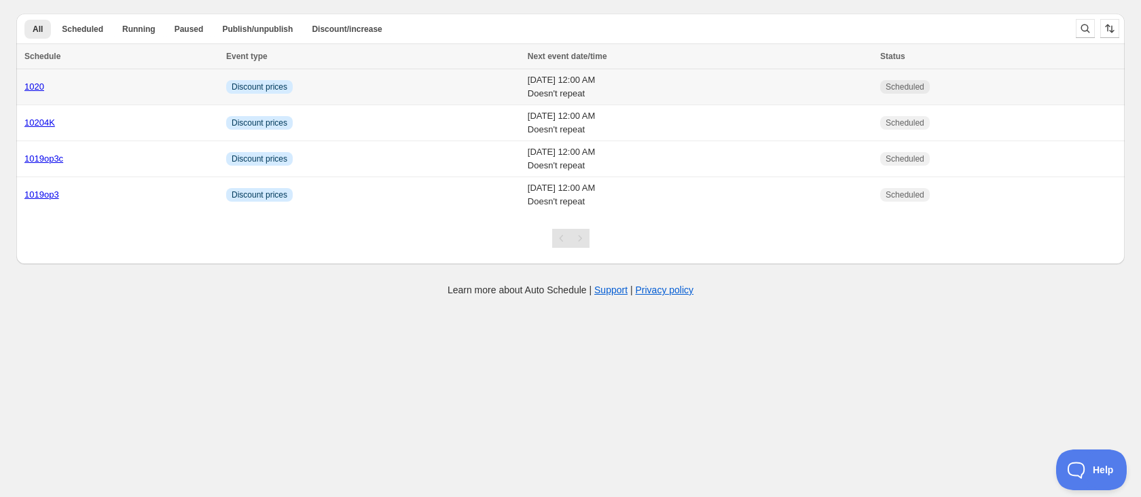
click at [154, 81] on div "1020" at bounding box center [121, 87] width 194 height 14
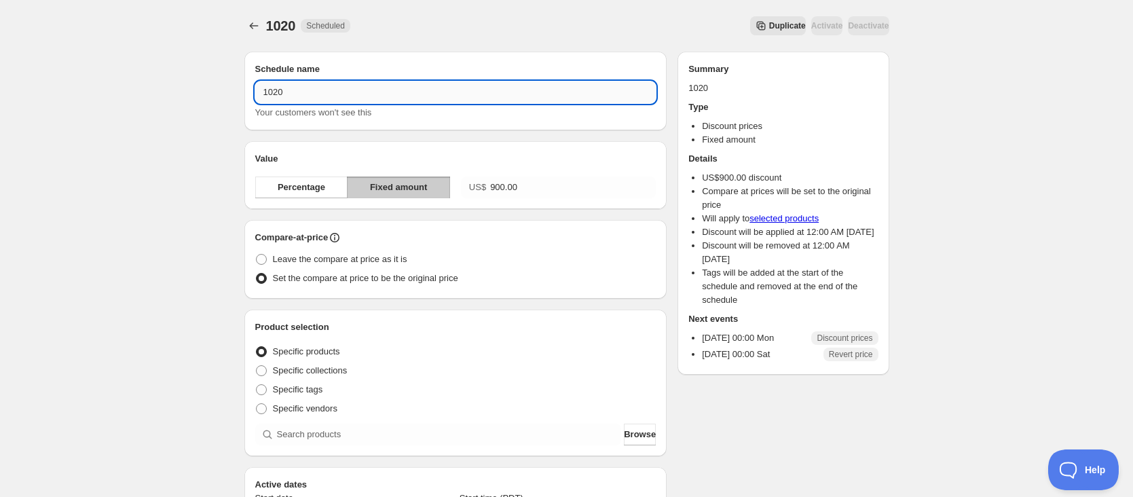
click at [302, 88] on input "1020" at bounding box center [455, 92] width 401 height 22
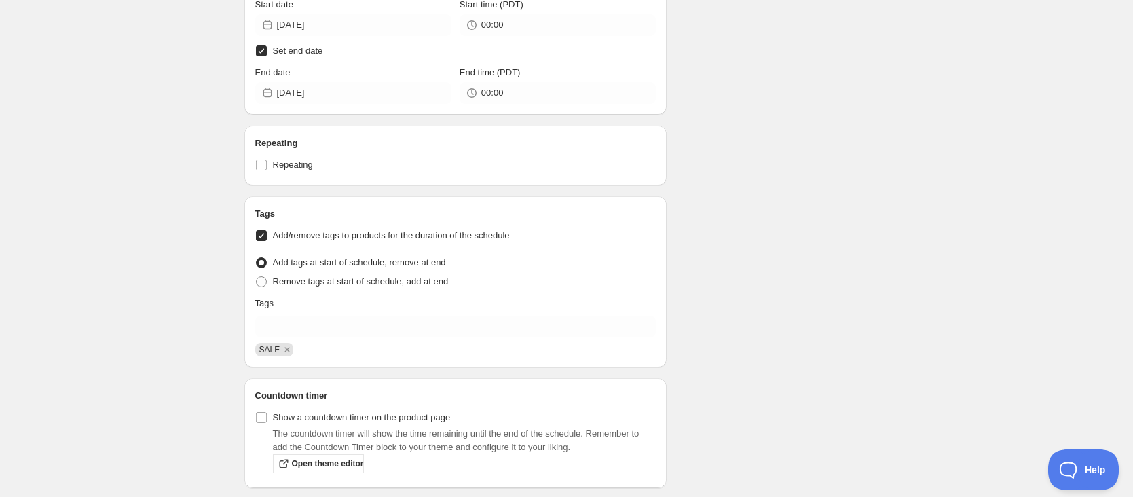
scroll to position [587, 0]
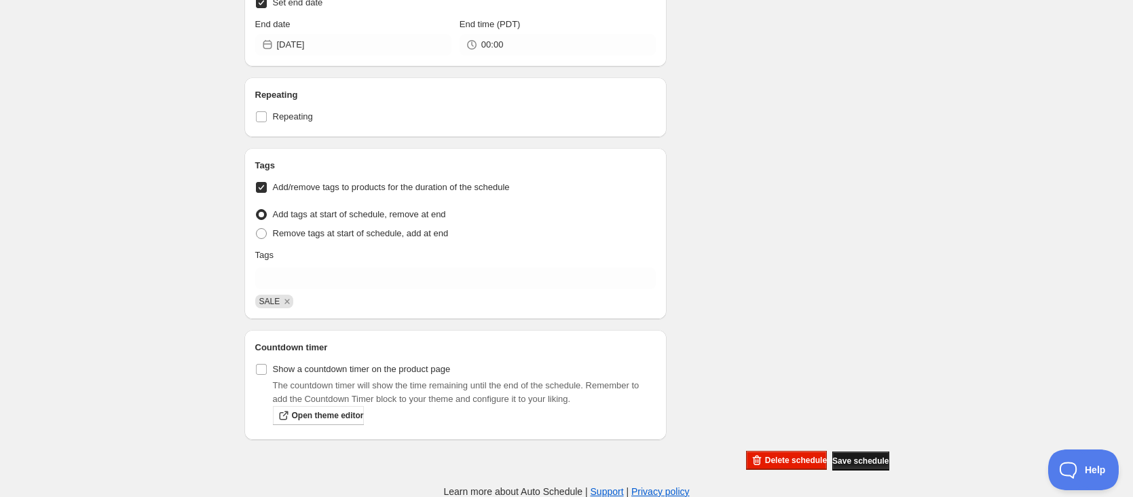
type input "10204kf"
click at [880, 467] on button "Save schedule" at bounding box center [861, 461] width 56 height 19
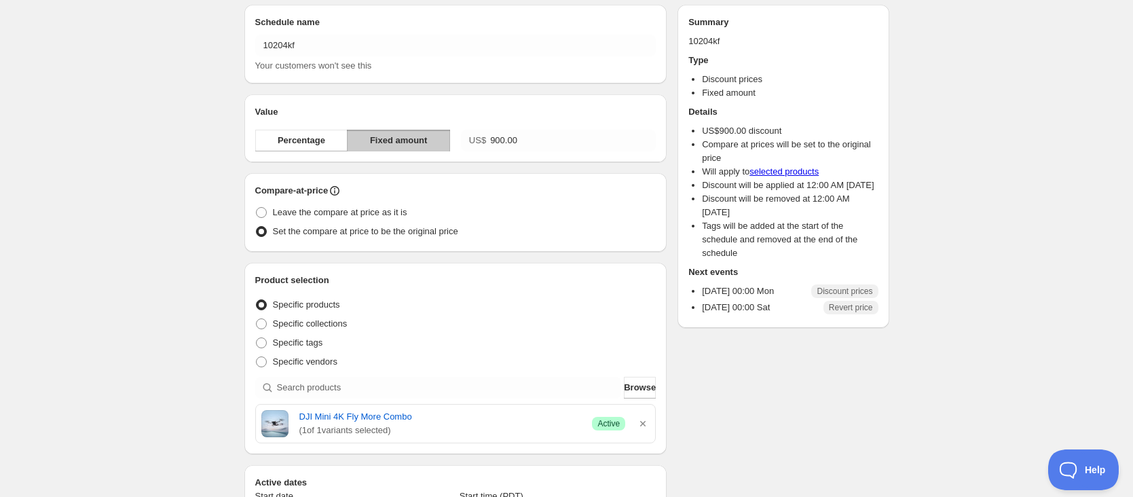
scroll to position [0, 0]
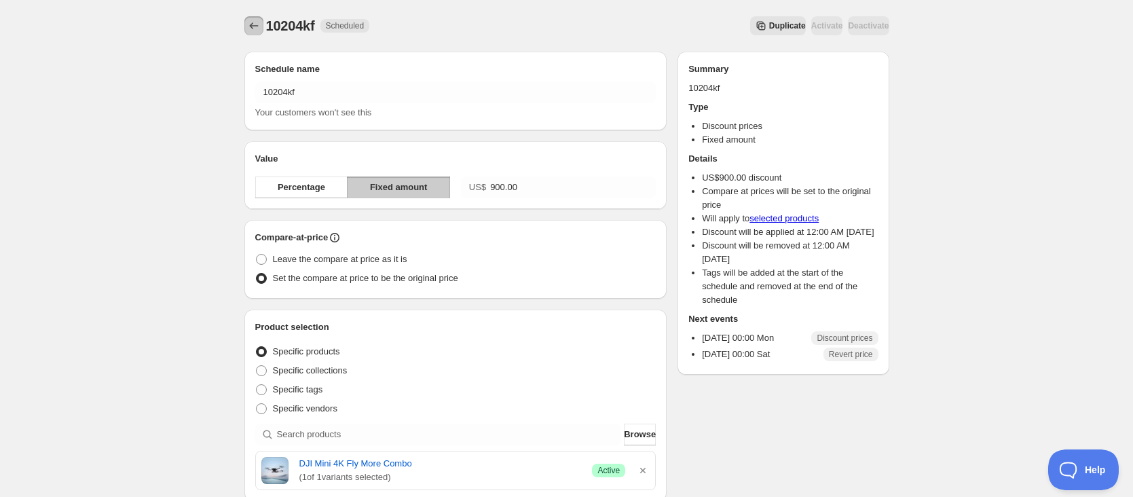
click at [247, 25] on icon "Schedules" at bounding box center [254, 26] width 14 height 14
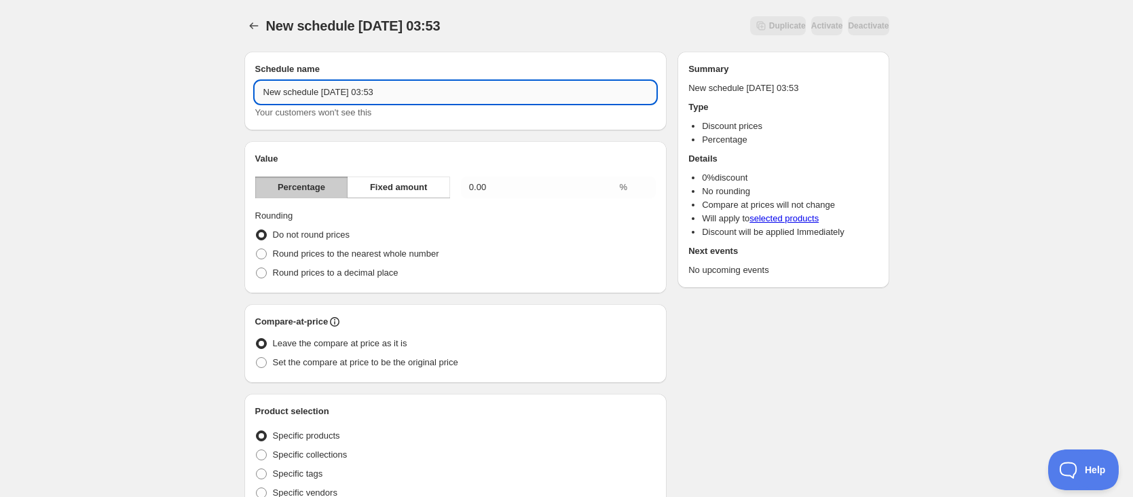
click at [412, 98] on input "New schedule [DATE] 03:53" at bounding box center [455, 92] width 401 height 22
type input "1027neo"
click at [395, 185] on span "Fixed amount" at bounding box center [399, 188] width 58 height 14
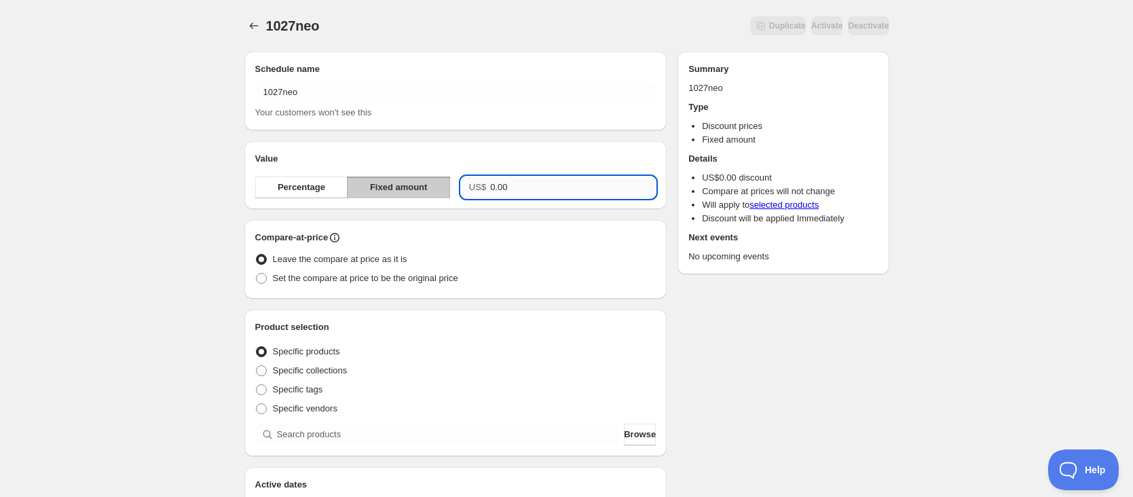
click at [527, 188] on input "0.00" at bounding box center [573, 188] width 166 height 22
type input "40.00"
click at [381, 278] on span "Set the compare at price to be the original price" at bounding box center [365, 278] width 185 height 10
click at [257, 274] on input "Set the compare at price to be the original price" at bounding box center [256, 273] width 1 height 1
radio input "true"
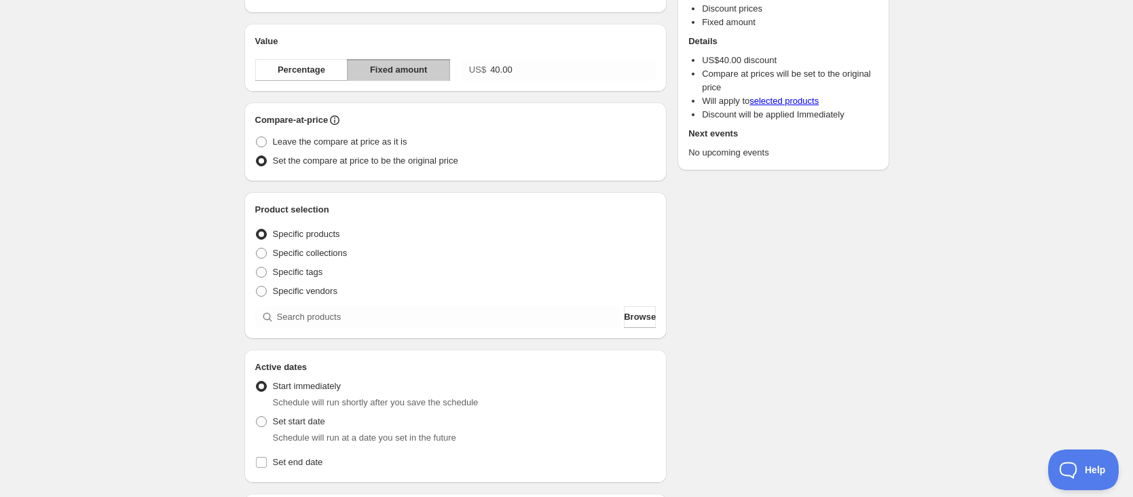
scroll to position [136, 0]
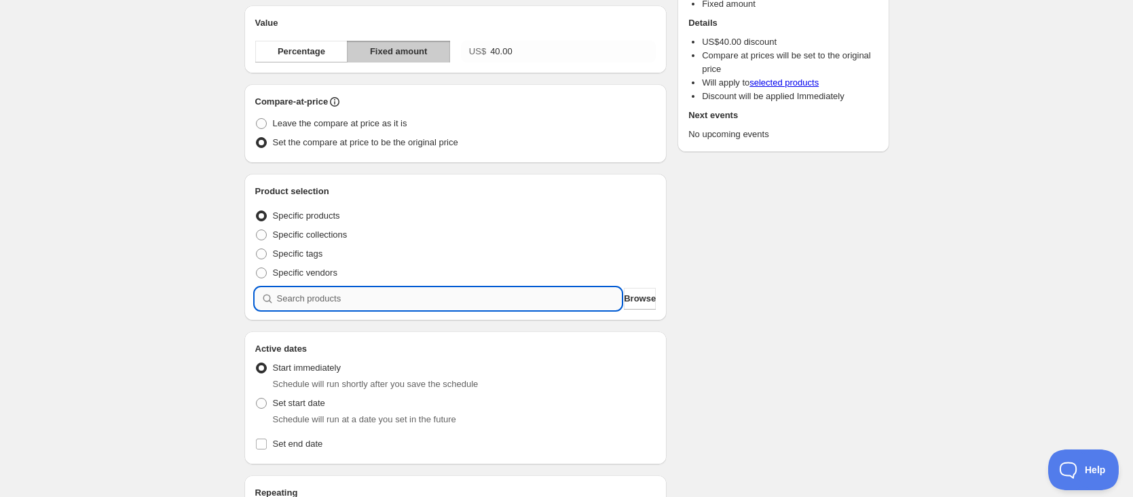
click at [420, 303] on input "search" at bounding box center [449, 299] width 345 height 22
click at [631, 295] on span "Browse" at bounding box center [640, 299] width 32 height 14
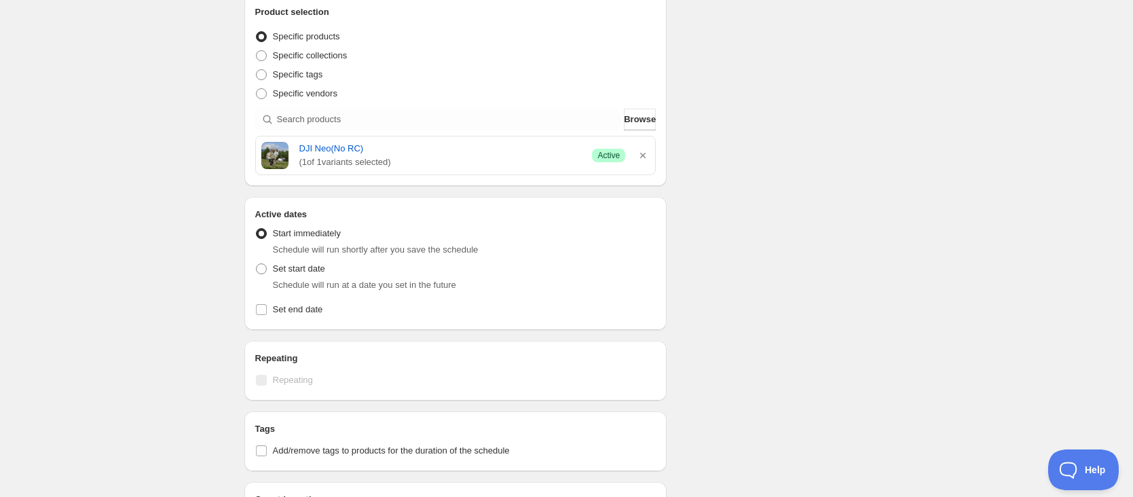
scroll to position [340, 0]
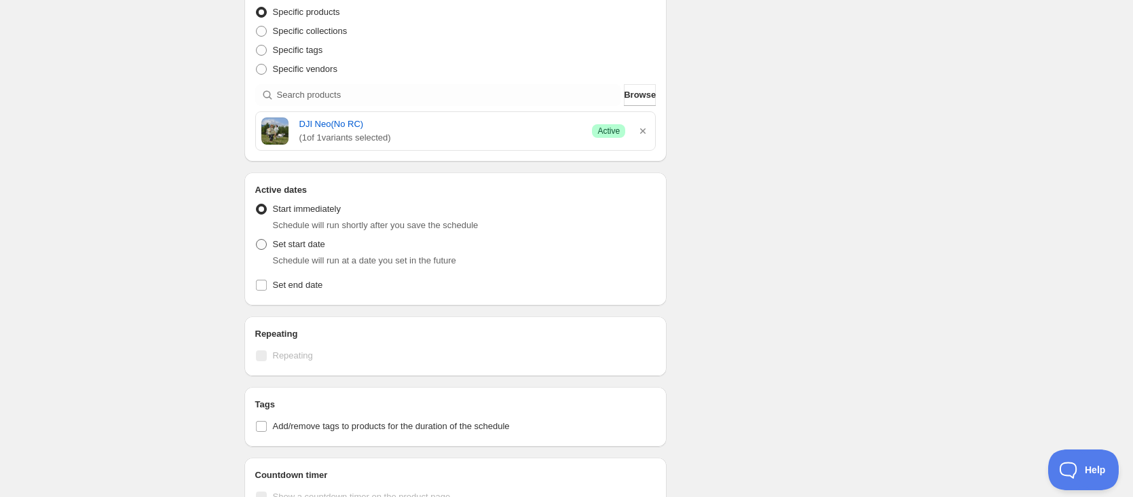
click at [321, 246] on span "Set start date" at bounding box center [299, 244] width 52 height 10
click at [257, 240] on input "Set start date" at bounding box center [256, 239] width 1 height 1
radio input "true"
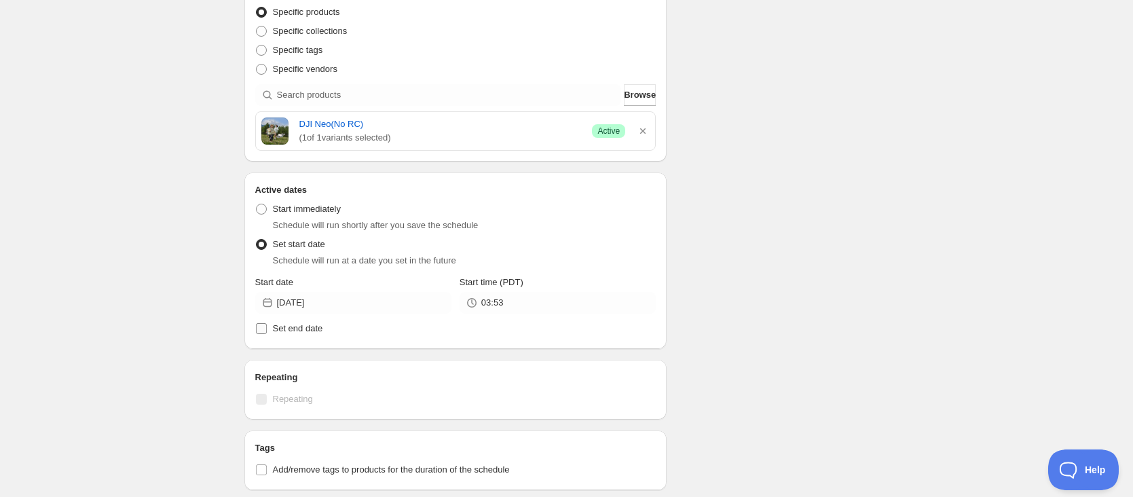
click at [299, 323] on span "Set end date" at bounding box center [298, 328] width 50 height 10
click at [267, 323] on input "Set end date" at bounding box center [261, 328] width 11 height 11
checkbox input "true"
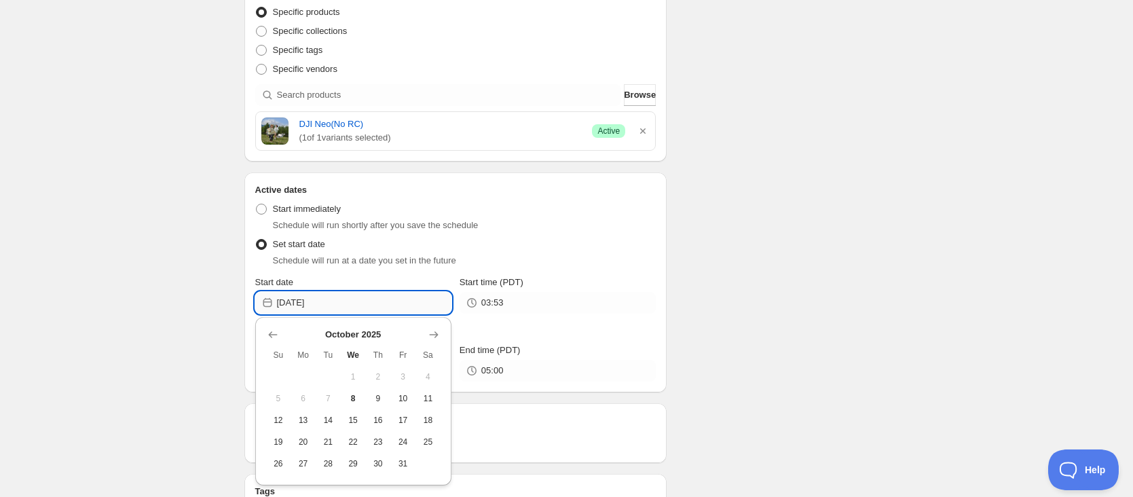
click at [345, 305] on input "[DATE]" at bounding box center [364, 303] width 175 height 22
drag, startPoint x: 306, startPoint y: 464, endPoint x: 321, endPoint y: 453, distance: 19.0
click at [306, 464] on span "27" at bounding box center [303, 463] width 14 height 11
type input "[DATE]"
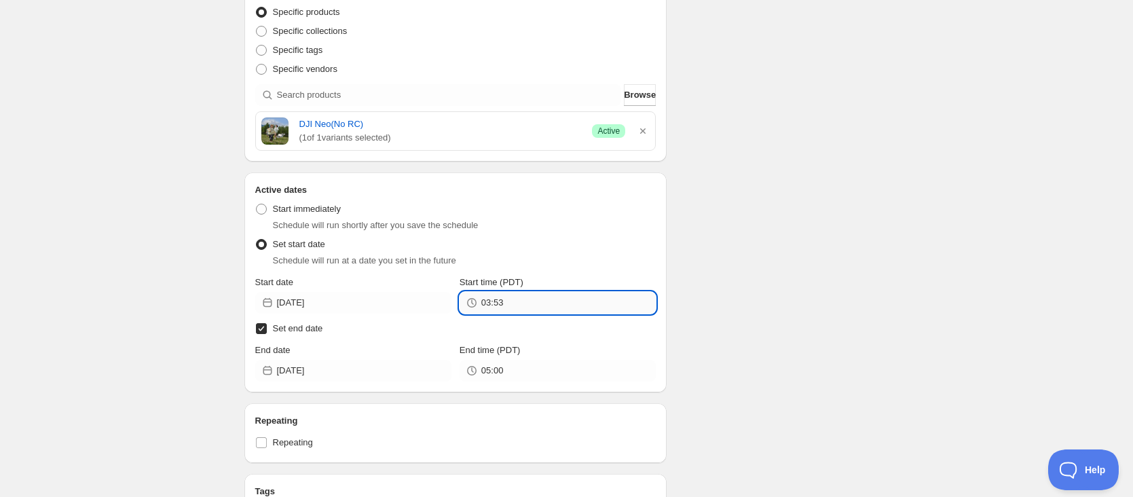
click at [541, 303] on input "03:53" at bounding box center [568, 303] width 175 height 22
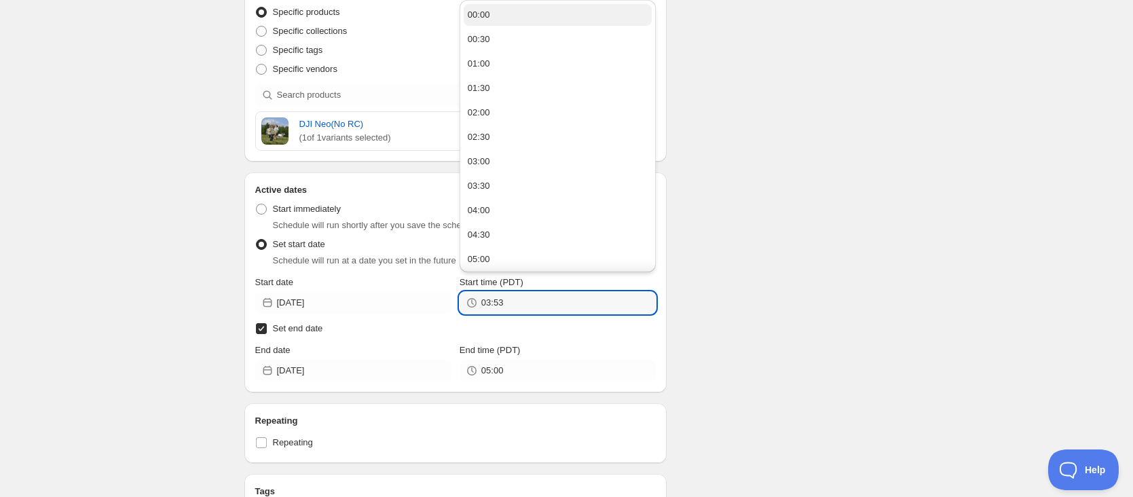
click at [520, 17] on button "00:00" at bounding box center [558, 15] width 188 height 22
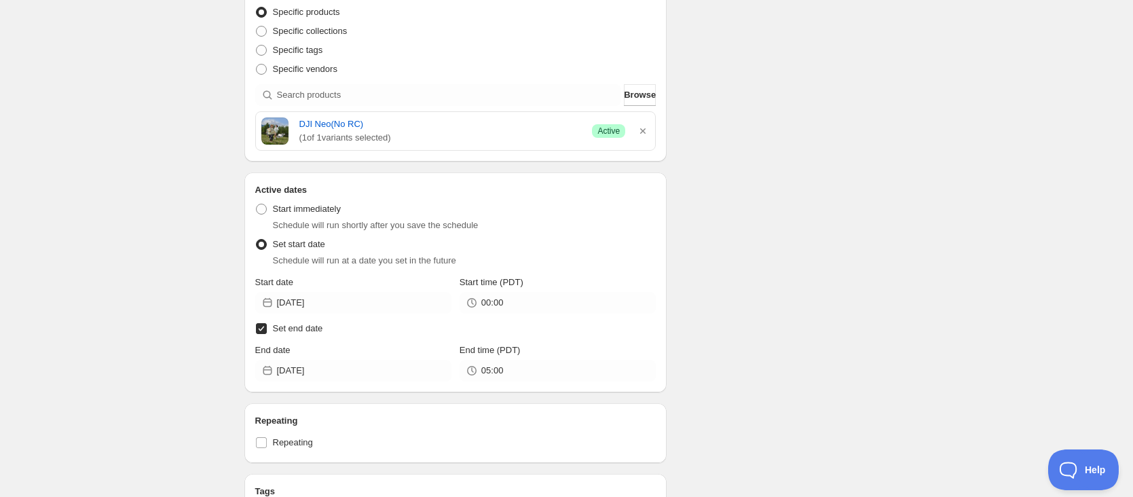
type input "00:00"
click at [351, 368] on input "[DATE]" at bounding box center [364, 371] width 175 height 22
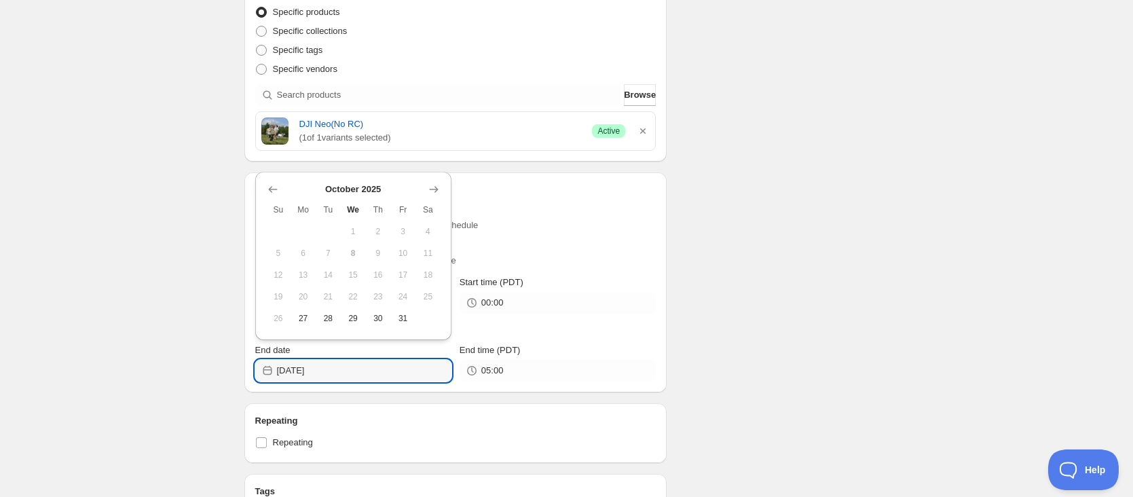
drag, startPoint x: 431, startPoint y: 187, endPoint x: 419, endPoint y: 198, distance: 16.4
click at [431, 187] on icon "Show next month, November 2025" at bounding box center [434, 190] width 14 height 14
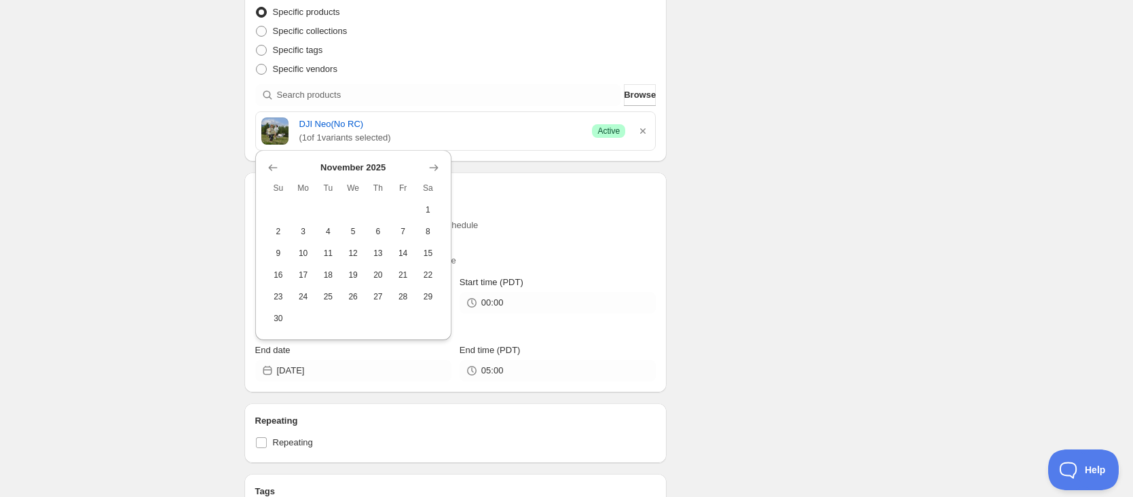
click at [441, 200] on div "[DATE] Su Mo Tu We Th Fr Sa 1 2 3 4 5 6 7 8 9 10 11 12 13 14 15 16 17 18 19 20 …" at bounding box center [353, 245] width 196 height 190
click at [430, 204] on span "1" at bounding box center [428, 209] width 14 height 11
type input "[DATE]"
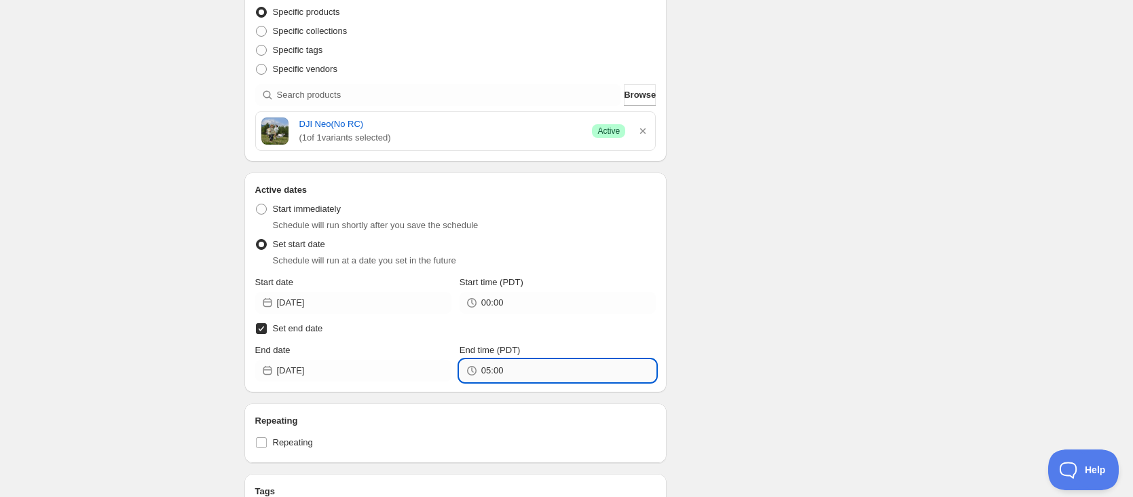
click at [547, 373] on input "05:00" at bounding box center [568, 371] width 175 height 22
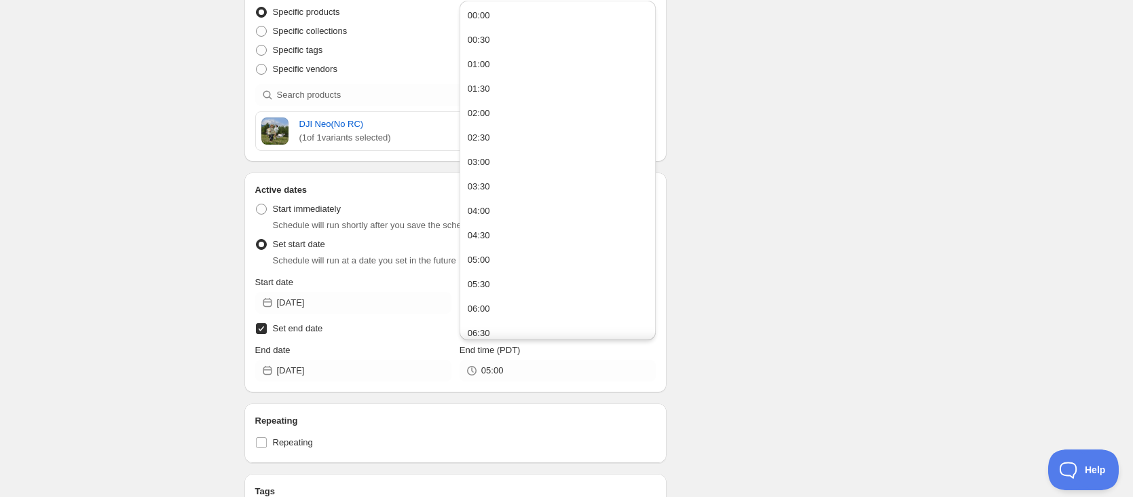
drag, startPoint x: 527, startPoint y: 17, endPoint x: 493, endPoint y: 49, distance: 46.6
click at [527, 17] on button "00:00" at bounding box center [558, 16] width 188 height 22
type input "00:00"
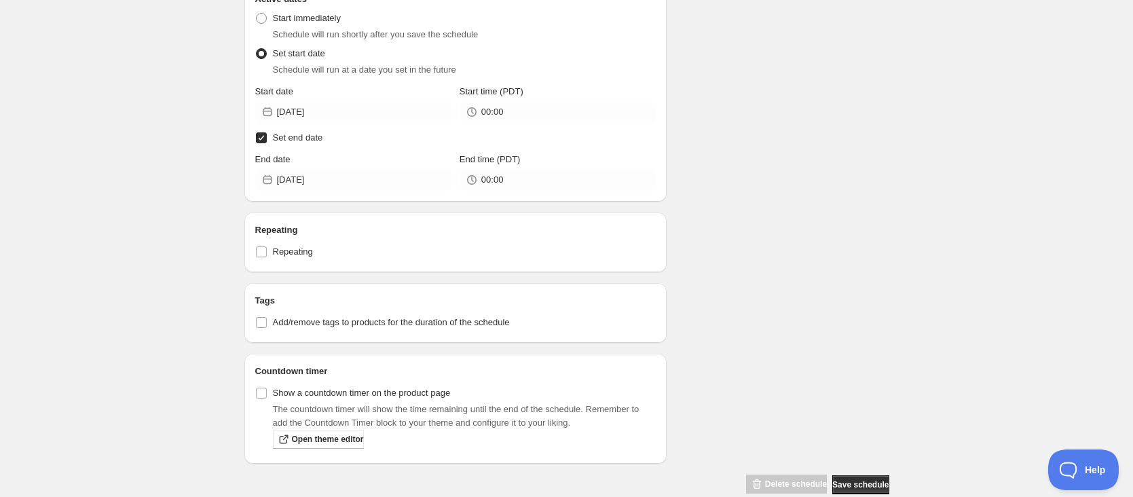
scroll to position [543, 0]
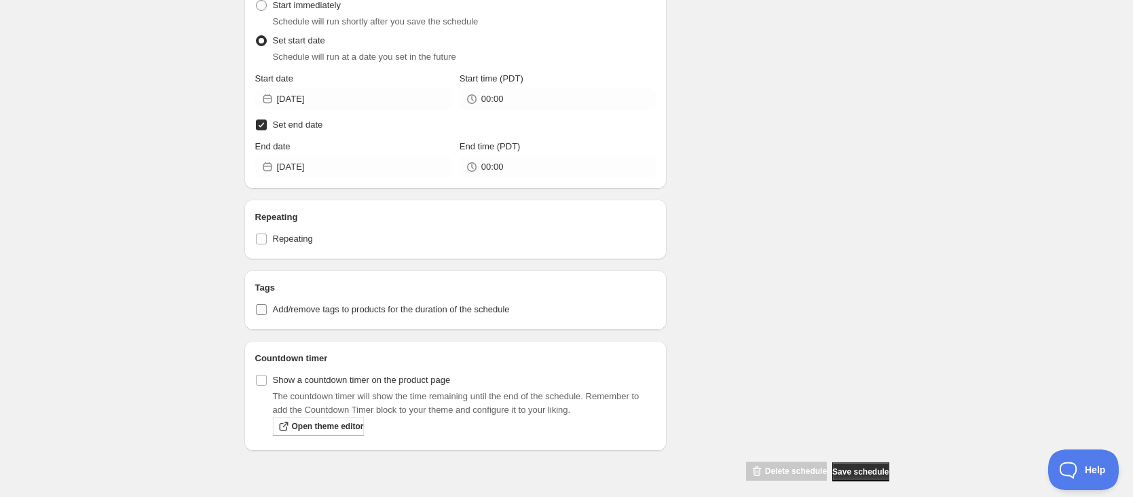
click at [265, 311] on input "Add/remove tags to products for the duration of the schedule" at bounding box center [261, 309] width 11 height 11
checkbox input "true"
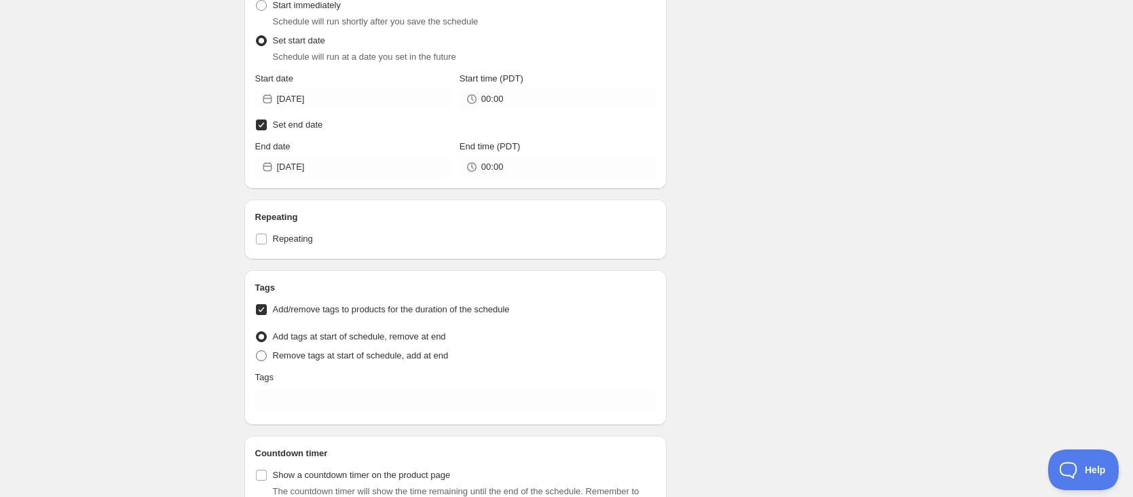
click at [310, 360] on span "Remove tags at start of schedule, add at end" at bounding box center [361, 355] width 176 height 10
click at [257, 351] on input "Remove tags at start of schedule, add at end" at bounding box center [256, 350] width 1 height 1
radio input "true"
click at [319, 336] on span "Add tags at start of schedule, remove at end" at bounding box center [359, 336] width 173 height 10
click at [257, 332] on input "Add tags at start of schedule, remove at end" at bounding box center [256, 331] width 1 height 1
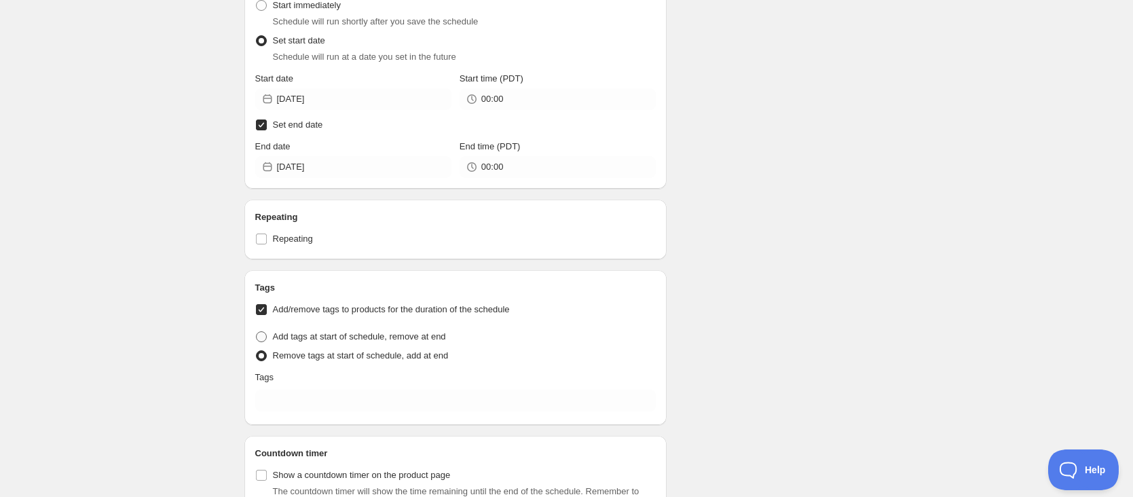
radio input "true"
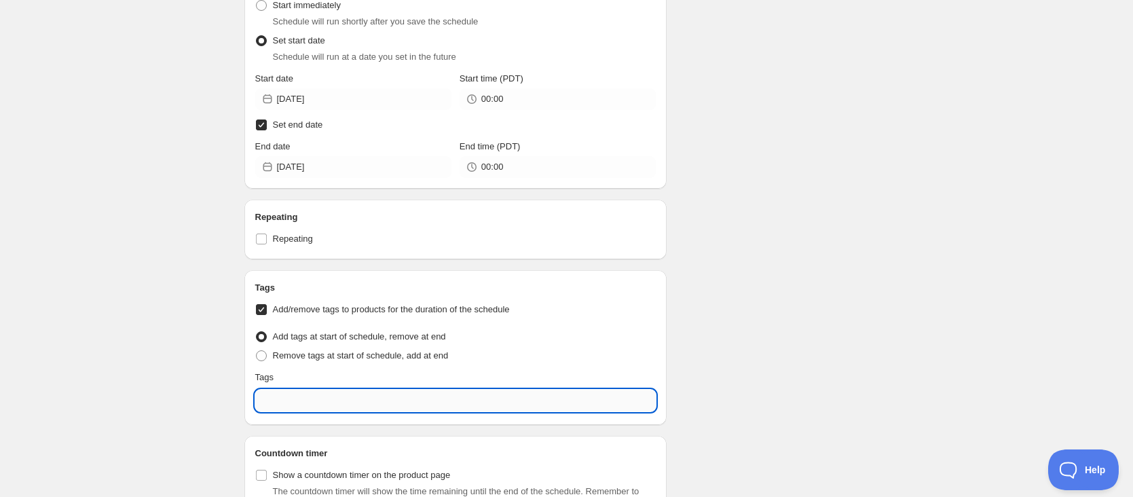
click at [309, 407] on input "text" at bounding box center [455, 401] width 401 height 22
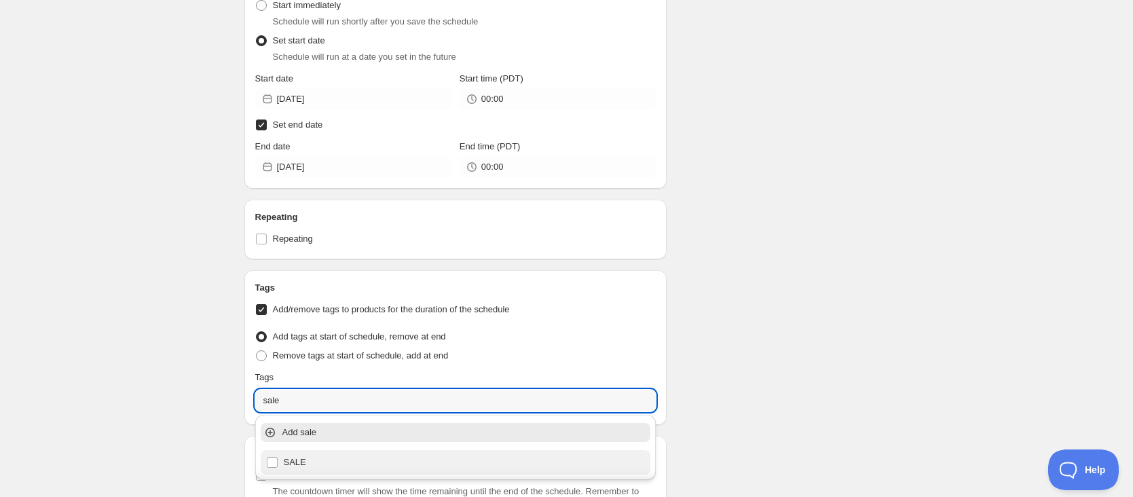
click at [277, 460] on div "SALE" at bounding box center [456, 462] width 380 height 19
type input "SALE"
checkbox input "true"
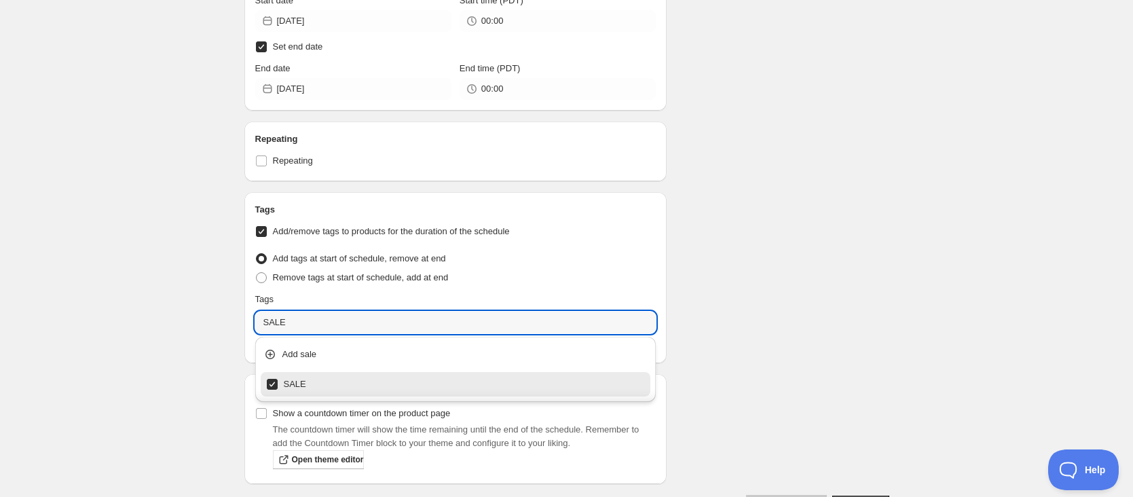
scroll to position [666, 0]
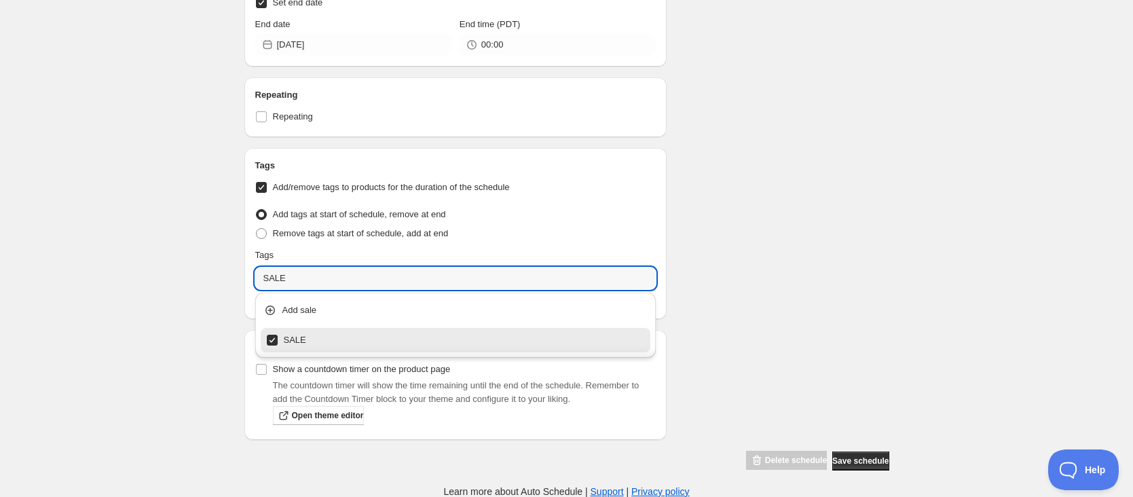
type input "SALE"
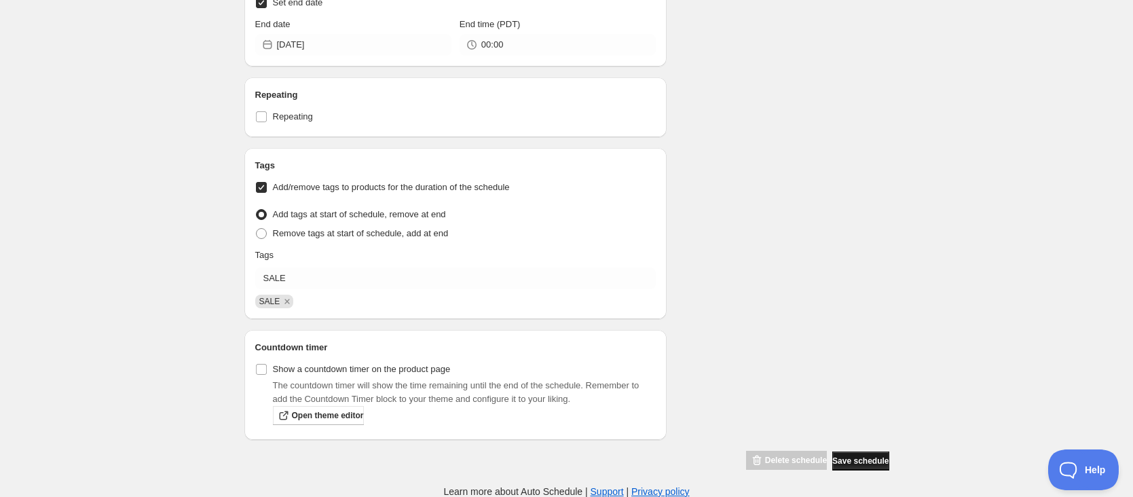
click at [859, 458] on span "Save schedule" at bounding box center [861, 461] width 56 height 11
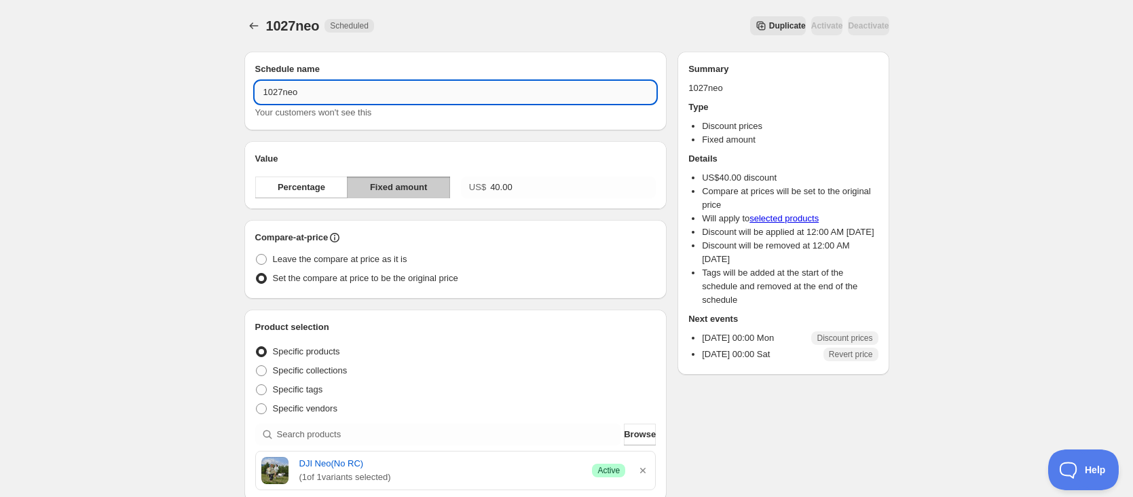
click at [355, 96] on input "1027neo" at bounding box center [455, 92] width 401 height 22
click at [253, 22] on icon "Schedules" at bounding box center [254, 26] width 14 height 14
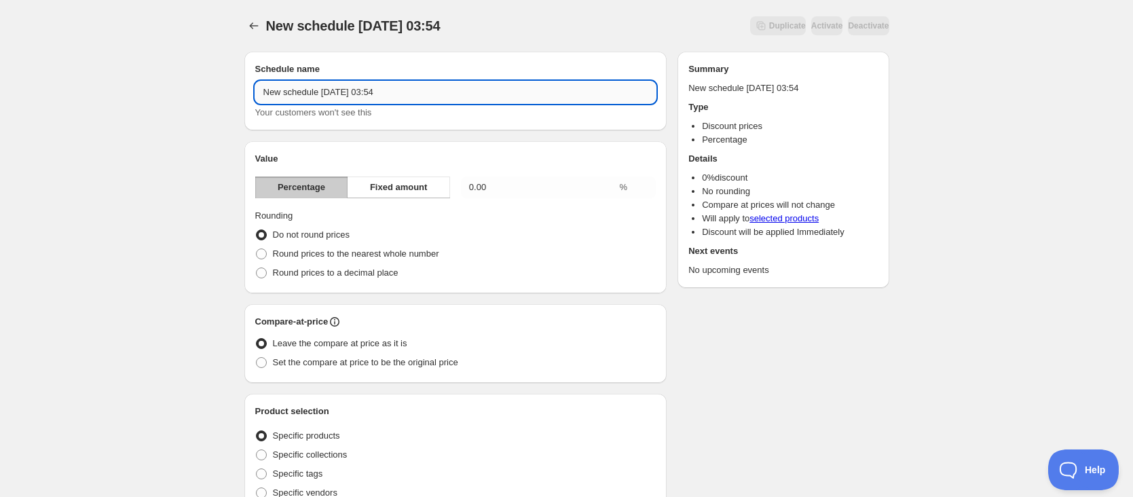
click at [388, 86] on input "New schedule [DATE] 03:54" at bounding box center [455, 92] width 401 height 22
type input "1027neoc"
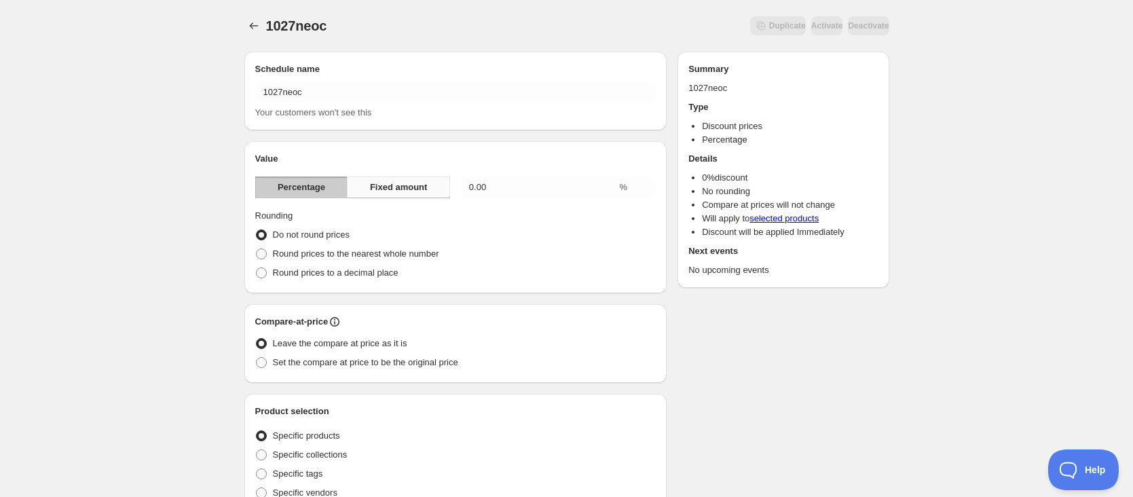
click at [436, 187] on button "Fixed amount" at bounding box center [398, 188] width 103 height 22
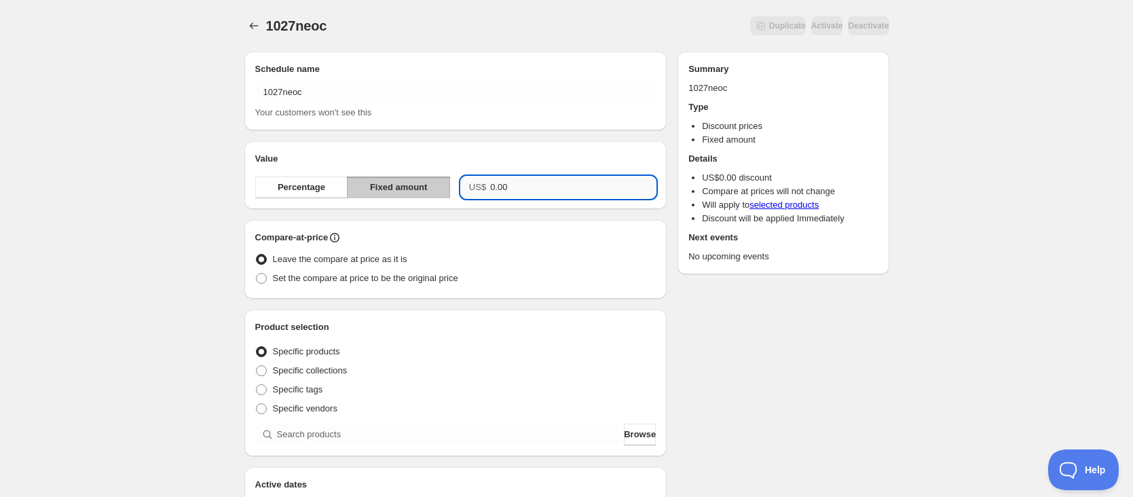
click at [509, 181] on input "0.00" at bounding box center [573, 188] width 166 height 22
type input "3"
type input "60.00"
click at [385, 275] on span "Set the compare at price to be the original price" at bounding box center [365, 278] width 185 height 10
click at [257, 274] on input "Set the compare at price to be the original price" at bounding box center [256, 273] width 1 height 1
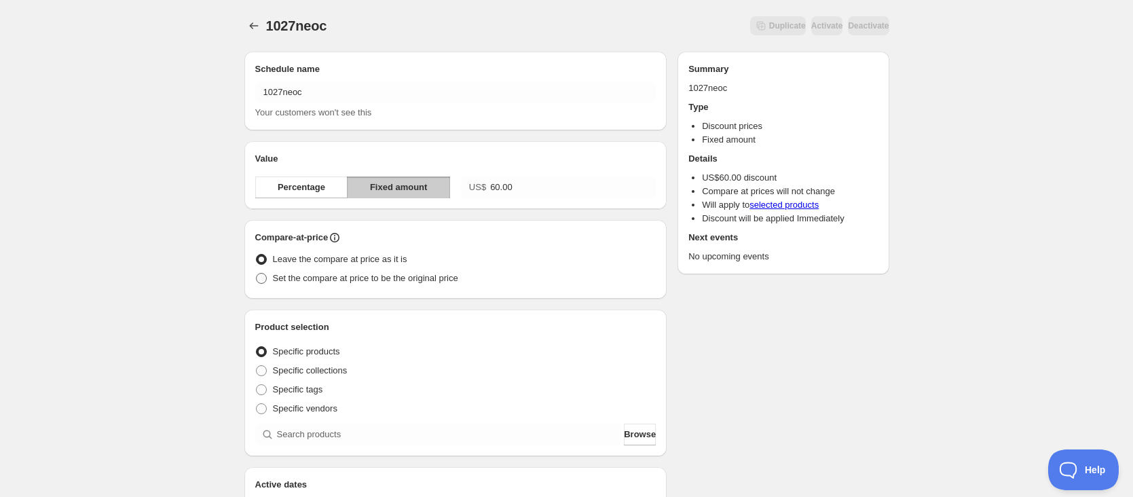
radio input "true"
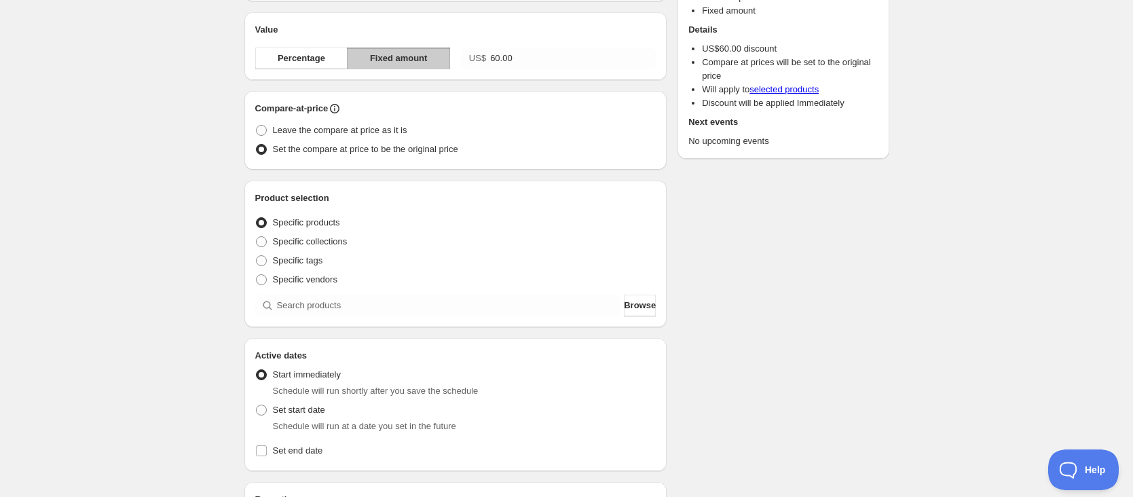
scroll to position [136, 0]
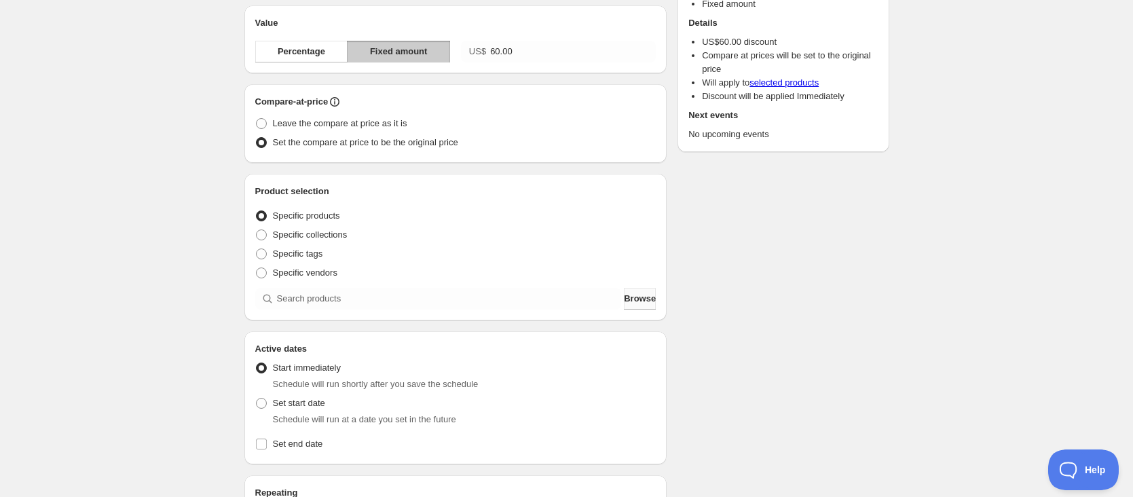
click at [624, 302] on span "Browse" at bounding box center [640, 299] width 32 height 14
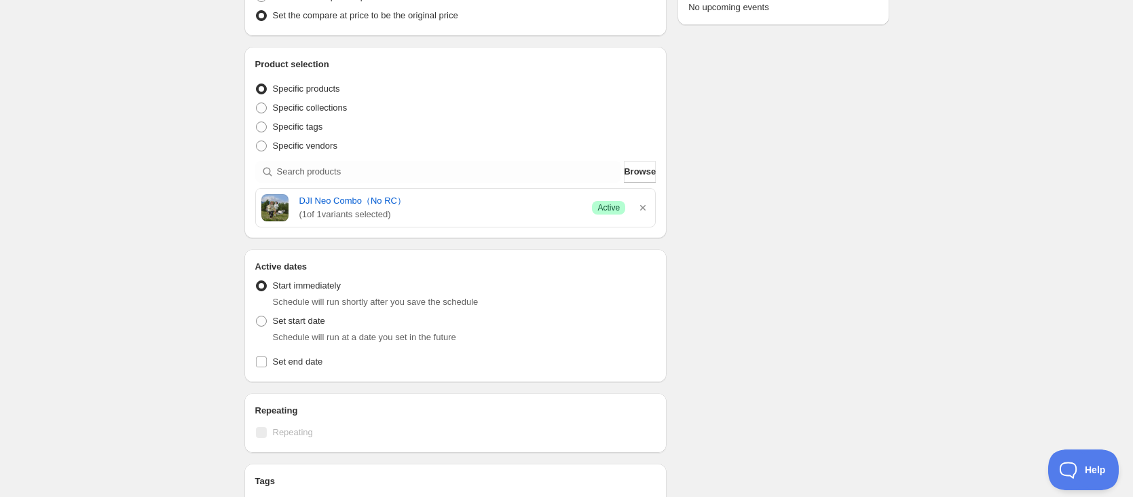
scroll to position [272, 0]
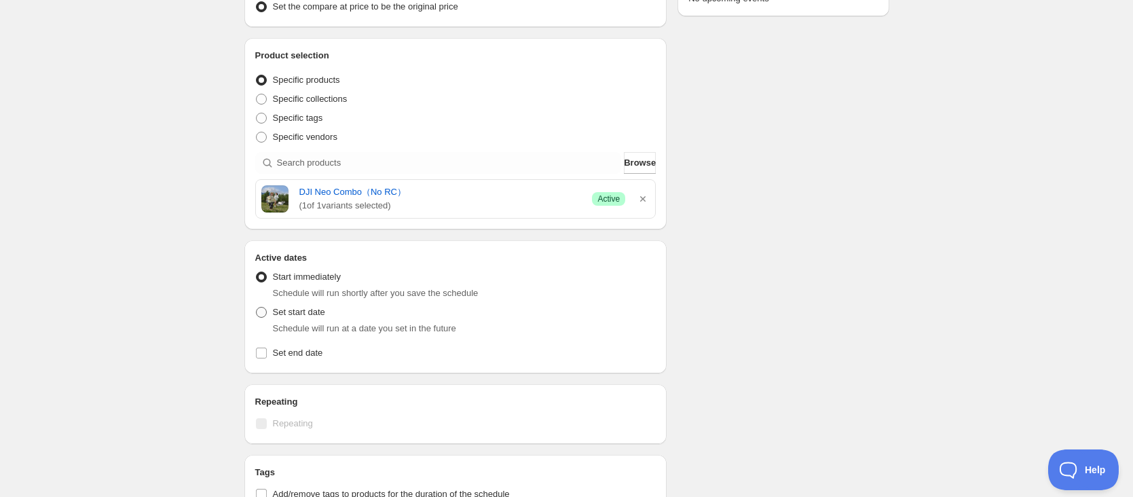
click at [299, 314] on span "Set start date" at bounding box center [299, 312] width 52 height 10
click at [257, 308] on input "Set start date" at bounding box center [256, 307] width 1 height 1
radio input "true"
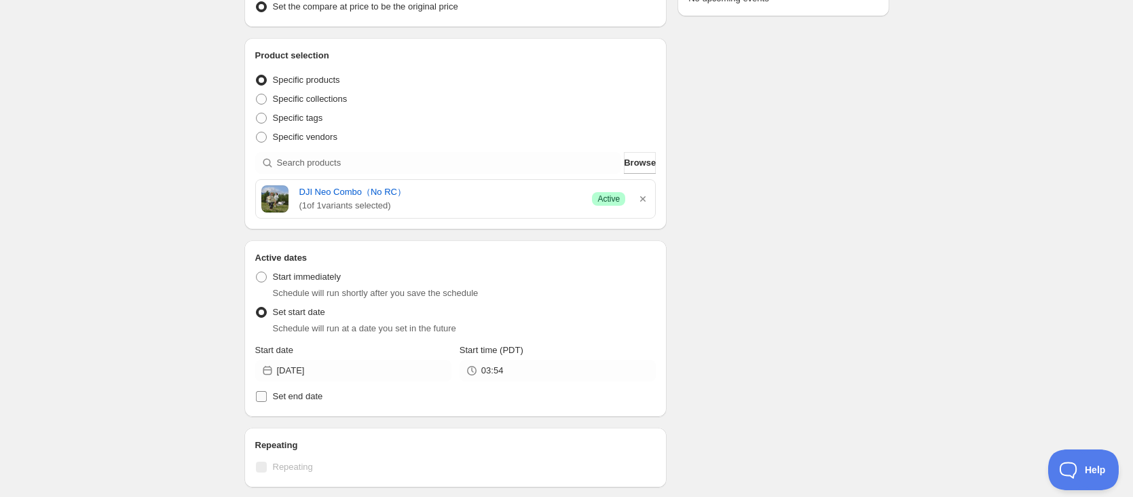
click at [287, 394] on span "Set end date" at bounding box center [298, 396] width 50 height 10
click at [267, 394] on input "Set end date" at bounding box center [261, 396] width 11 height 11
checkbox input "true"
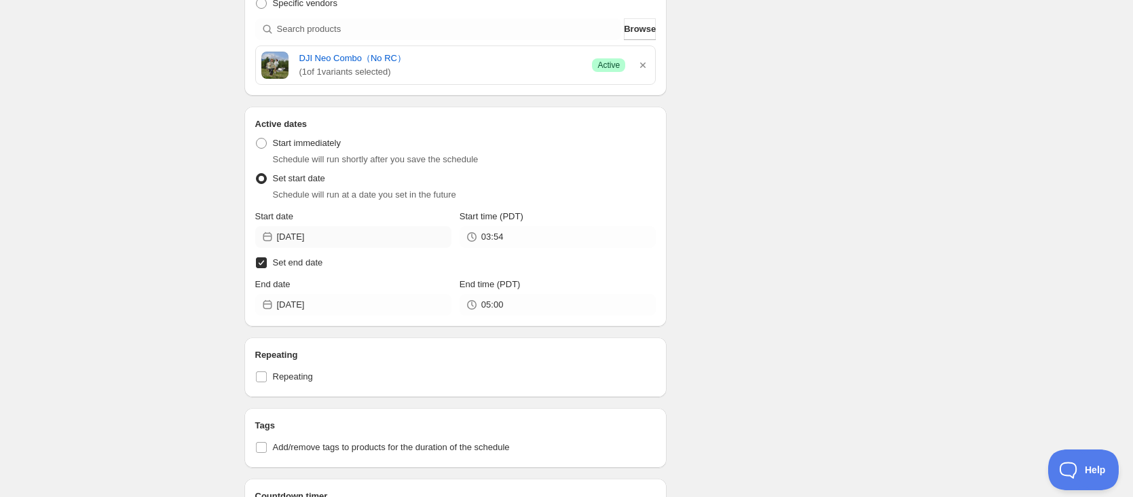
scroll to position [407, 0]
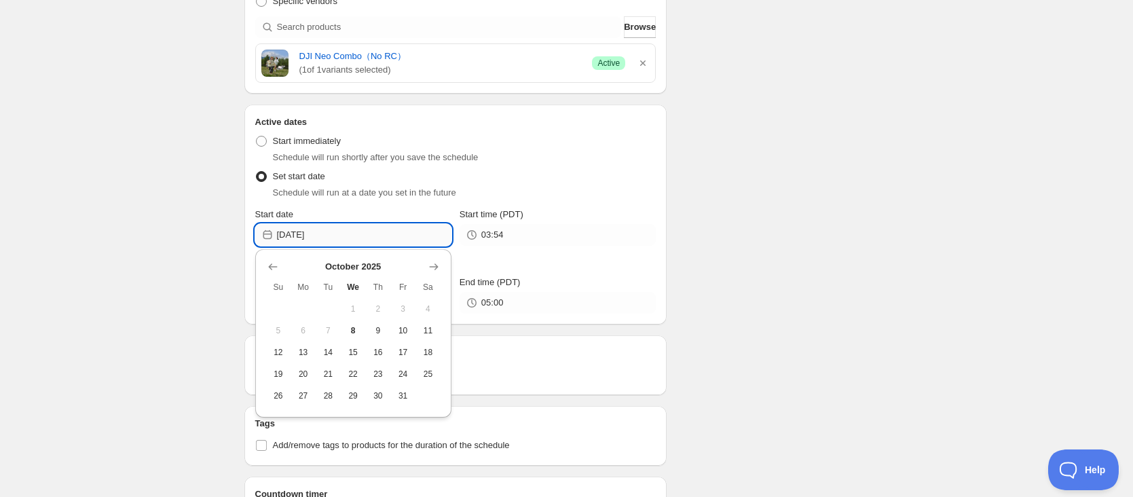
click at [379, 238] on input "[DATE]" at bounding box center [364, 235] width 175 height 22
drag, startPoint x: 299, startPoint y: 396, endPoint x: 306, endPoint y: 388, distance: 9.7
click at [299, 396] on span "27" at bounding box center [303, 395] width 14 height 11
type input "[DATE]"
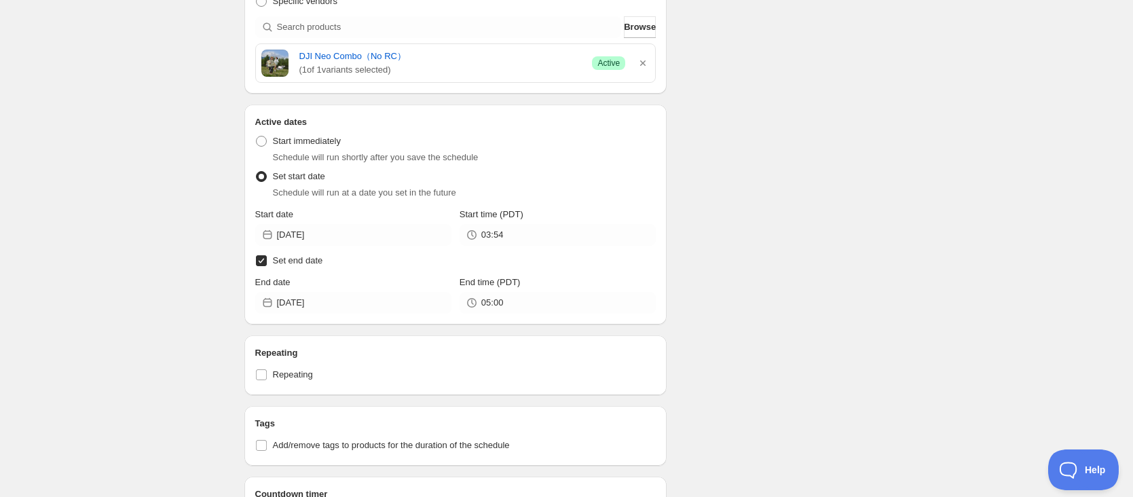
click at [511, 247] on div "Active Date Type Start immediately Schedule will run shortly after you save the…" at bounding box center [455, 221] width 401 height 185
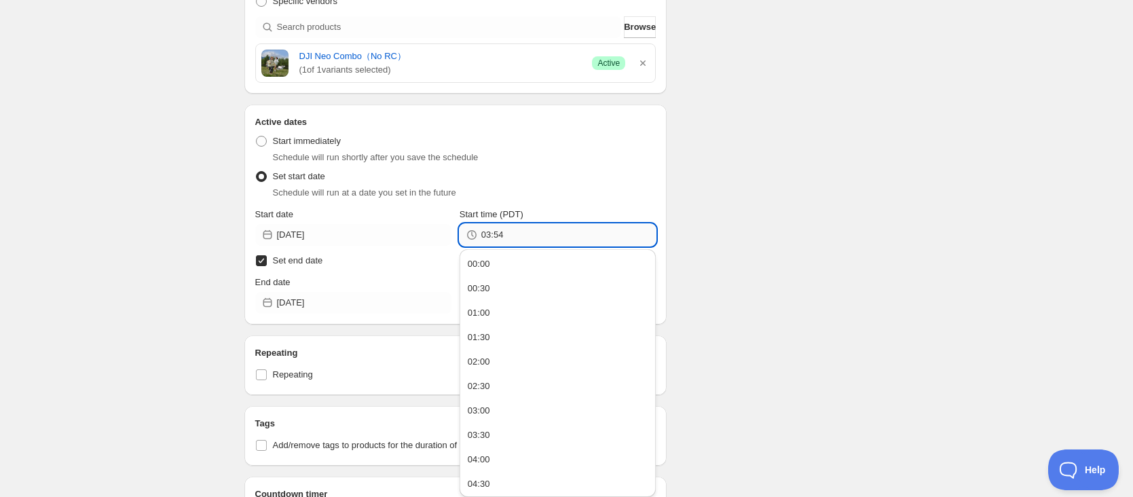
drag, startPoint x: 524, startPoint y: 238, endPoint x: 532, endPoint y: 229, distance: 12.0
click at [524, 238] on input "03:54" at bounding box center [568, 235] width 175 height 22
click at [484, 263] on div "00:00" at bounding box center [479, 264] width 22 height 14
type input "00:00"
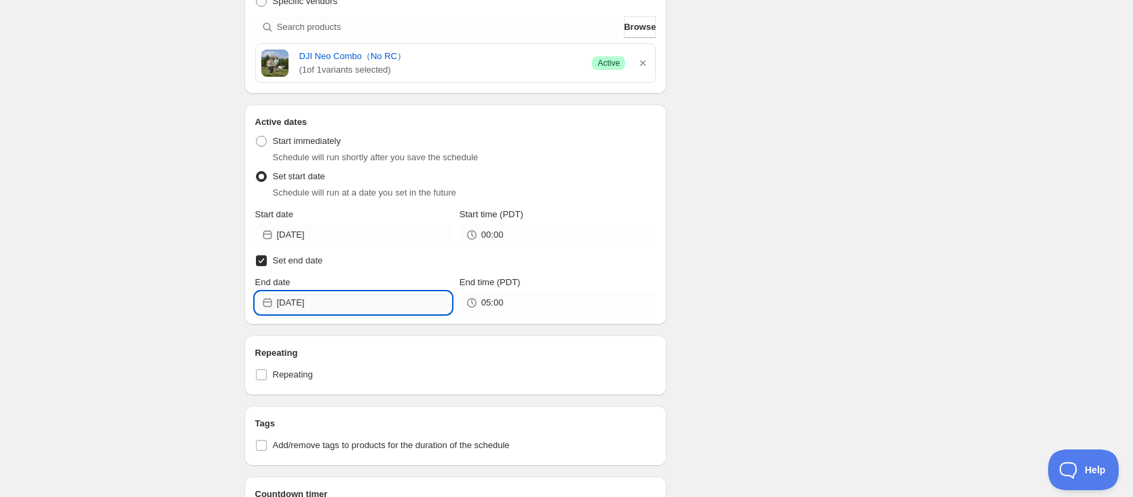
click at [380, 301] on input "[DATE]" at bounding box center [364, 303] width 175 height 22
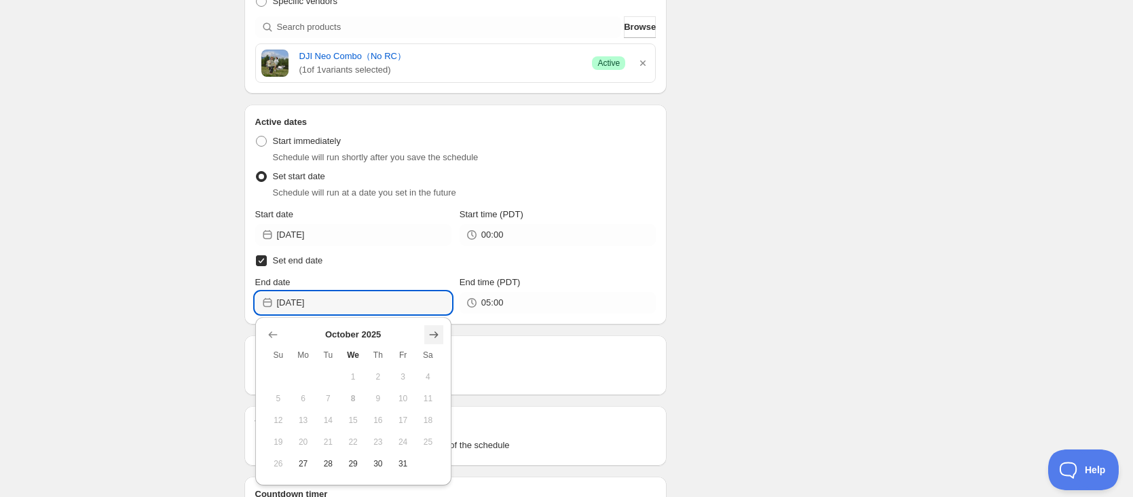
click at [434, 336] on icon "Show next month, November 2025" at bounding box center [434, 335] width 14 height 14
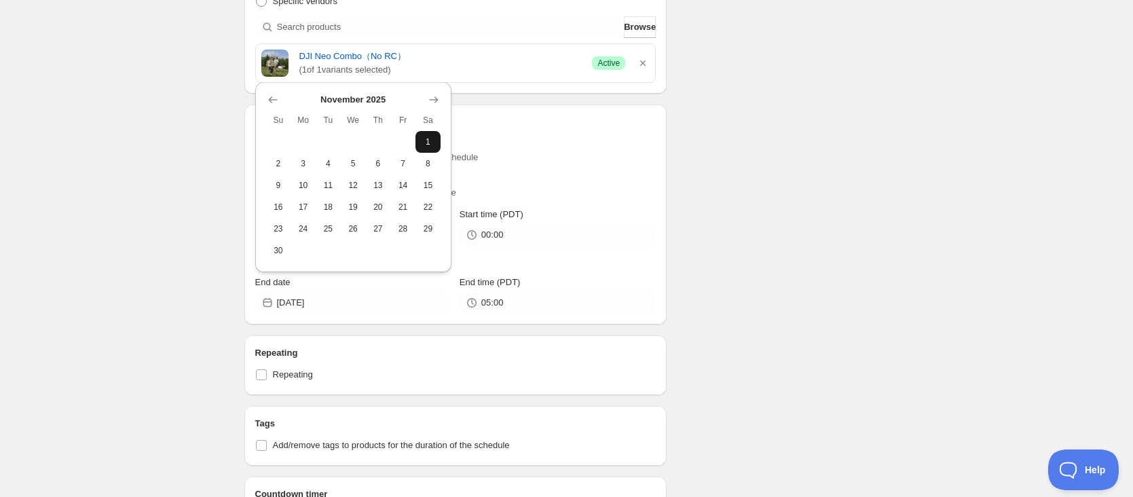
click at [432, 141] on span "1" at bounding box center [428, 142] width 14 height 11
type input "[DATE]"
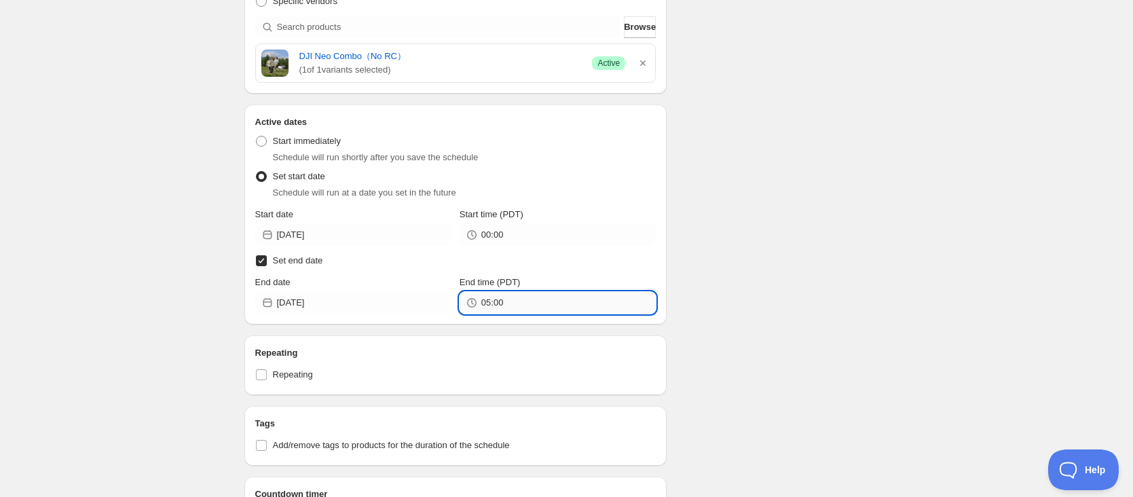
click at [517, 302] on input "05:00" at bounding box center [568, 303] width 175 height 22
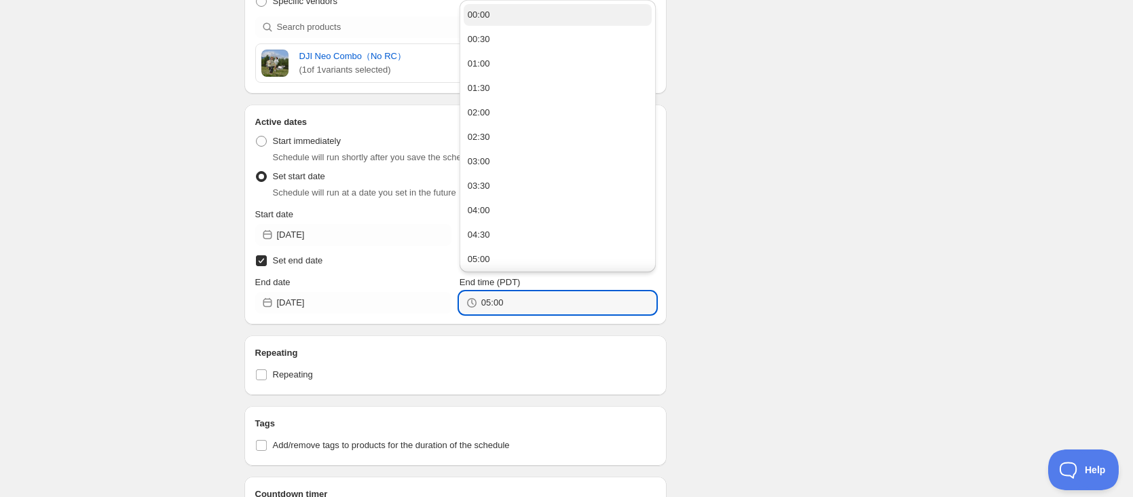
click at [511, 15] on button "00:00" at bounding box center [558, 15] width 188 height 22
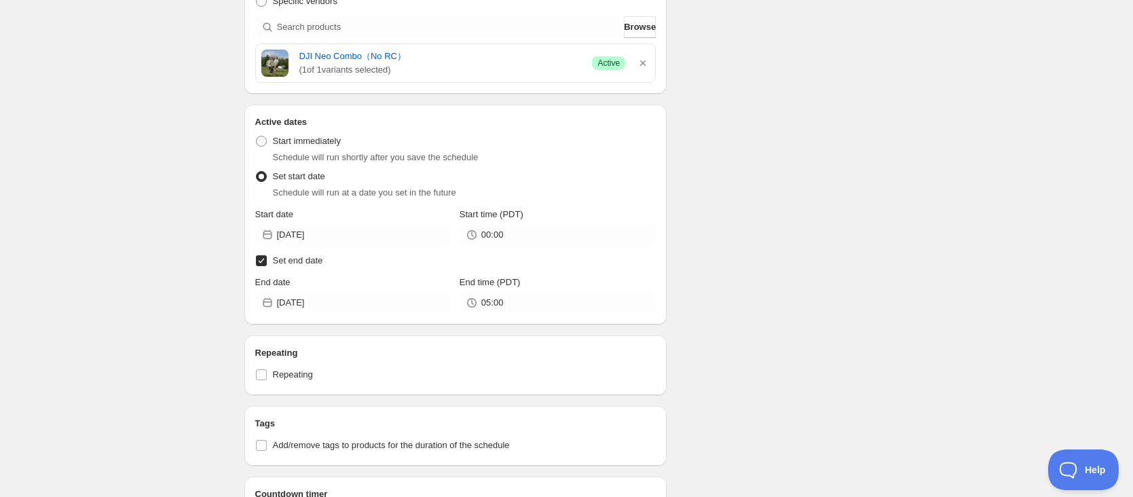
type input "00:00"
click at [774, 346] on div "Schedule name 1027neoc Your customers won't see this Value Percentage Fixed amo…" at bounding box center [562, 125] width 656 height 985
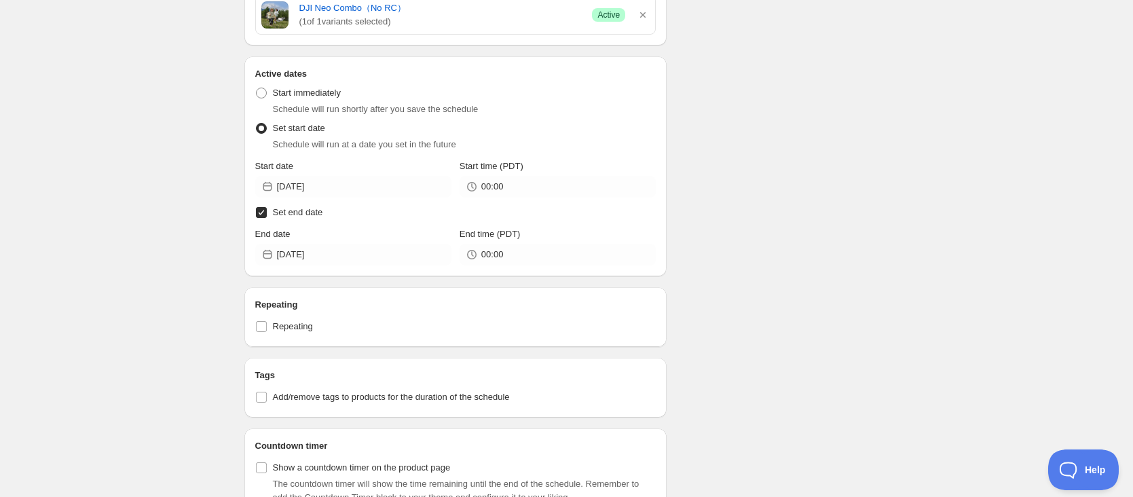
scroll to position [543, 0]
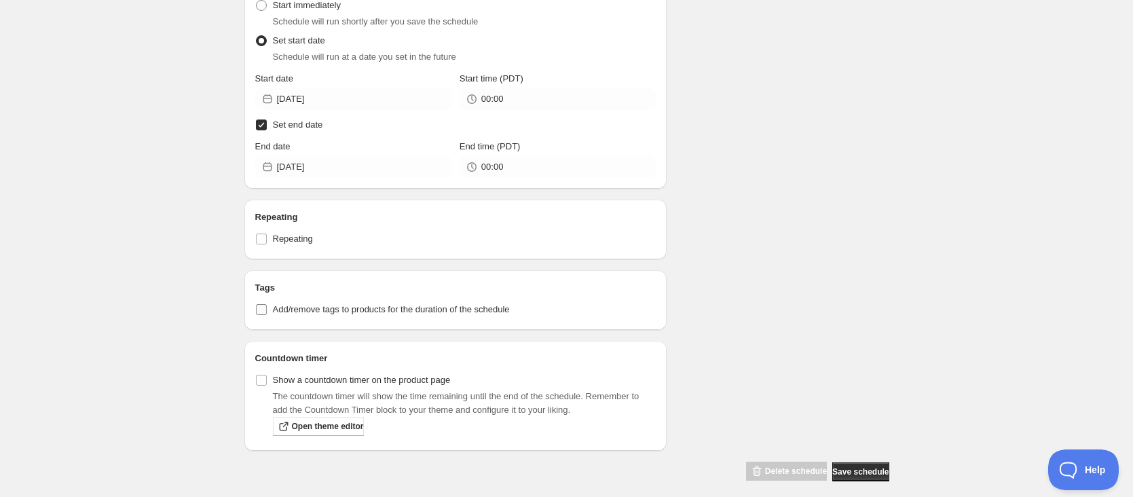
click at [264, 309] on input "Add/remove tags to products for the duration of the schedule" at bounding box center [261, 309] width 11 height 11
checkbox input "true"
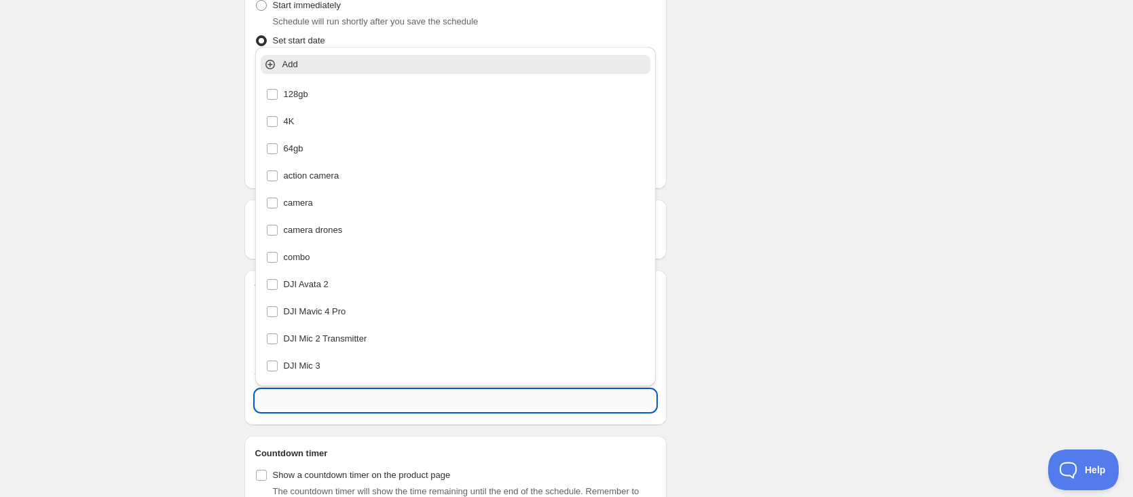
click at [340, 390] on input "text" at bounding box center [455, 401] width 401 height 22
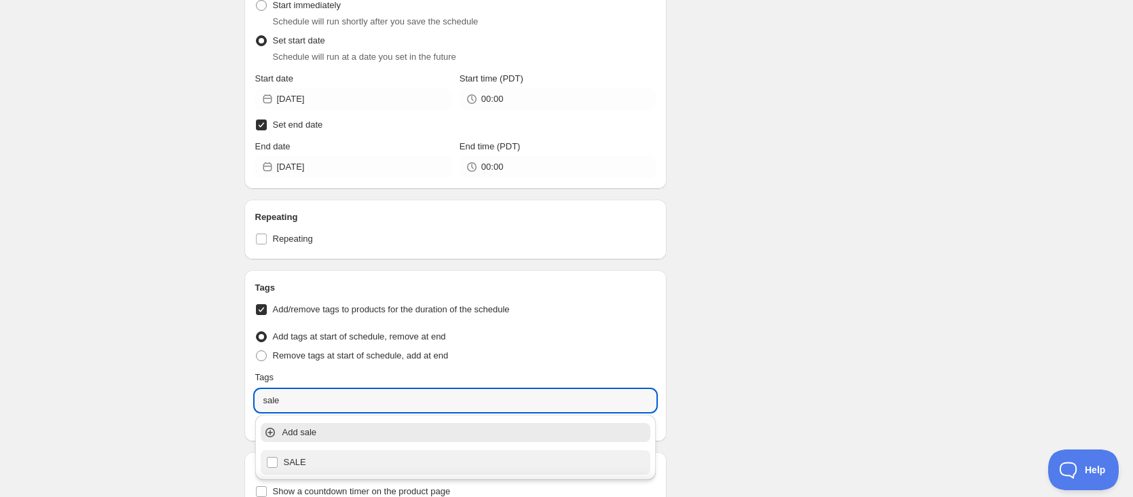
click at [308, 458] on div "SALE" at bounding box center [456, 462] width 380 height 19
type input "SALE"
checkbox input "true"
type input "SALE"
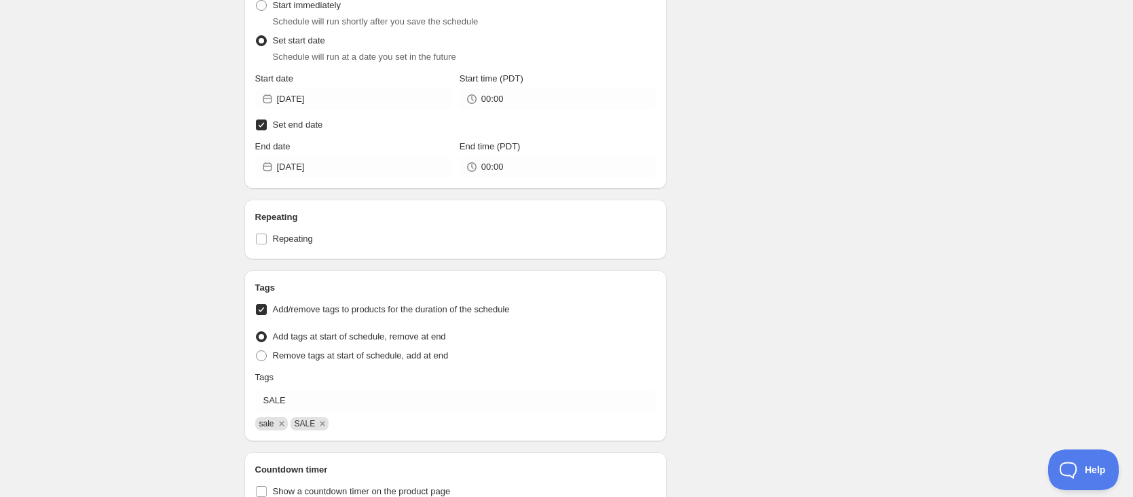
click at [983, 304] on div "1027neoc. This page is ready 1027neoc Duplicate Activate Deactivate More action…" at bounding box center [566, 39] width 1133 height 1164
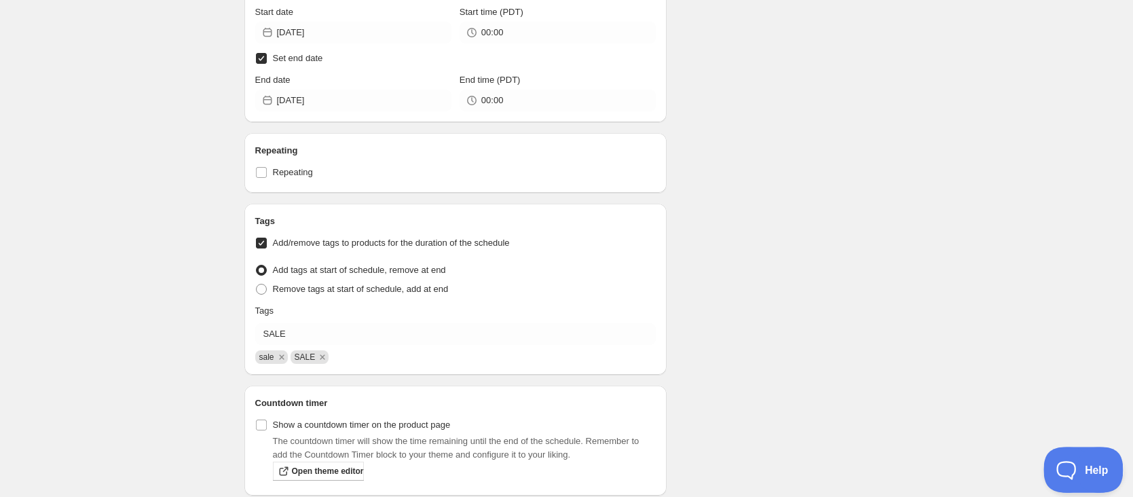
scroll to position [666, 0]
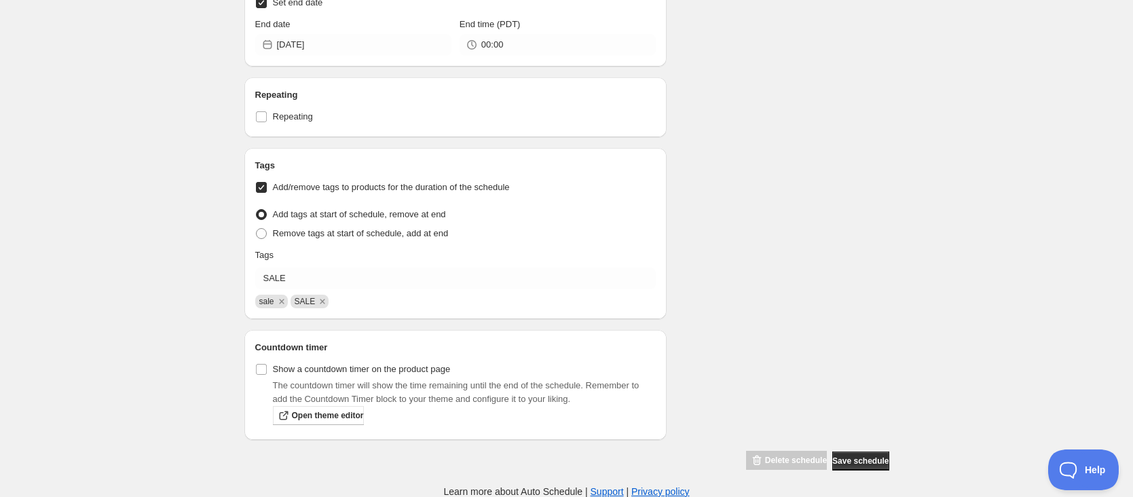
click at [862, 456] on span "Save schedule" at bounding box center [861, 461] width 56 height 11
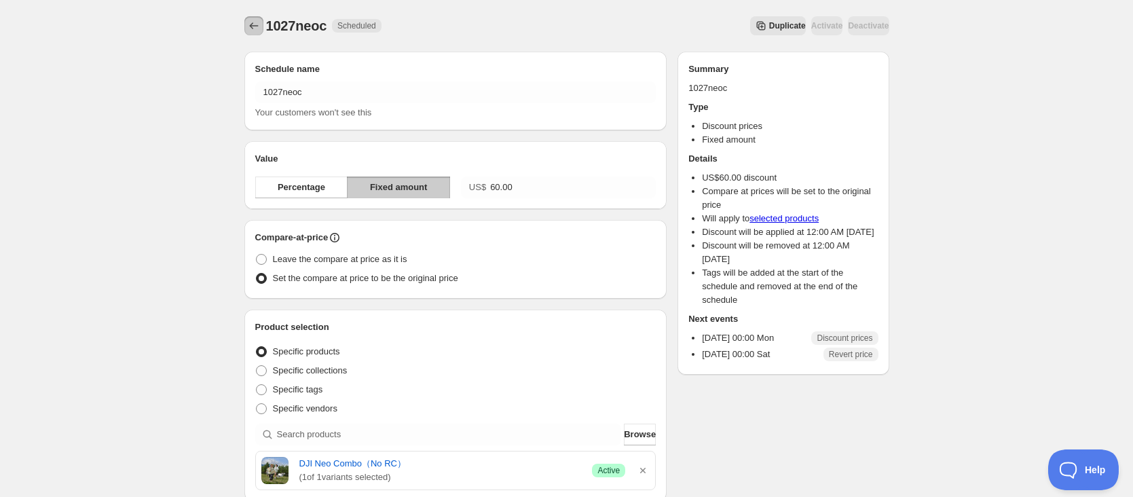
click at [253, 29] on icon "Schedules" at bounding box center [254, 26] width 14 height 14
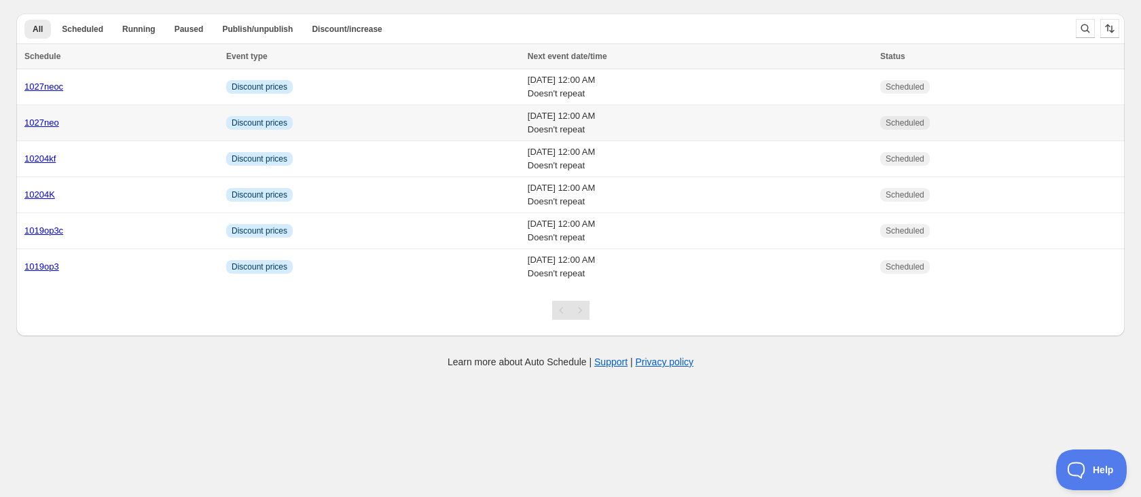
click at [98, 117] on div "1027neo" at bounding box center [121, 123] width 194 height 14
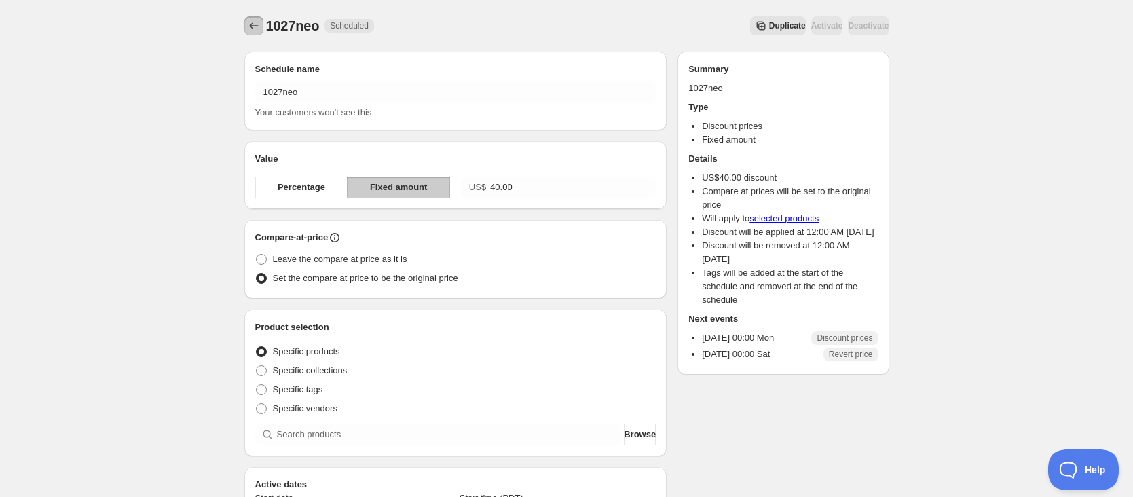
click at [251, 24] on icon "Schedules" at bounding box center [254, 26] width 14 height 14
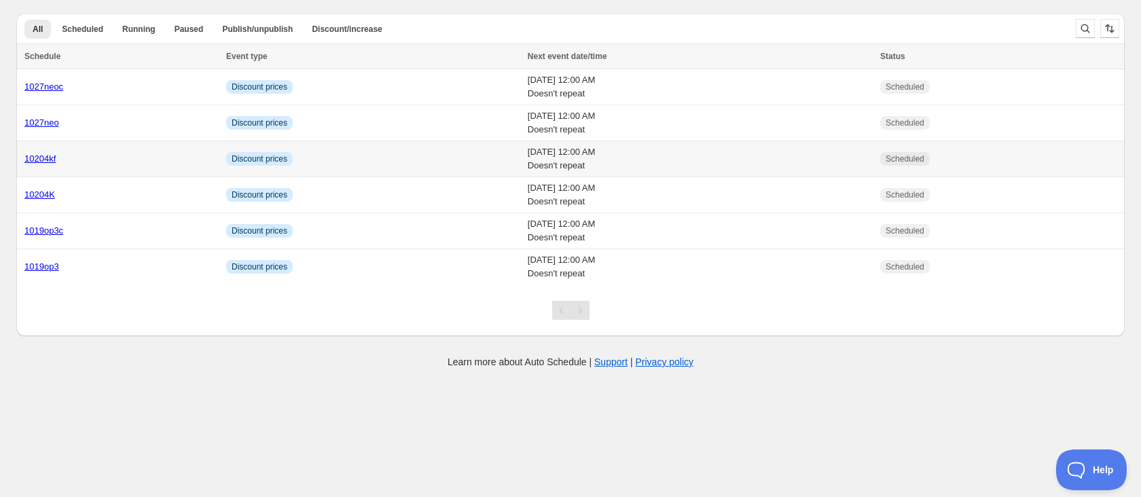
click at [86, 160] on div "10204kf" at bounding box center [121, 159] width 194 height 14
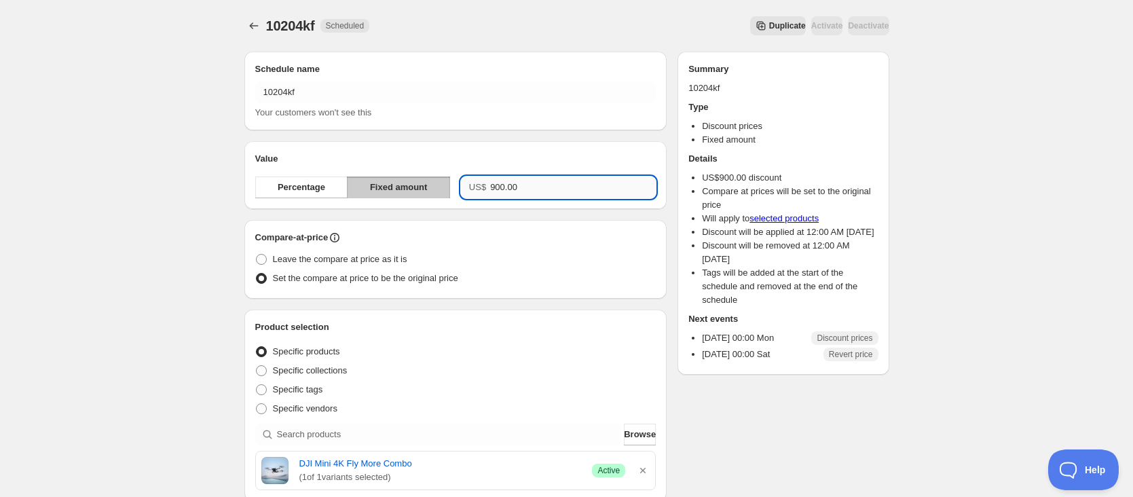
drag, startPoint x: 514, startPoint y: 190, endPoint x: 499, endPoint y: 195, distance: 15.7
click at [499, 195] on input "900.00" at bounding box center [573, 188] width 166 height 22
type input "90.00"
click at [456, 6] on div "10204kf. This page is ready 10204kf Scheduled Duplicate Activate Deactivate Mor…" at bounding box center [566, 26] width 645 height 52
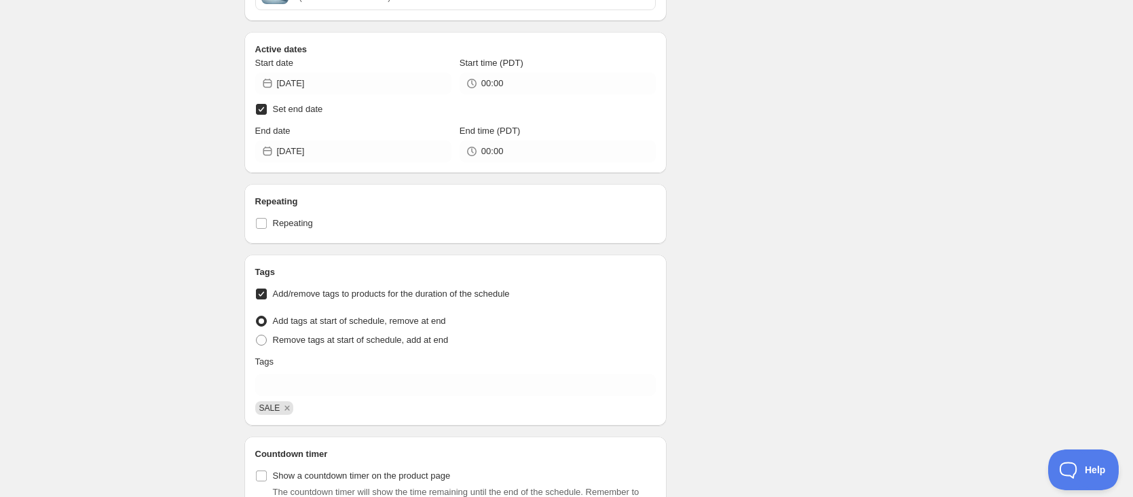
scroll to position [587, 0]
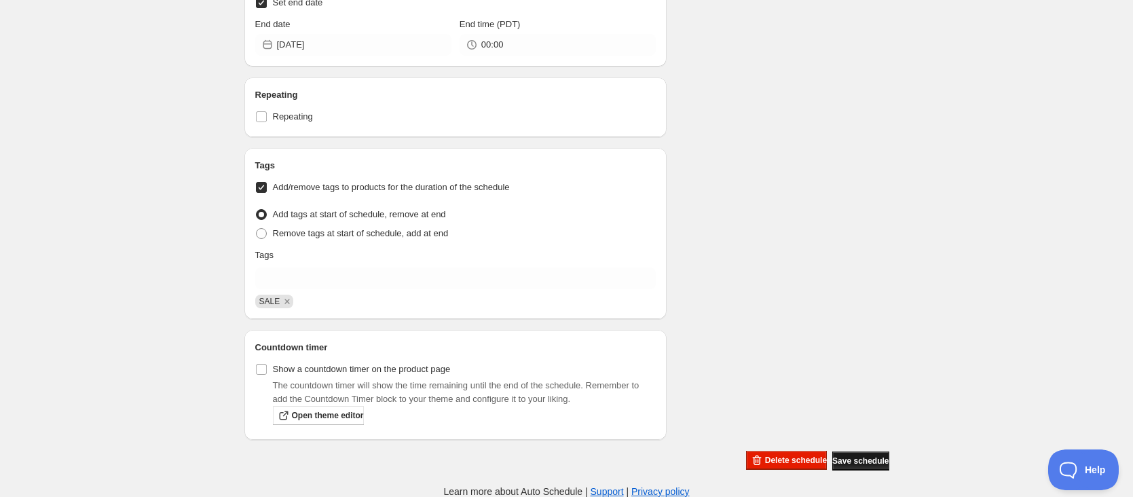
click at [865, 460] on span "Save schedule" at bounding box center [861, 461] width 56 height 11
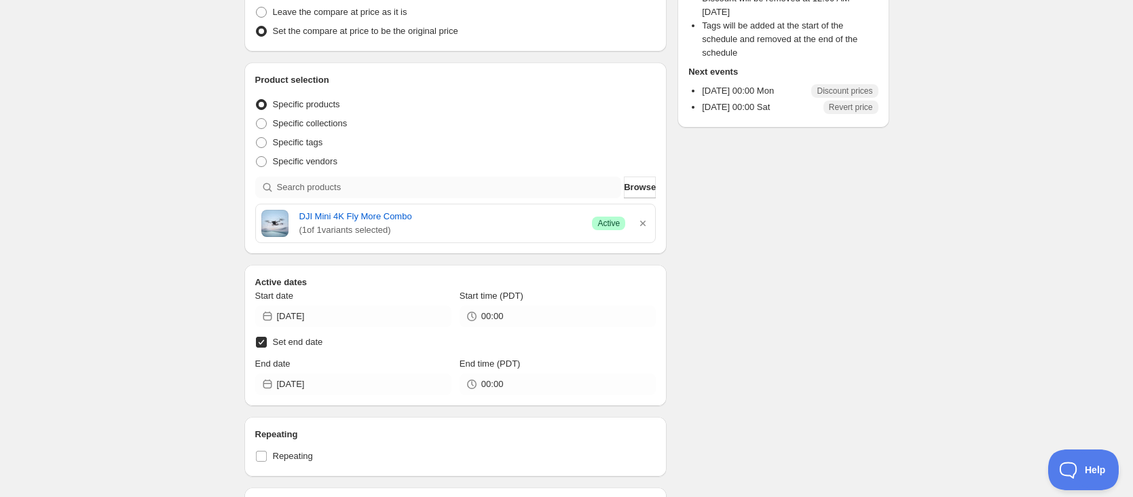
scroll to position [0, 0]
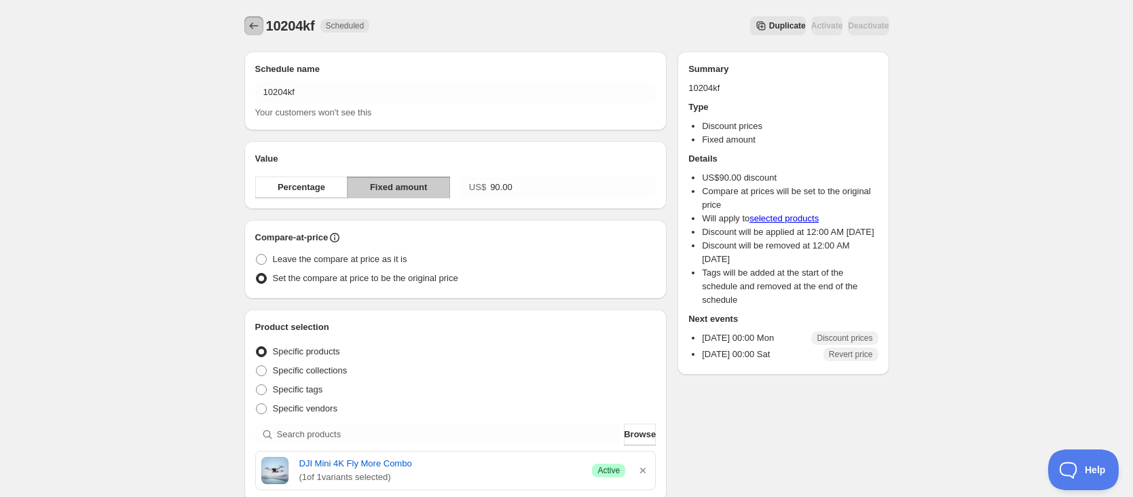
click at [249, 32] on icon "Schedules" at bounding box center [254, 26] width 14 height 14
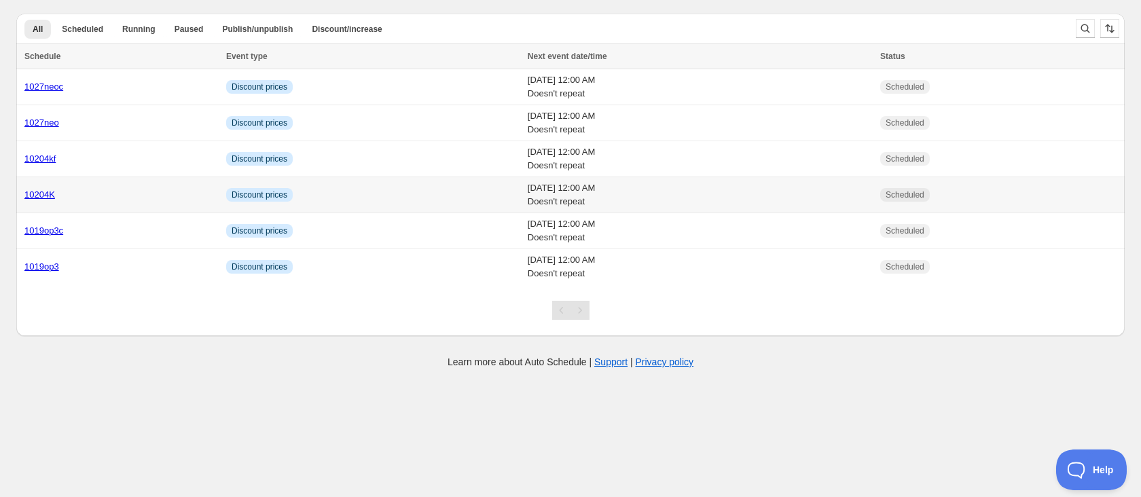
click at [292, 193] on td "Info Discount prices" at bounding box center [373, 195] width 302 height 36
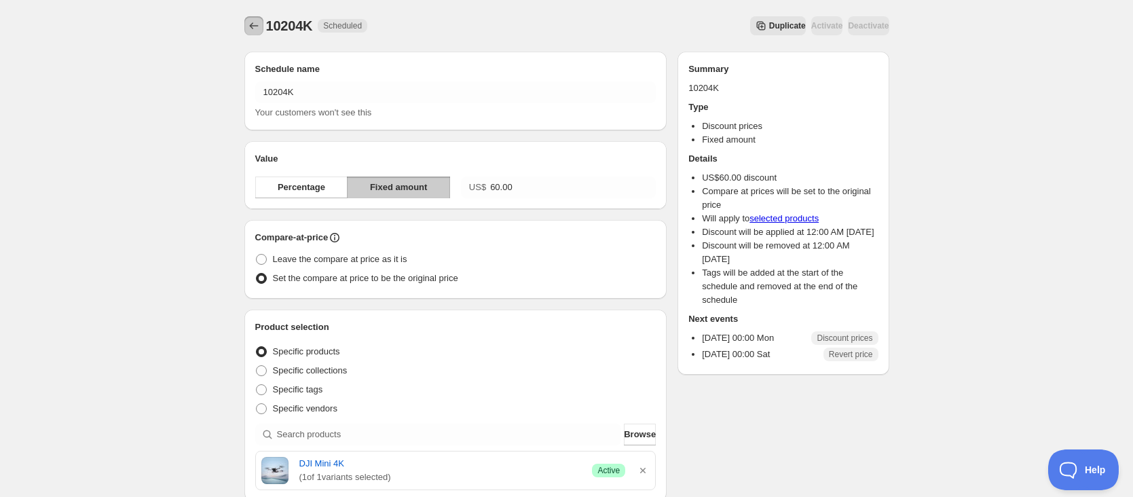
click at [253, 30] on icon "Schedules" at bounding box center [254, 26] width 14 height 14
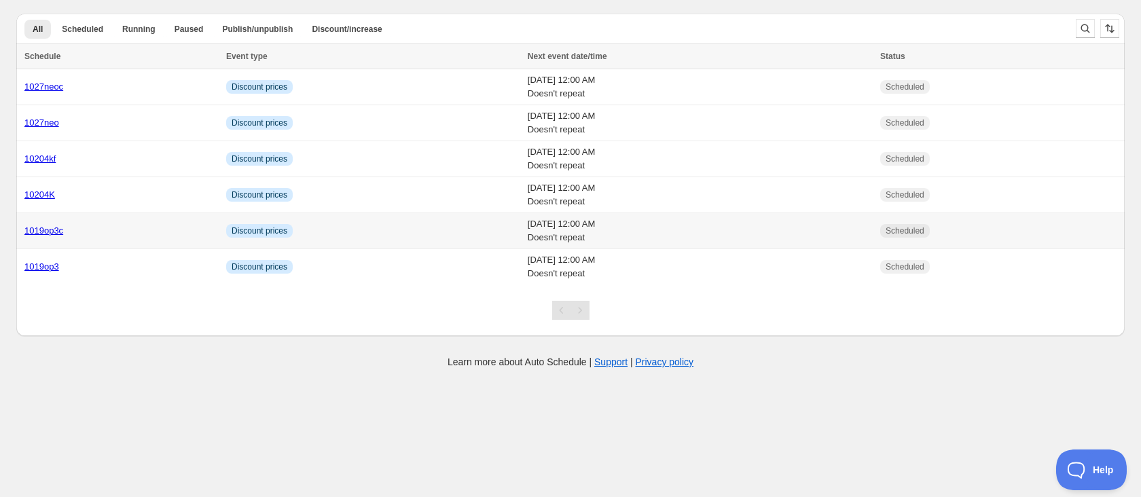
click at [168, 239] on td "1019op3c" at bounding box center [119, 231] width 206 height 36
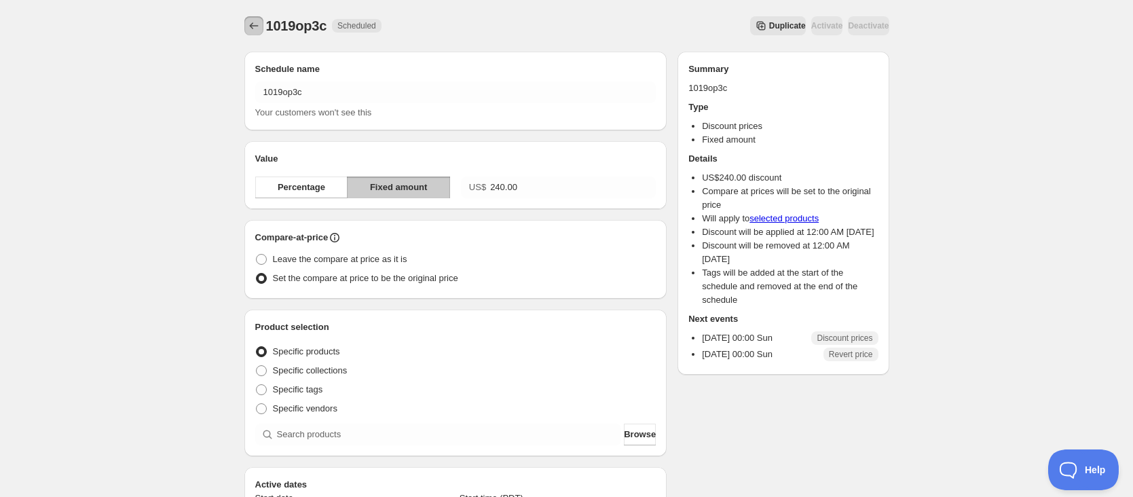
click at [256, 33] on button "Schedules" at bounding box center [253, 25] width 19 height 19
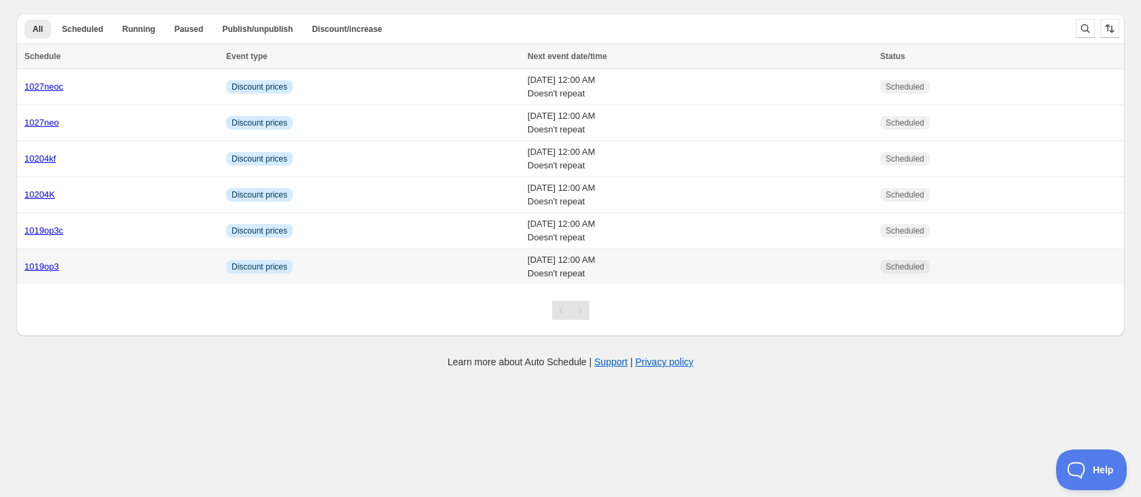
click at [162, 263] on div "1019op3" at bounding box center [121, 267] width 194 height 14
